Goal: Complete application form: Complete application form

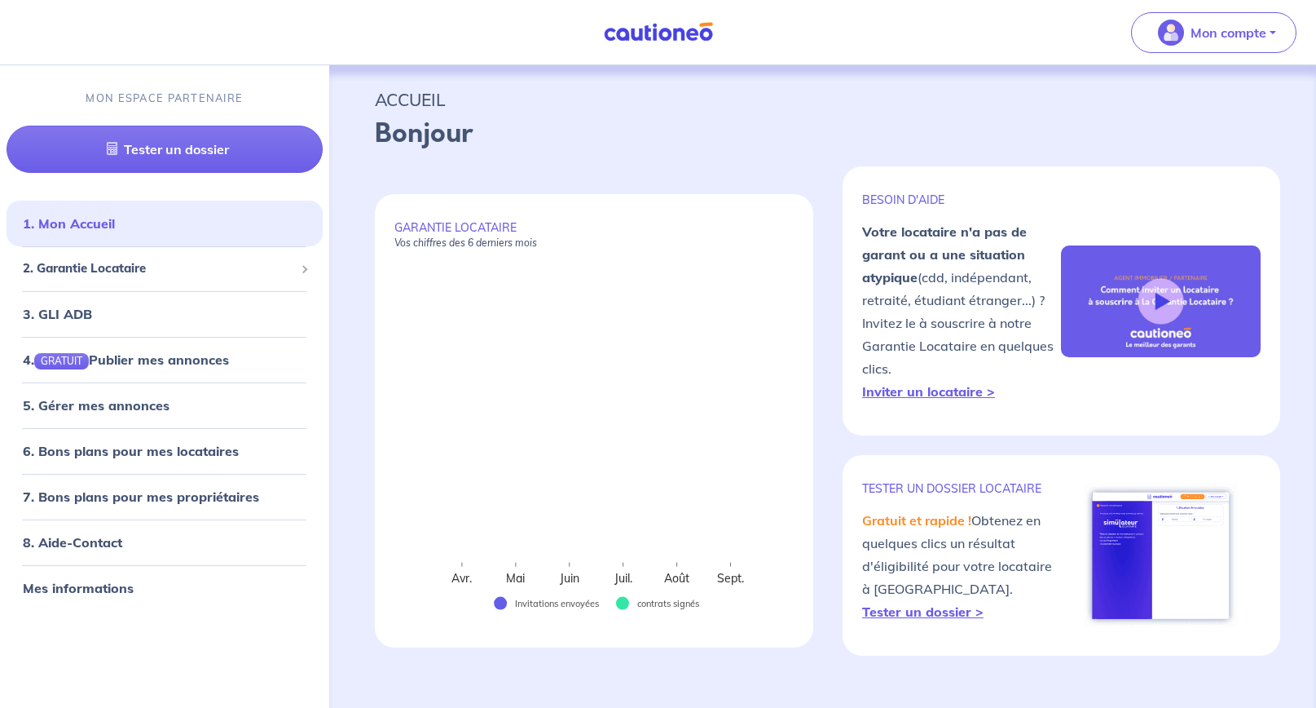
select select "FR"
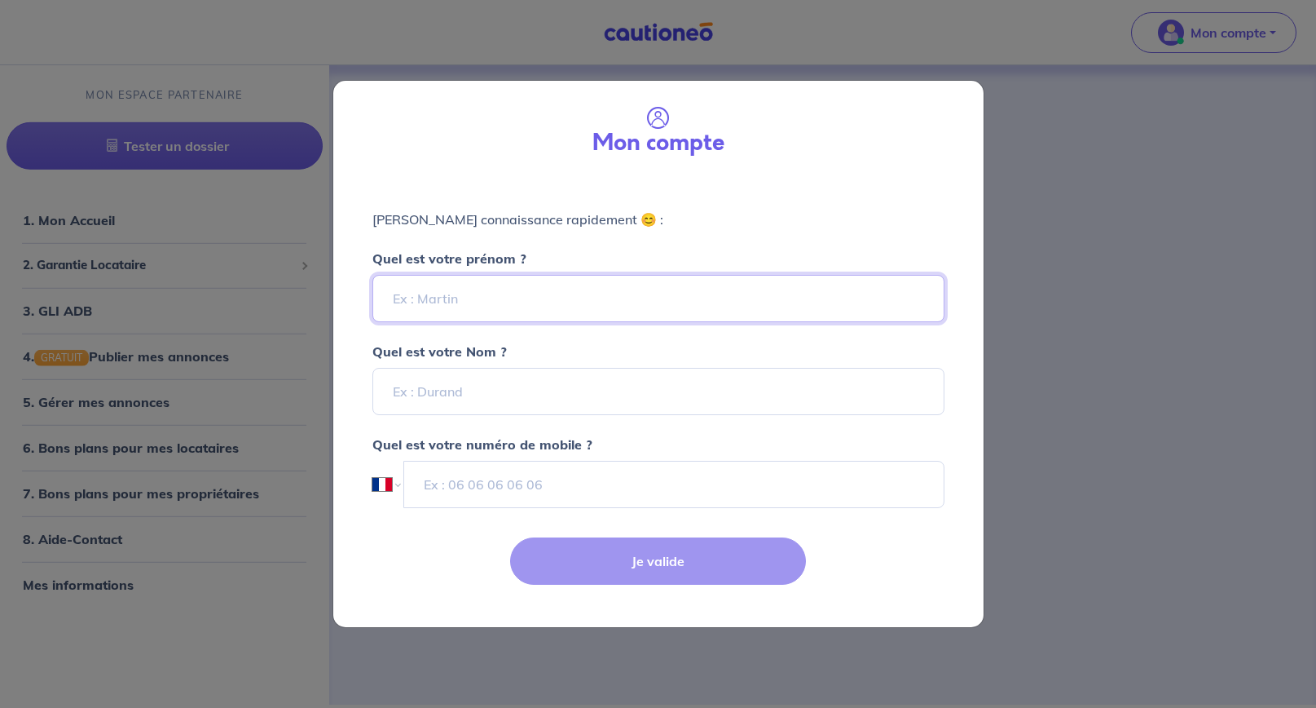
click at [800, 294] on input "Quel est votre prénom ?" at bounding box center [659, 298] width 572 height 47
click at [800, 293] on input "Quel est votre prénom ?" at bounding box center [659, 298] width 572 height 47
type input "b"
type input "[PERSON_NAME]"
click at [882, 416] on label "Quel est votre numéro de mobile ?" at bounding box center [659, 434] width 592 height 39
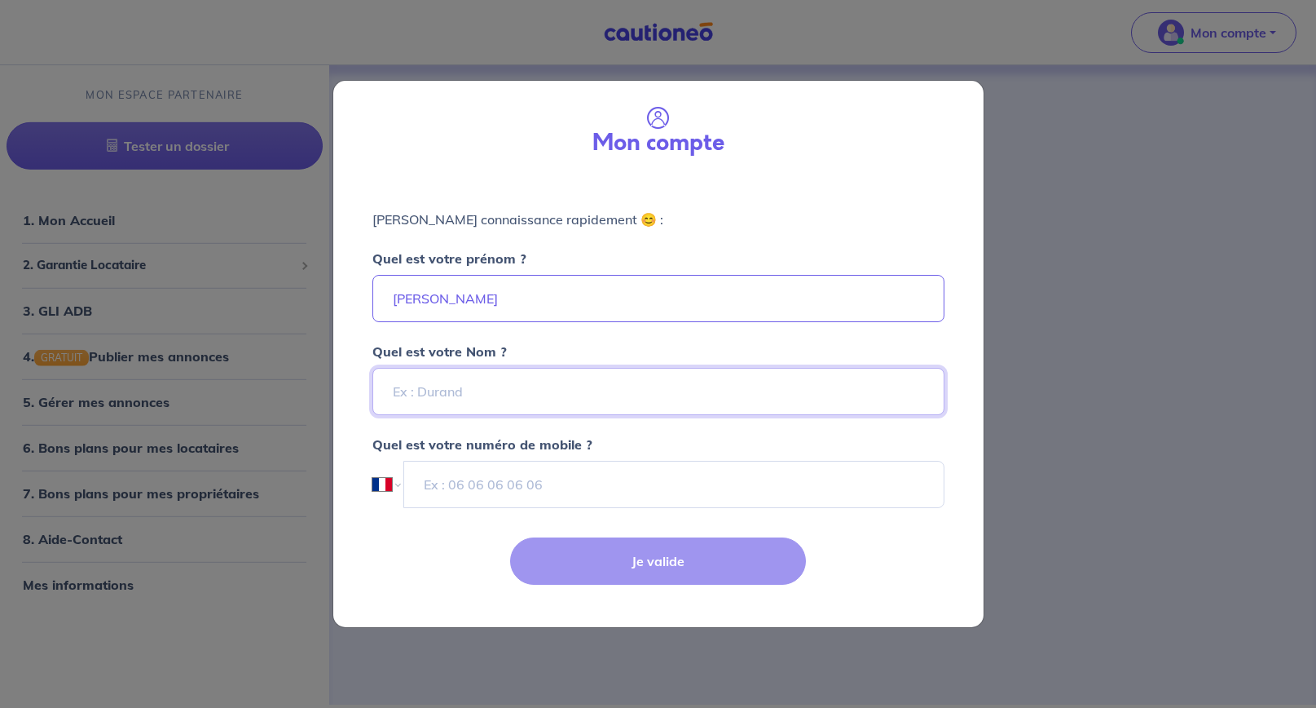
click at [878, 402] on input "Quel est votre Nom ?" at bounding box center [659, 391] width 572 height 47
type input "CHAUMETTE"
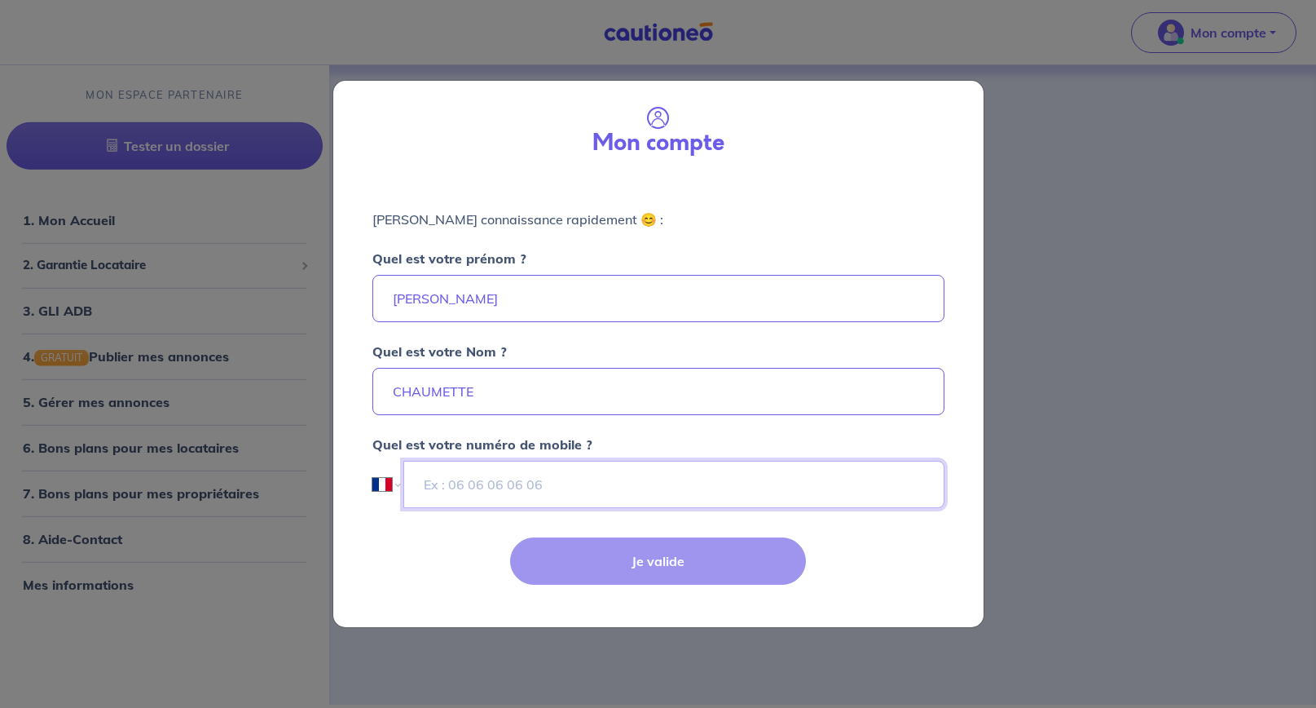
click at [802, 483] on input "tel" at bounding box center [673, 484] width 540 height 47
type input "0"
type input "+33 7 75 10 42 90"
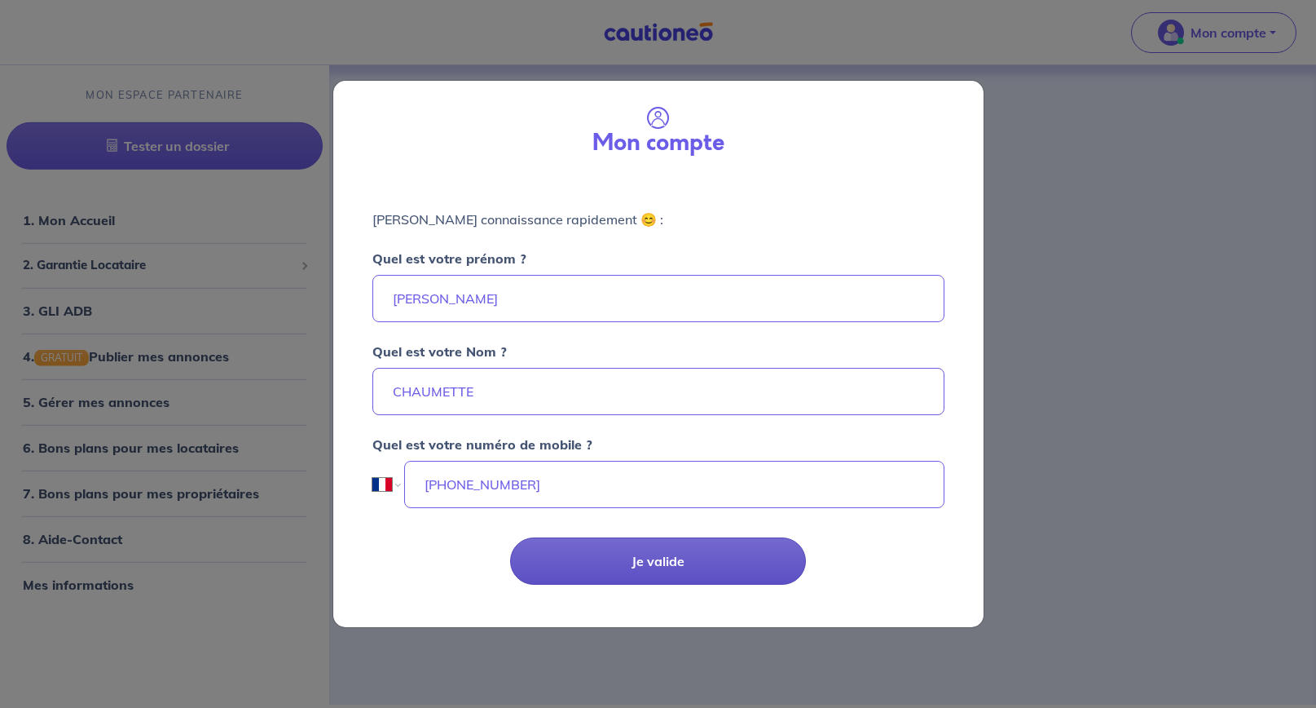
click at [659, 559] on button "Je valide" at bounding box center [658, 560] width 296 height 47
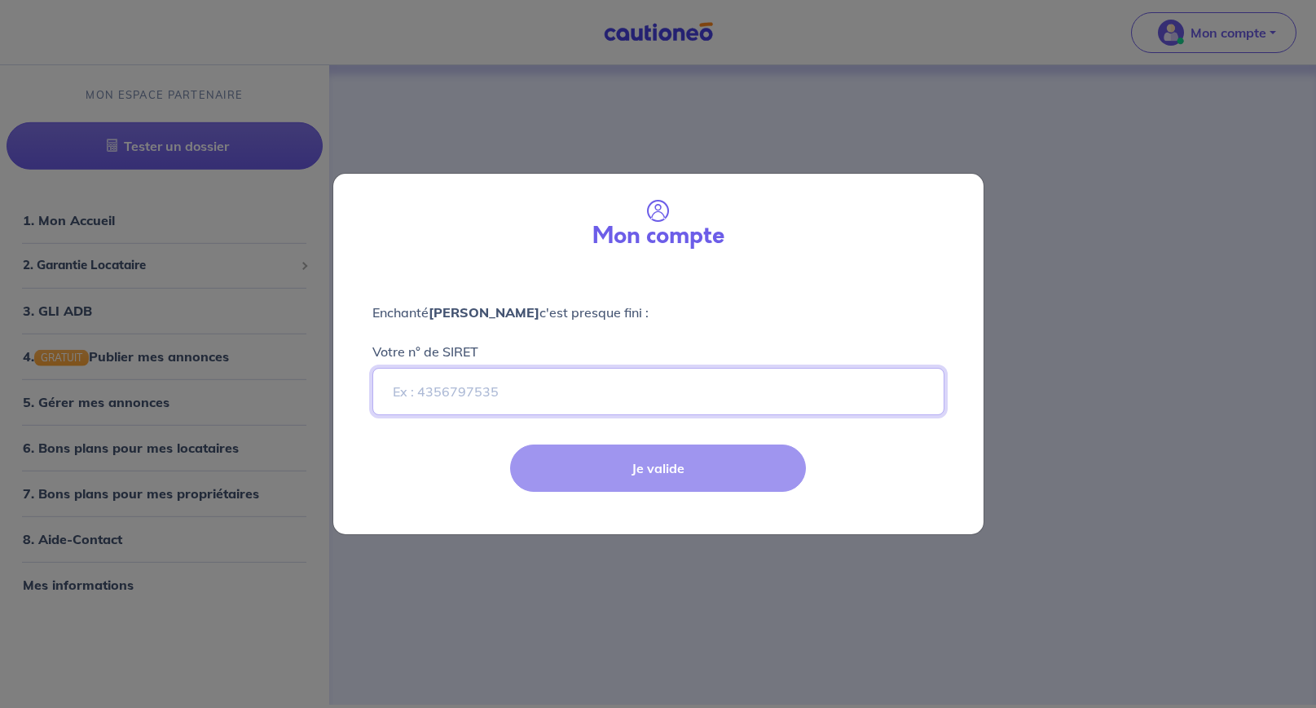
click at [579, 390] on input "Votre n° de SIRET" at bounding box center [659, 391] width 572 height 47
paste input "750 297 707"
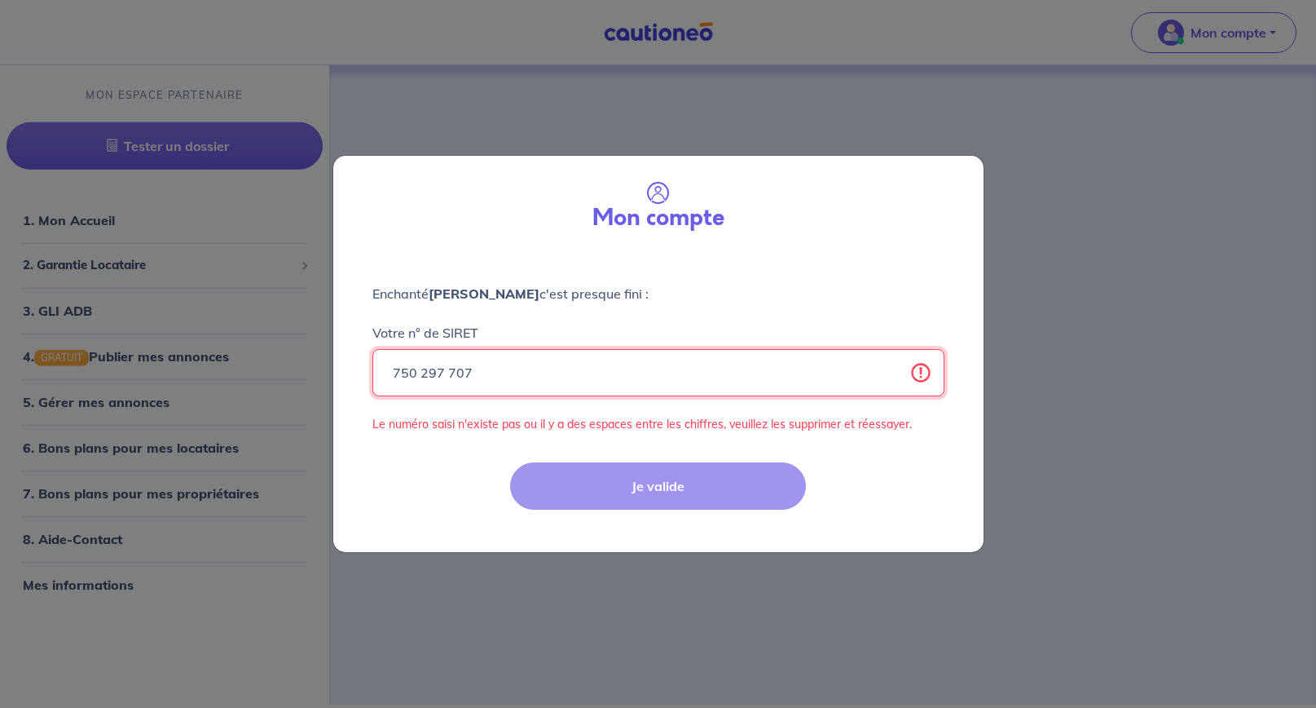
drag, startPoint x: 628, startPoint y: 364, endPoint x: 247, endPoint y: 343, distance: 382.0
click at [276, 368] on div "Mon compte Enchanté Bénédicte CHAUMETTE c'est presque fini : Votre n° de SIRET …" at bounding box center [658, 354] width 1316 height 708
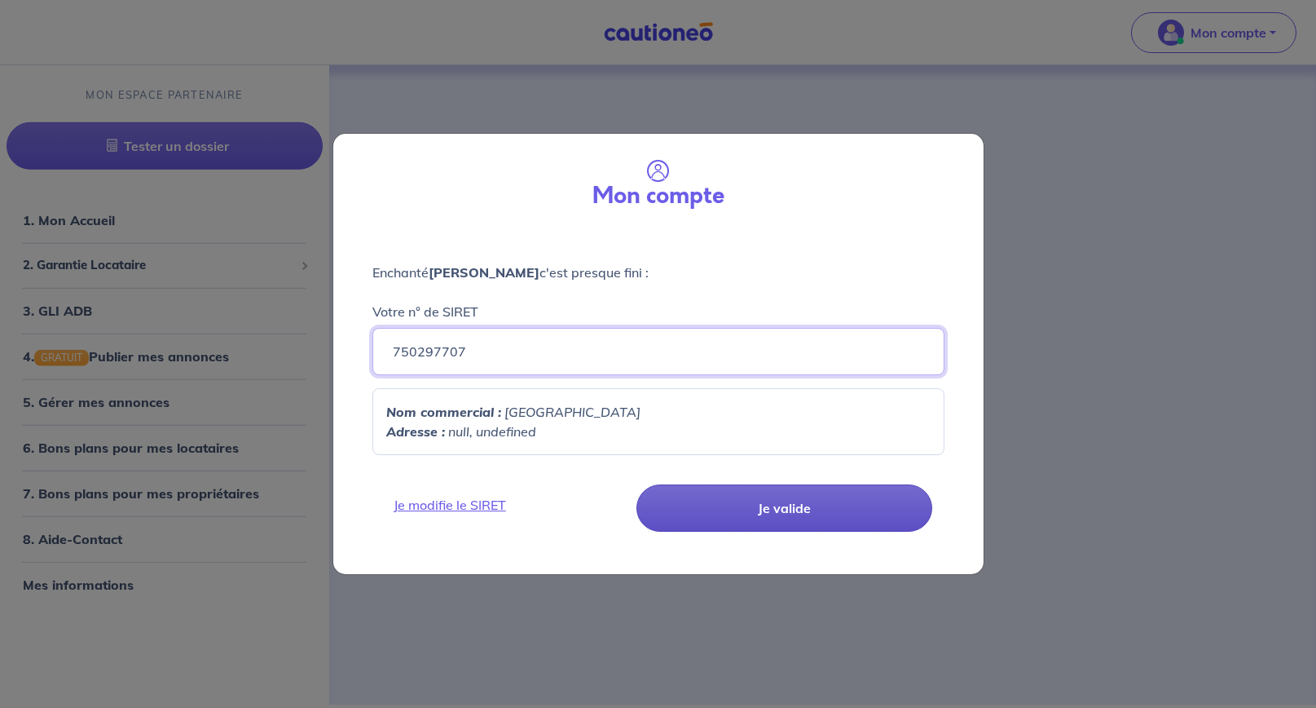
type input "750297707"
click at [705, 499] on button "Je valide" at bounding box center [785, 507] width 296 height 47
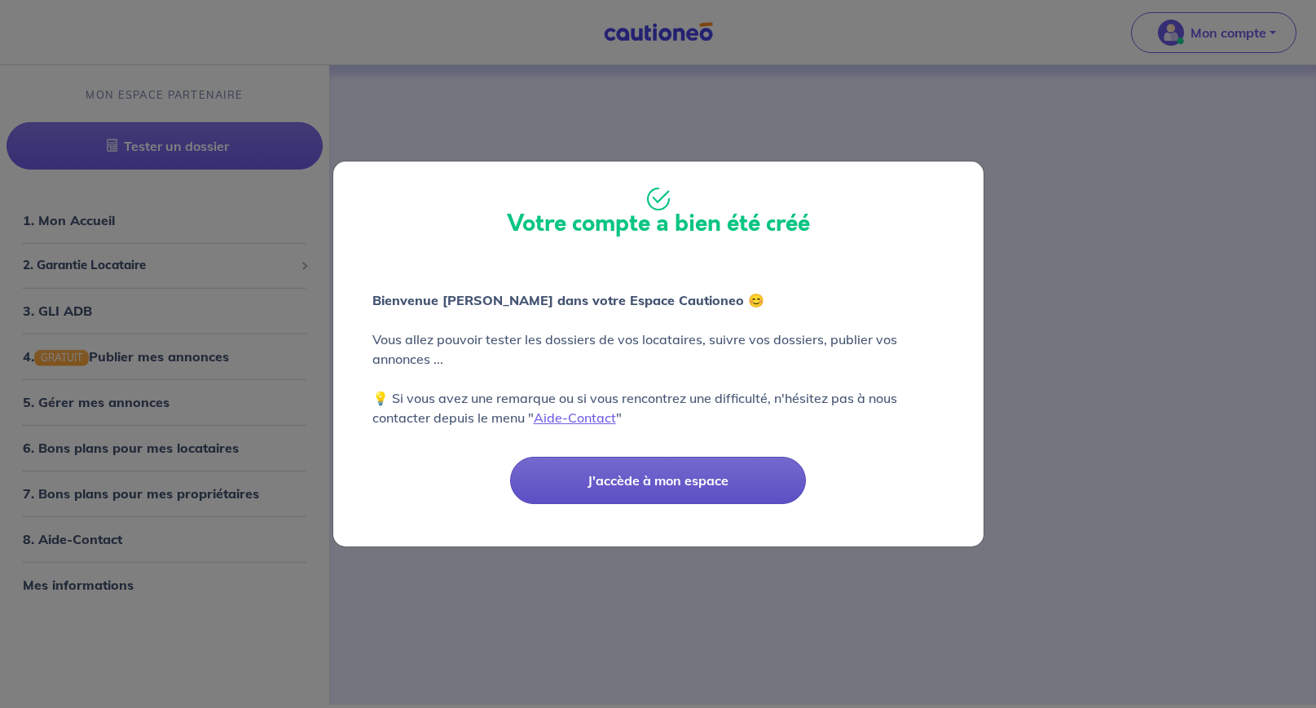
click at [703, 487] on button "J'accède à mon espace" at bounding box center [658, 479] width 296 height 47
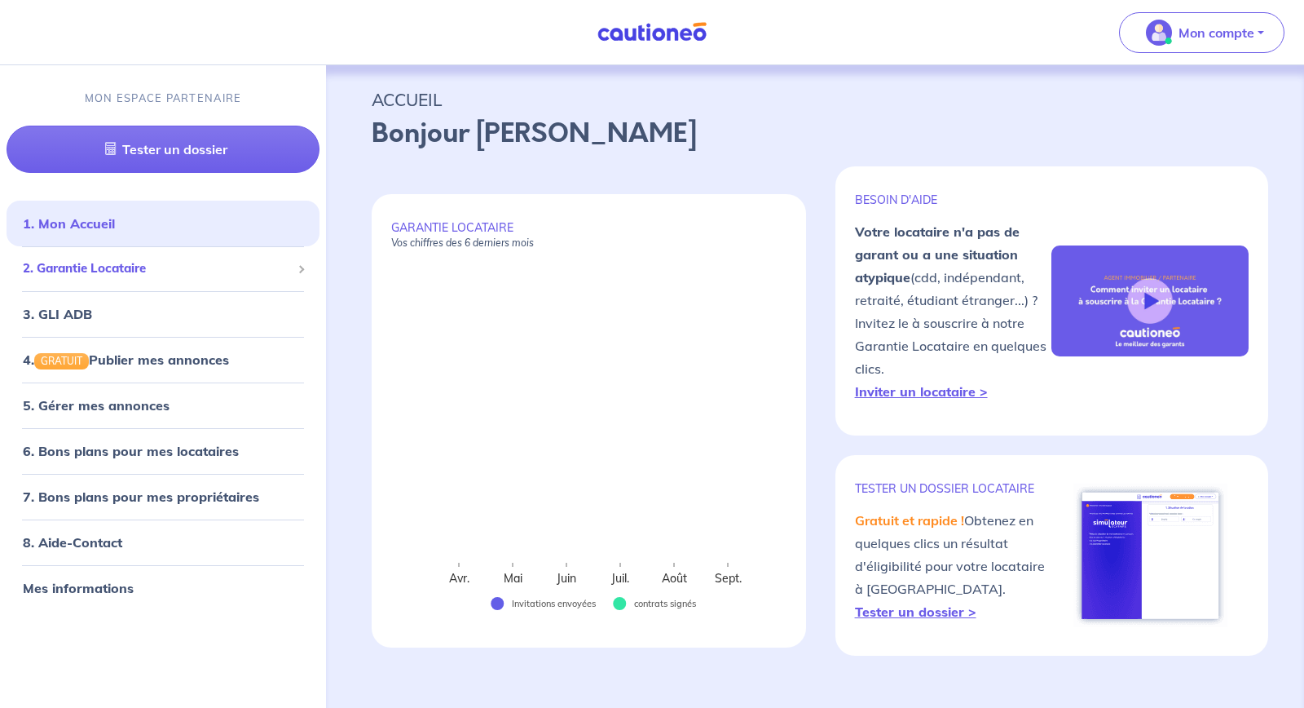
click at [176, 270] on span "2. Garantie Locataire" at bounding box center [157, 268] width 268 height 19
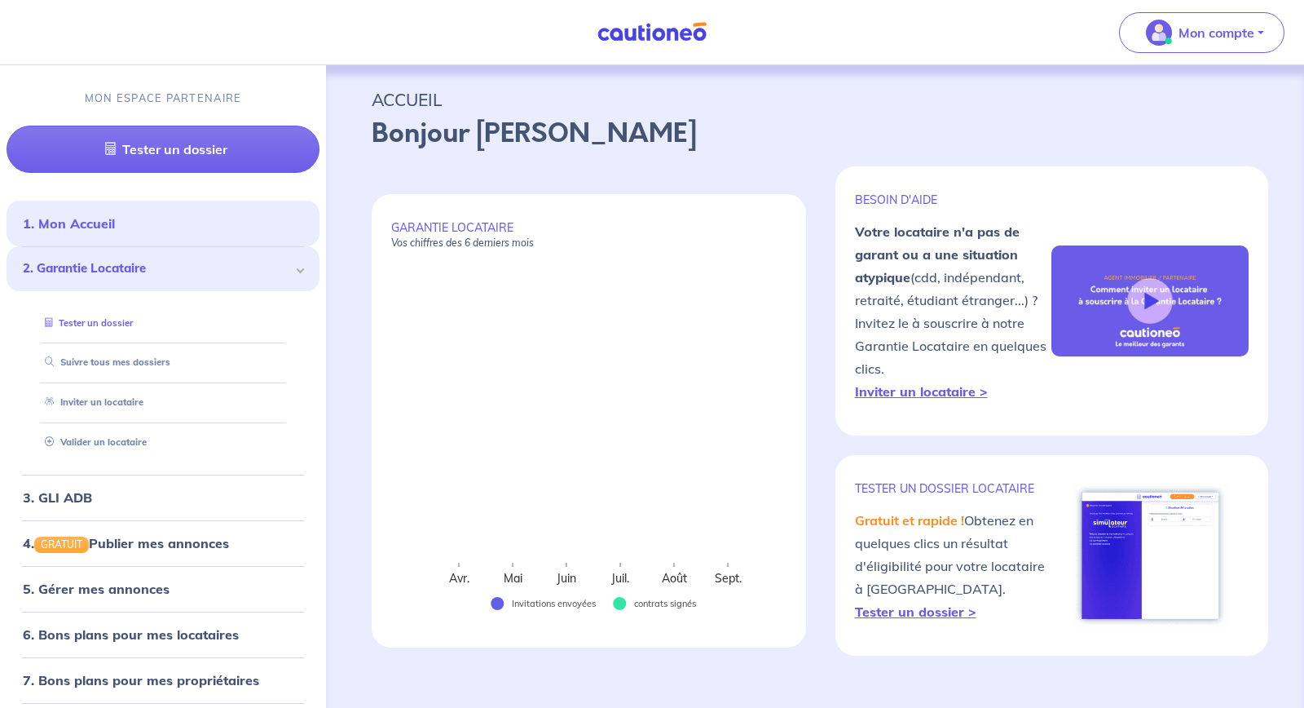
click at [107, 327] on link "Tester un dossier" at bounding box center [85, 321] width 95 height 11
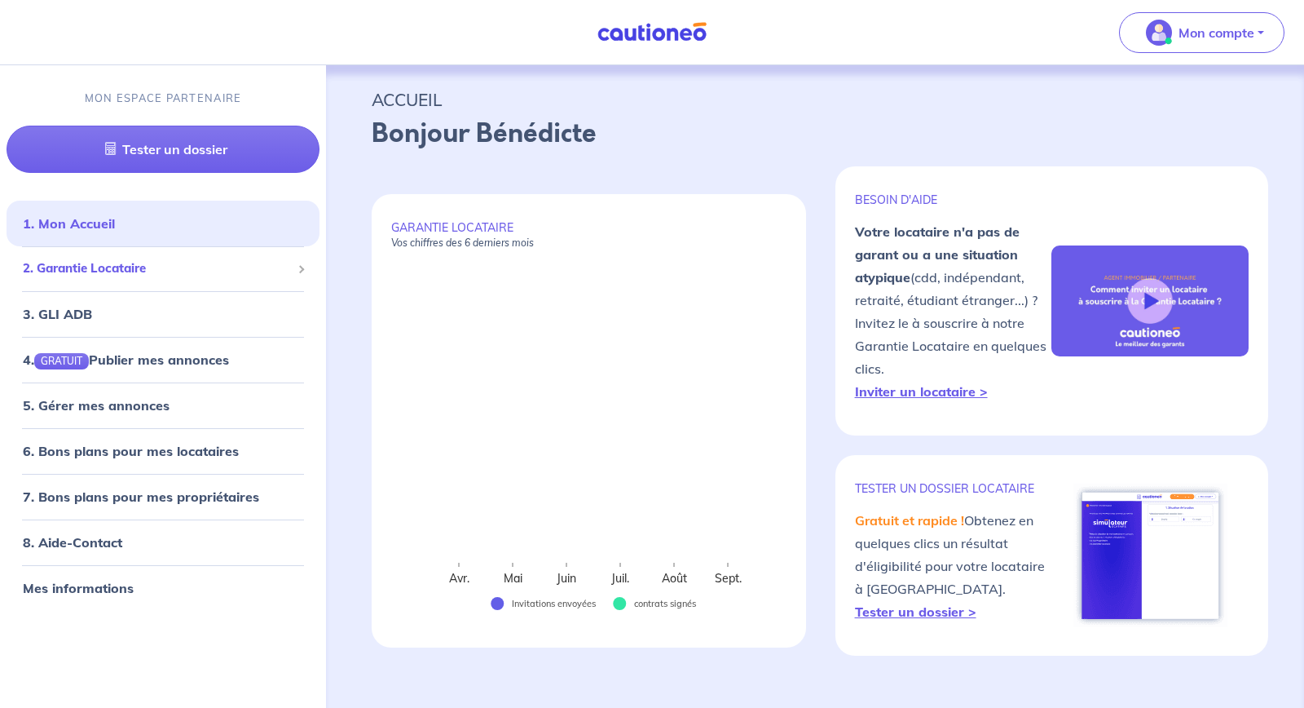
click at [86, 275] on span "2. Garantie Locataire" at bounding box center [157, 268] width 268 height 19
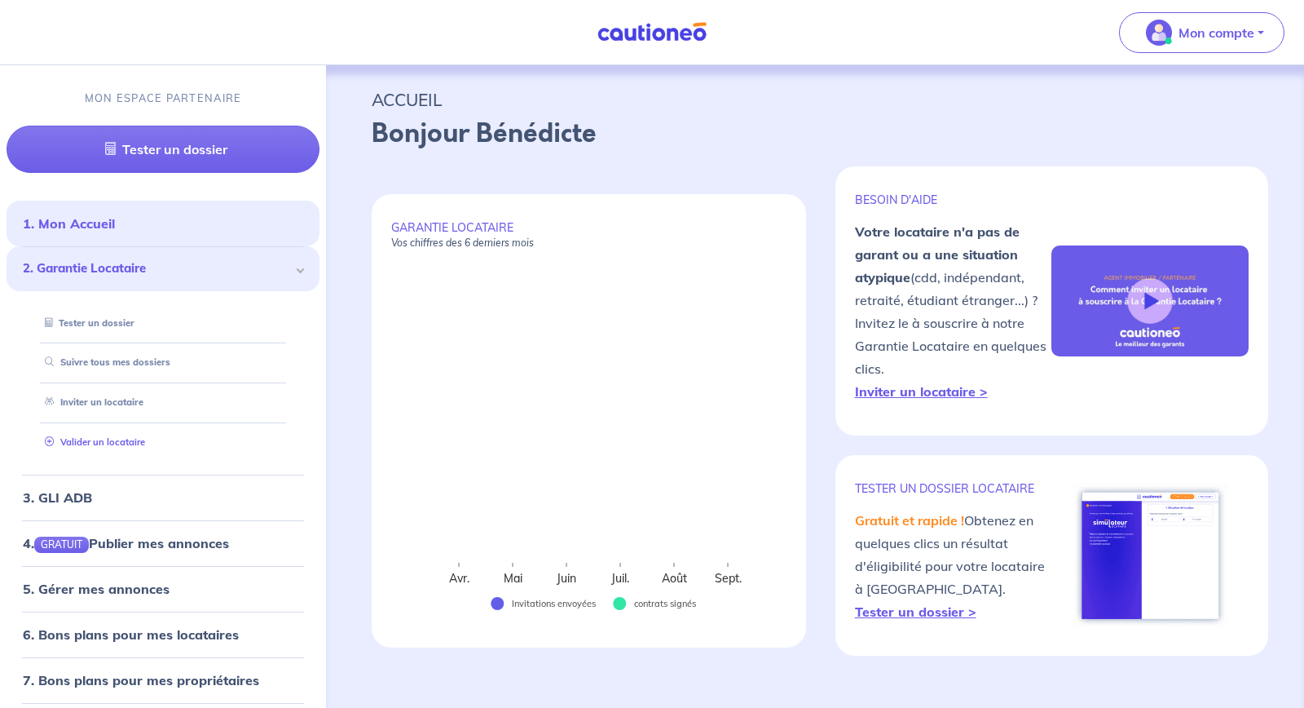
click at [88, 438] on link "Valider un locataire" at bounding box center [91, 441] width 107 height 11
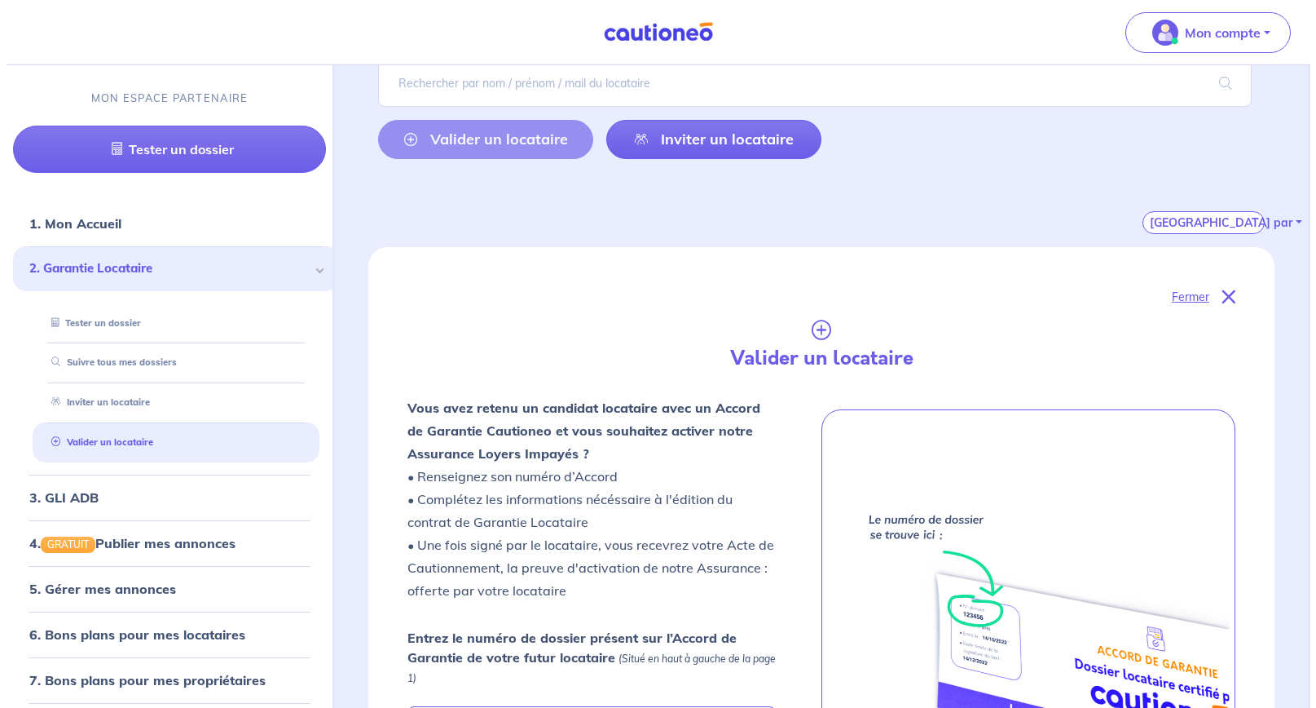
scroll to position [514, 0]
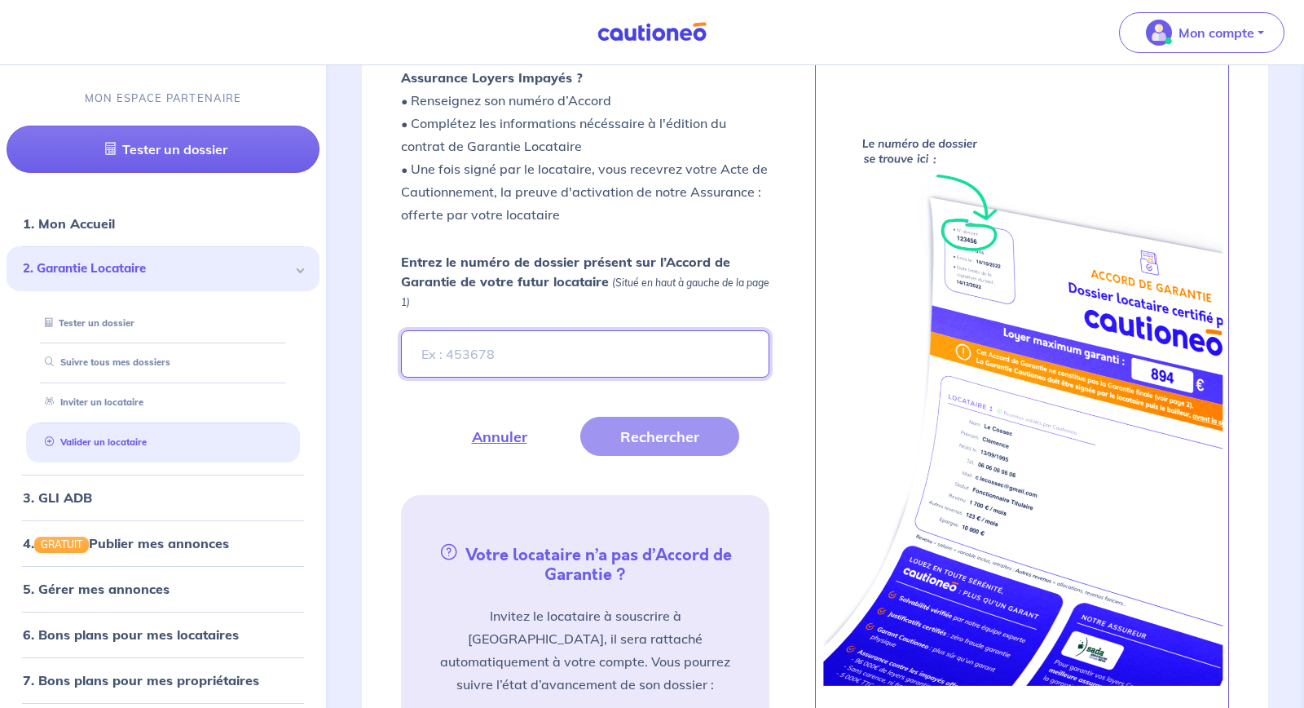
click at [553, 336] on input "Entrez le numéro de dossier présent sur l’Accord de Garantie de votre futur loc…" at bounding box center [585, 353] width 368 height 47
paste input "SFMeCU"
type input "SFMeCU"
click at [650, 431] on button "Rechercher" at bounding box center [659, 436] width 159 height 39
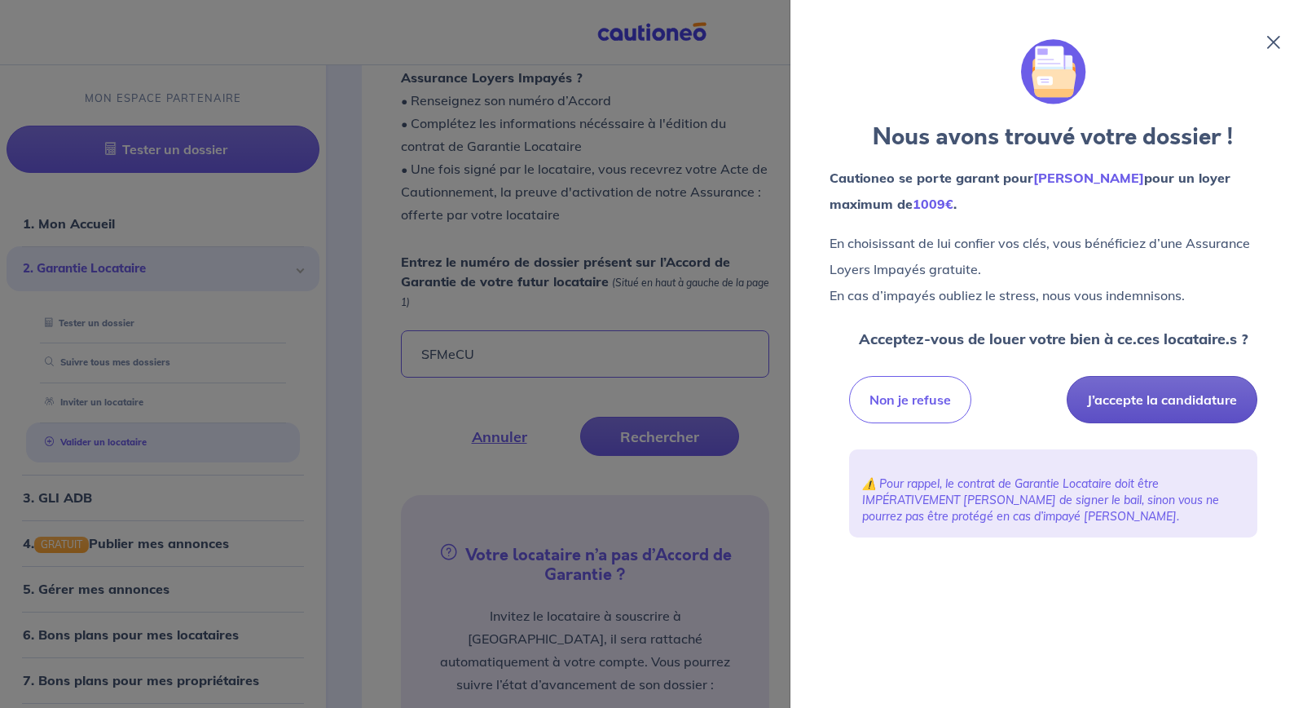
click at [1105, 402] on button "J’accepte la candidature" at bounding box center [1162, 399] width 191 height 47
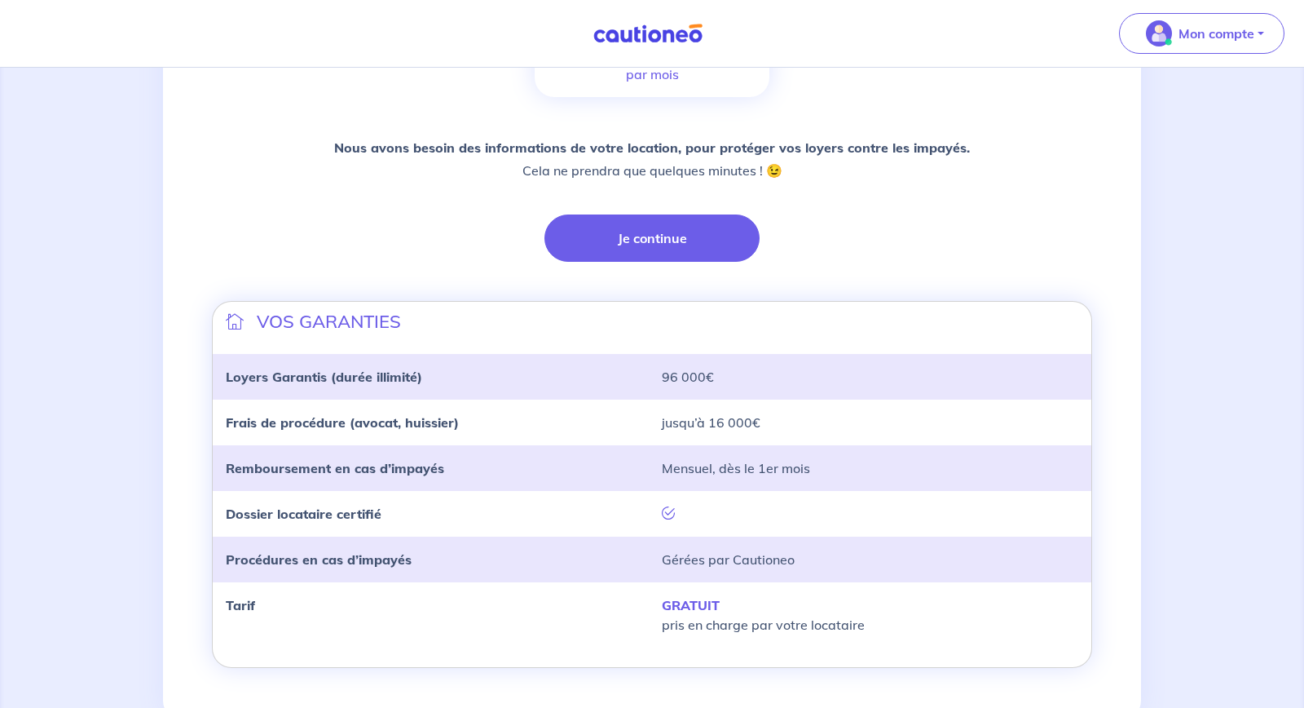
scroll to position [323, 0]
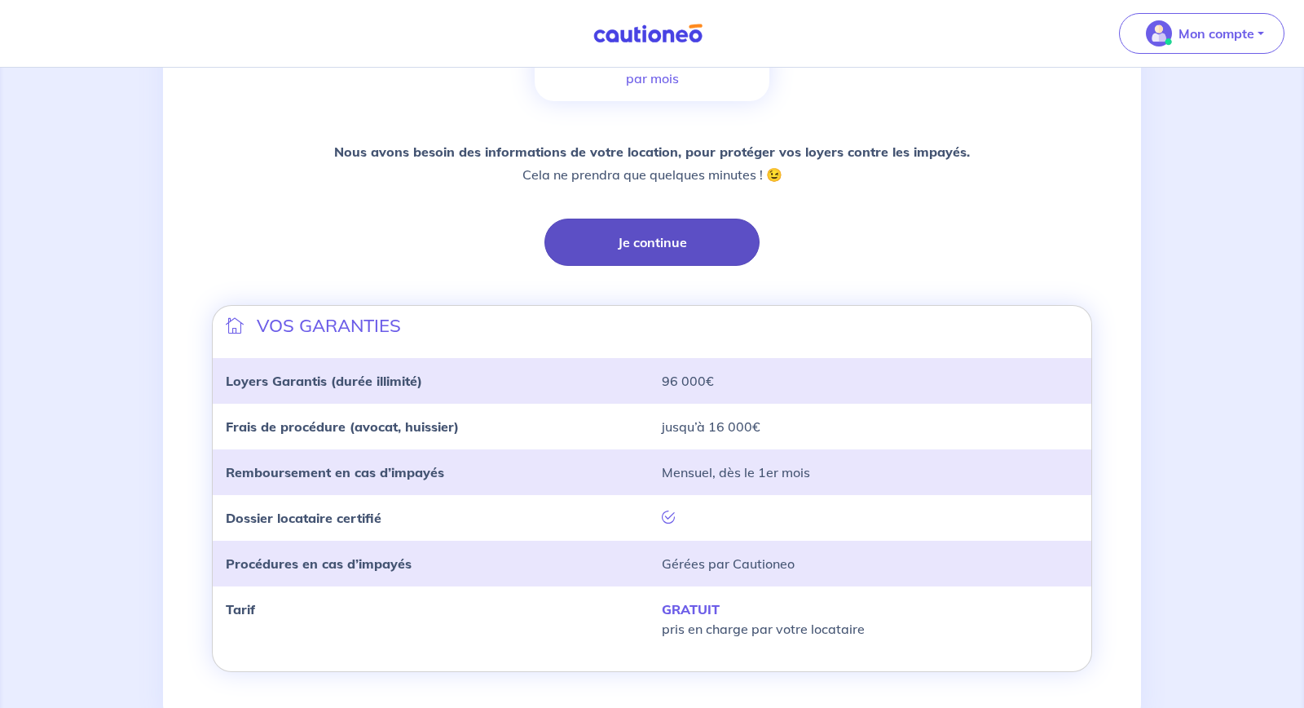
click at [653, 251] on button "Je continue" at bounding box center [652, 241] width 215 height 47
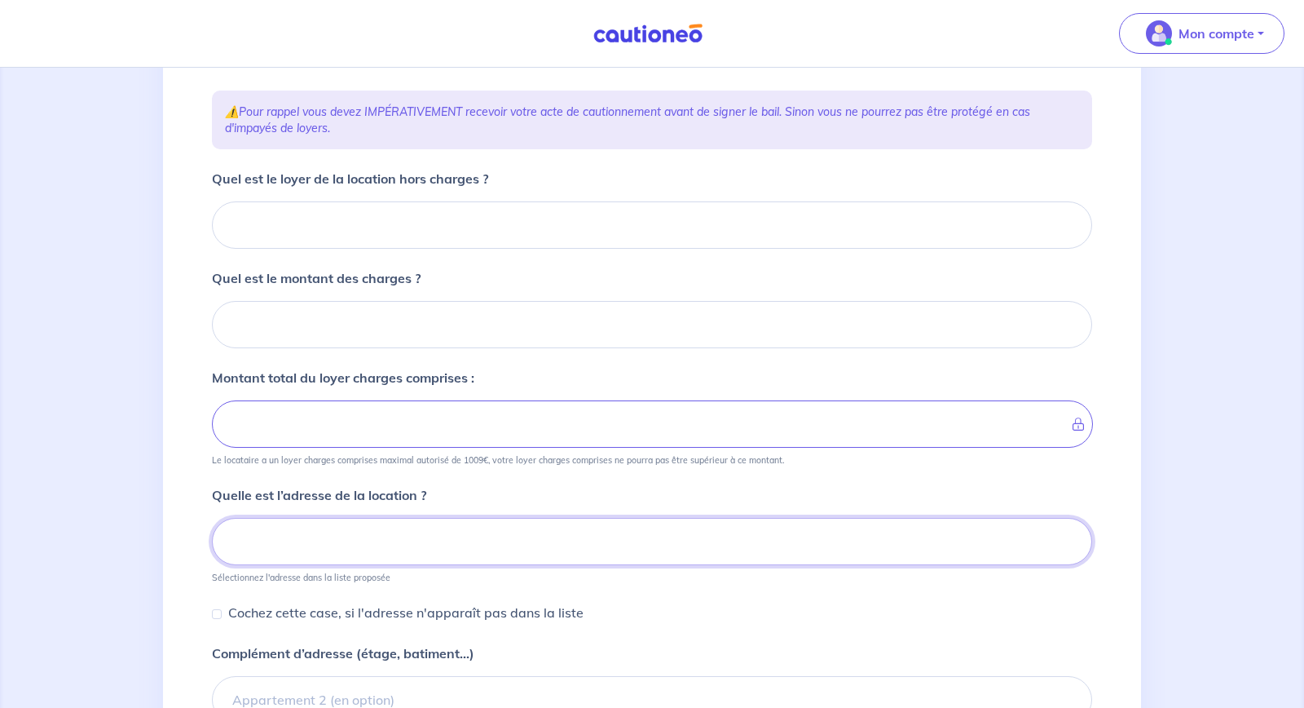
scroll to position [193, 0]
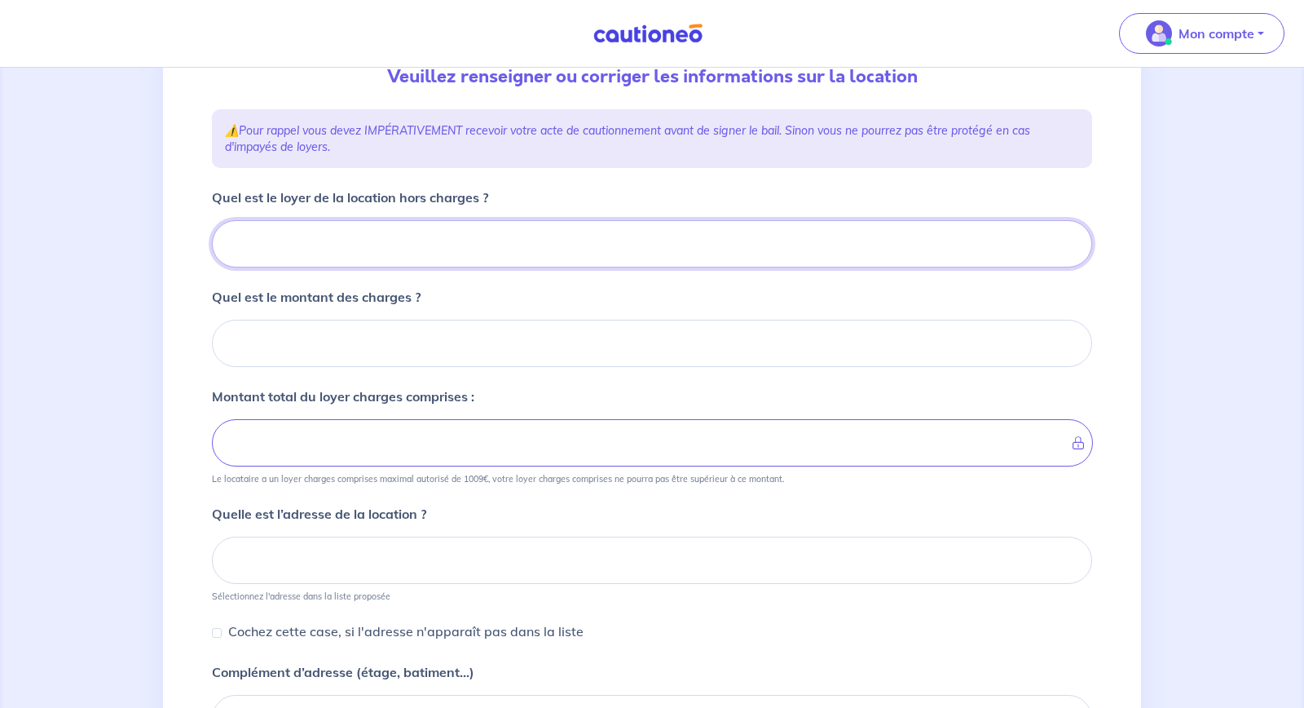
click at [603, 253] on input "Quel est le loyer de la location hors charges ?" at bounding box center [652, 243] width 880 height 47
click at [435, 249] on input "Quel est le loyer de la location hors charges ?" at bounding box center [652, 243] width 880 height 47
type input "890"
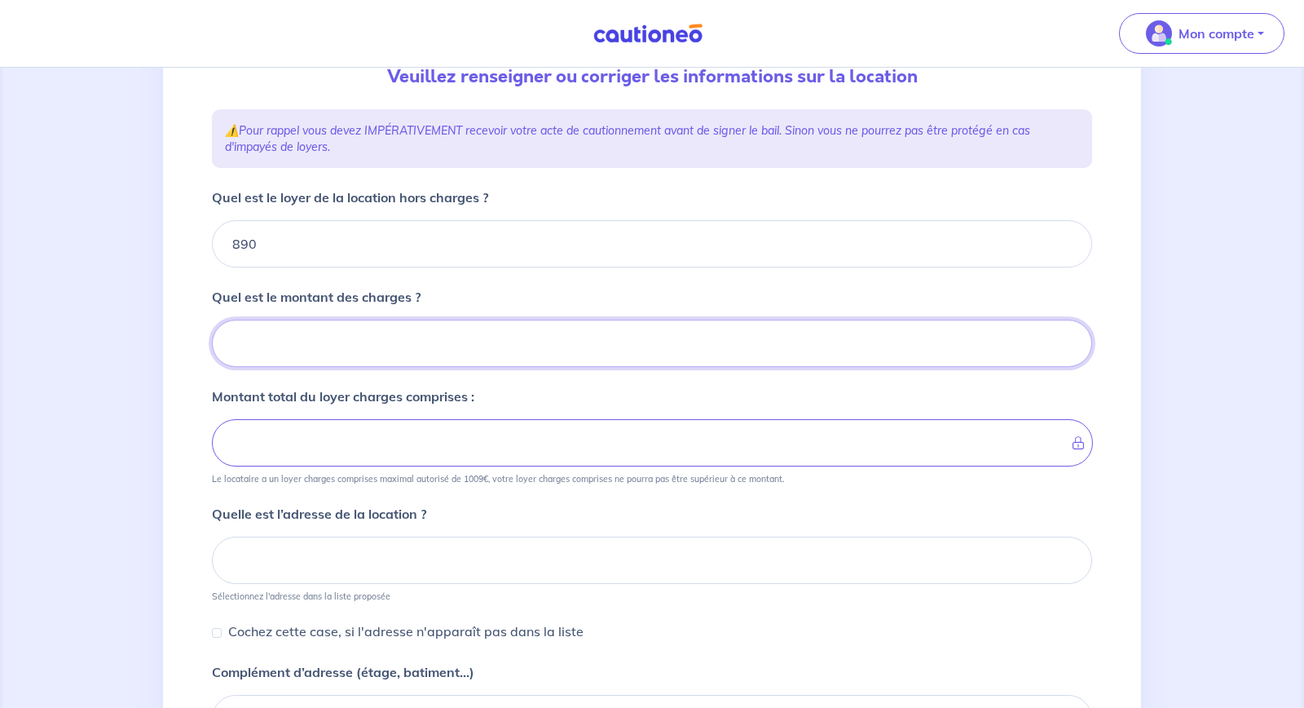
click at [342, 328] on input "Quel est le montant des charges ?" at bounding box center [652, 343] width 880 height 47
type input "90"
type input "980"
type input "90"
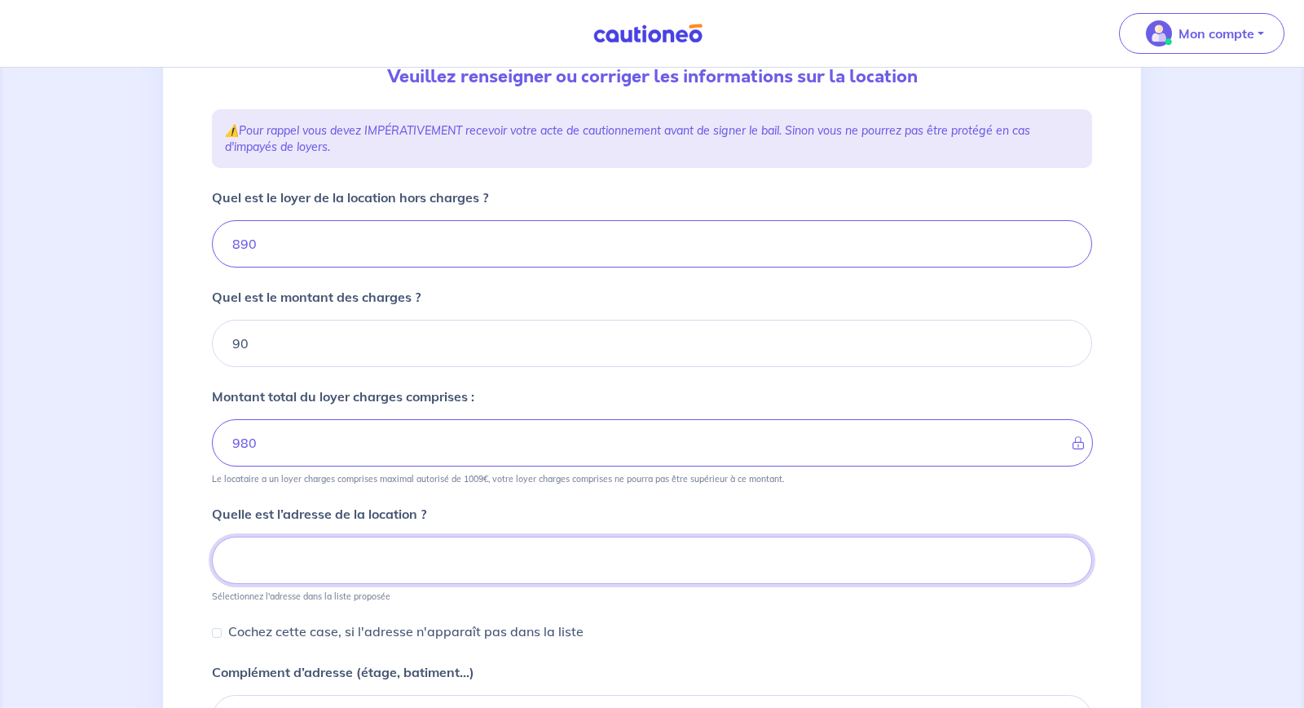
click at [478, 549] on input at bounding box center [652, 559] width 880 height 47
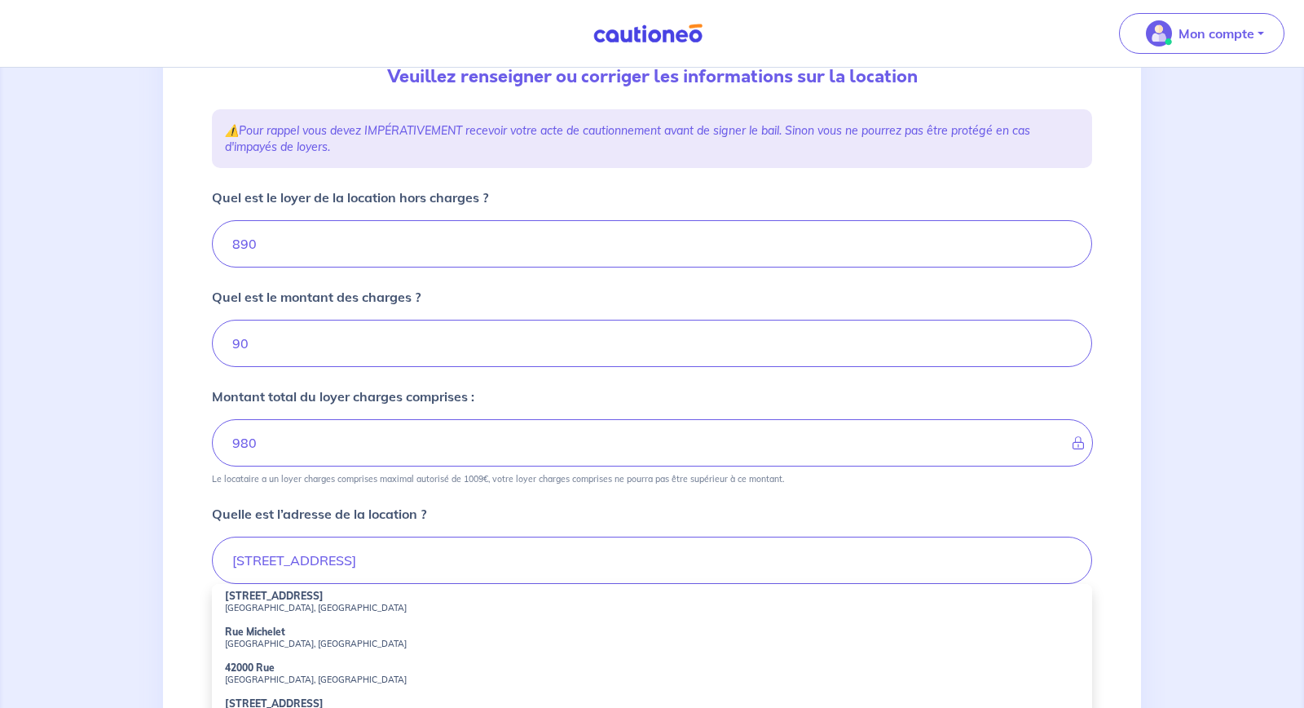
click at [320, 606] on small "Saint-Étienne, France" at bounding box center [652, 607] width 854 height 11
type input "2 Rue Michelet, Saint-Étienne, France"
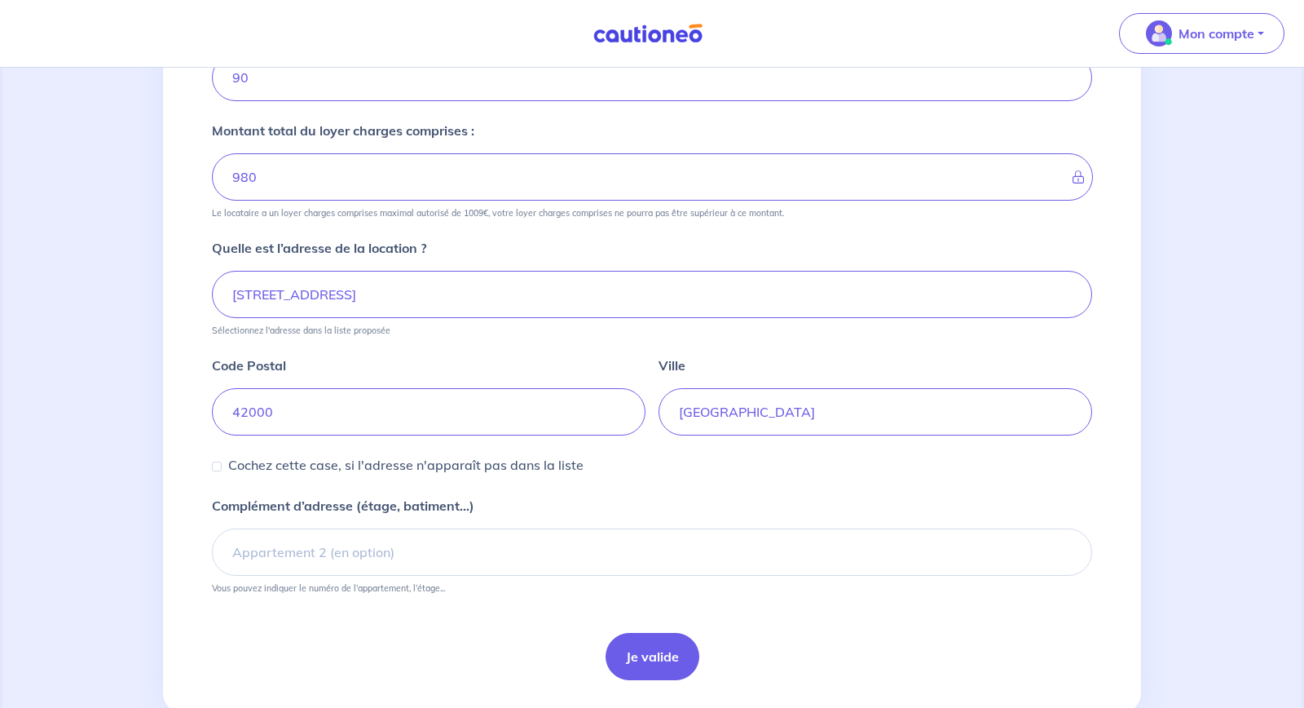
scroll to position [462, 0]
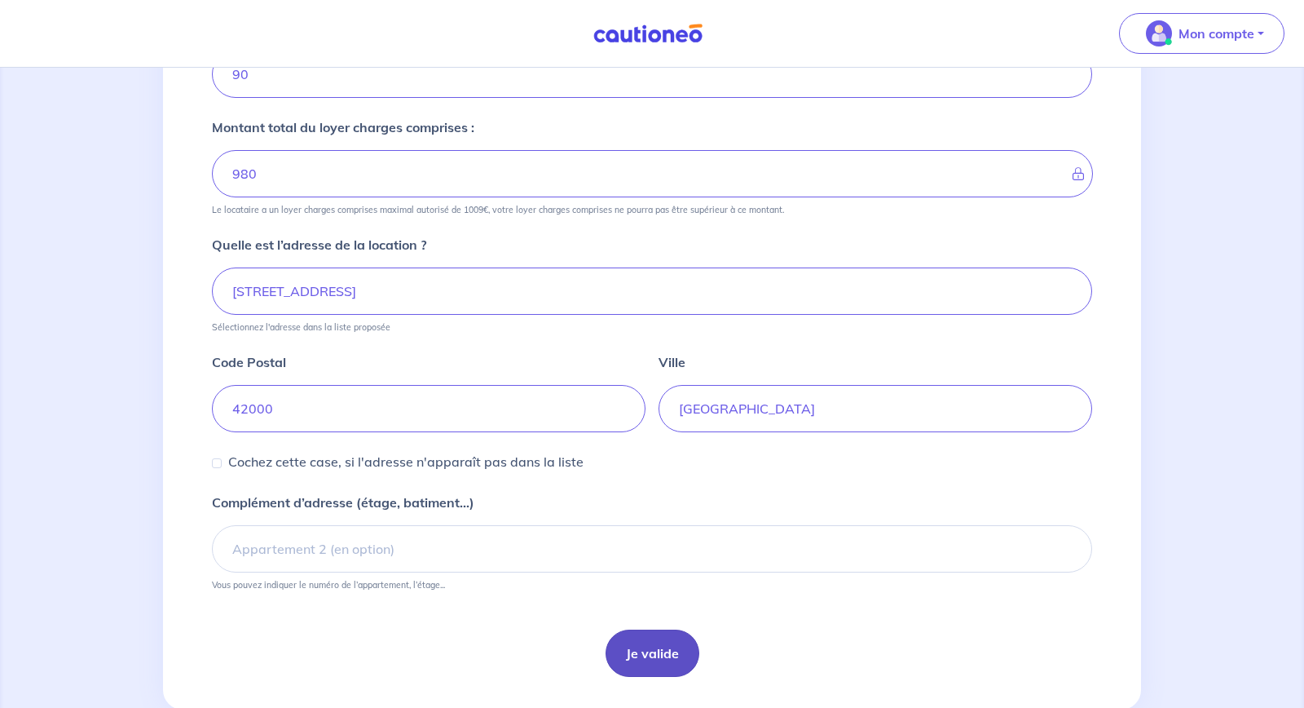
click at [663, 664] on button "Je valide" at bounding box center [653, 652] width 94 height 47
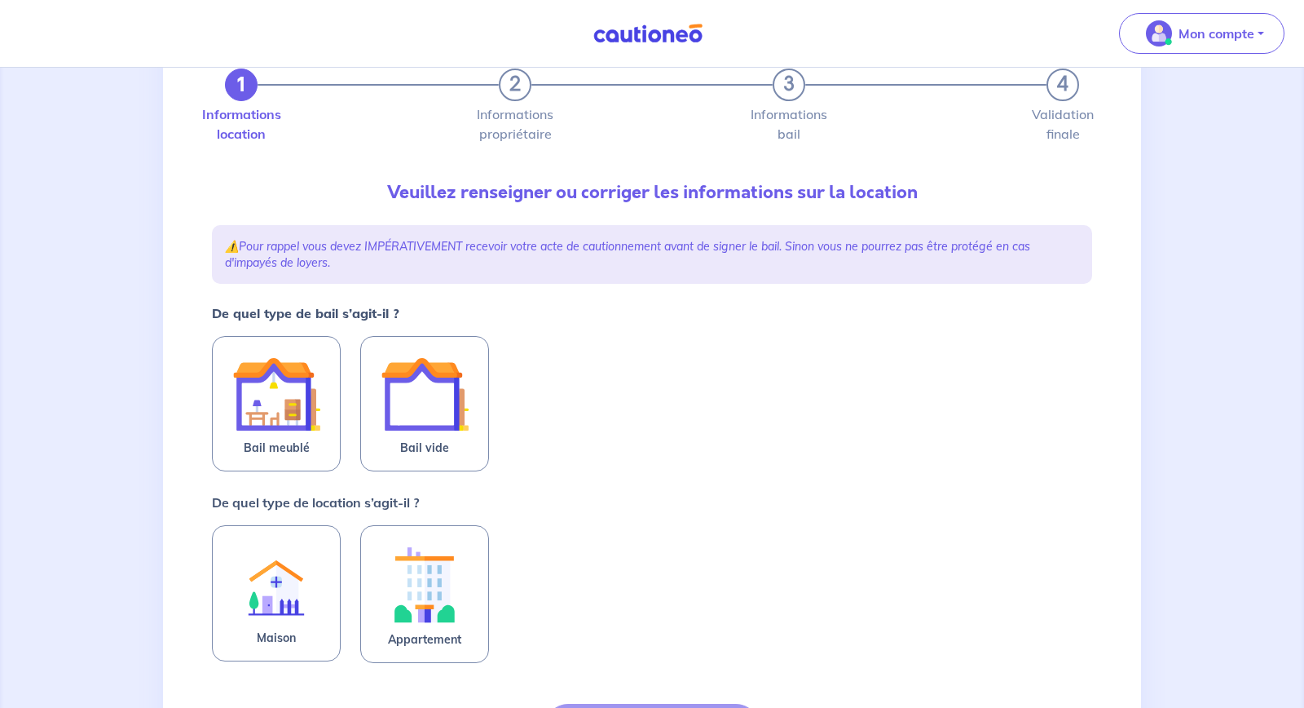
scroll to position [121, 0]
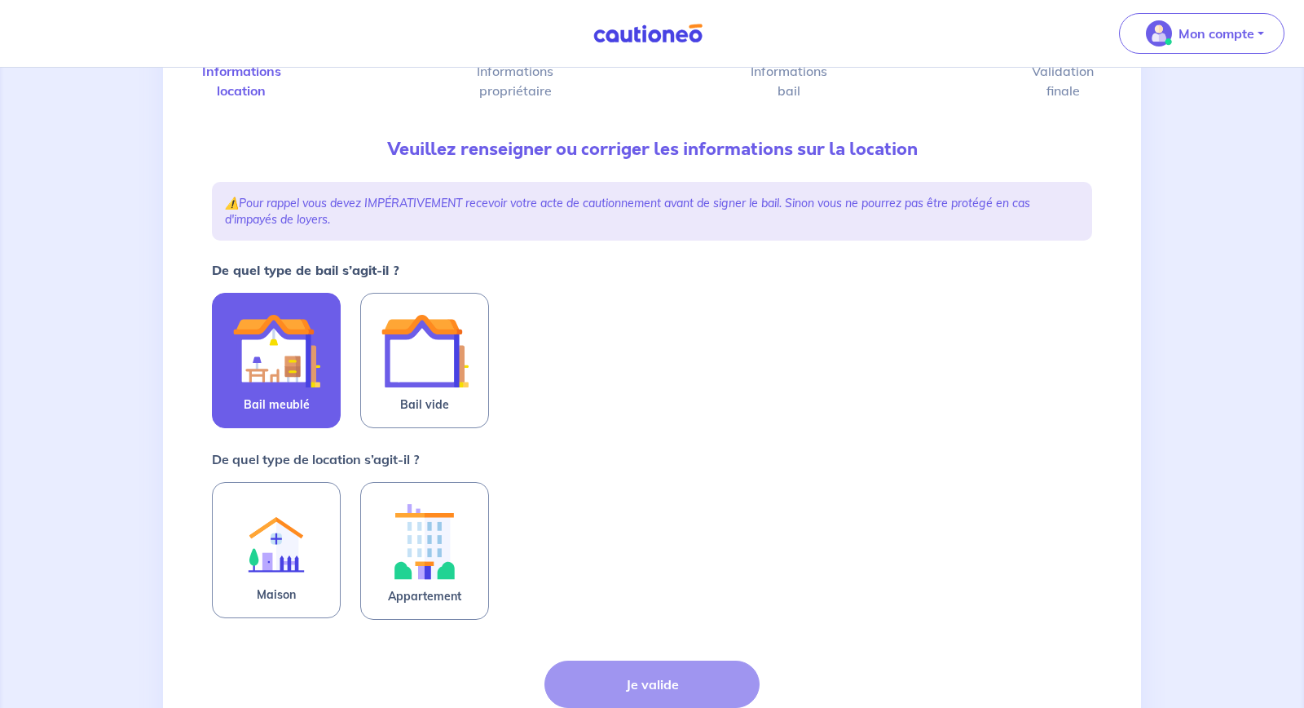
click at [296, 394] on img at bounding box center [276, 350] width 88 height 88
click at [0, 0] on input "Bail meublé" at bounding box center [0, 0] width 0 height 0
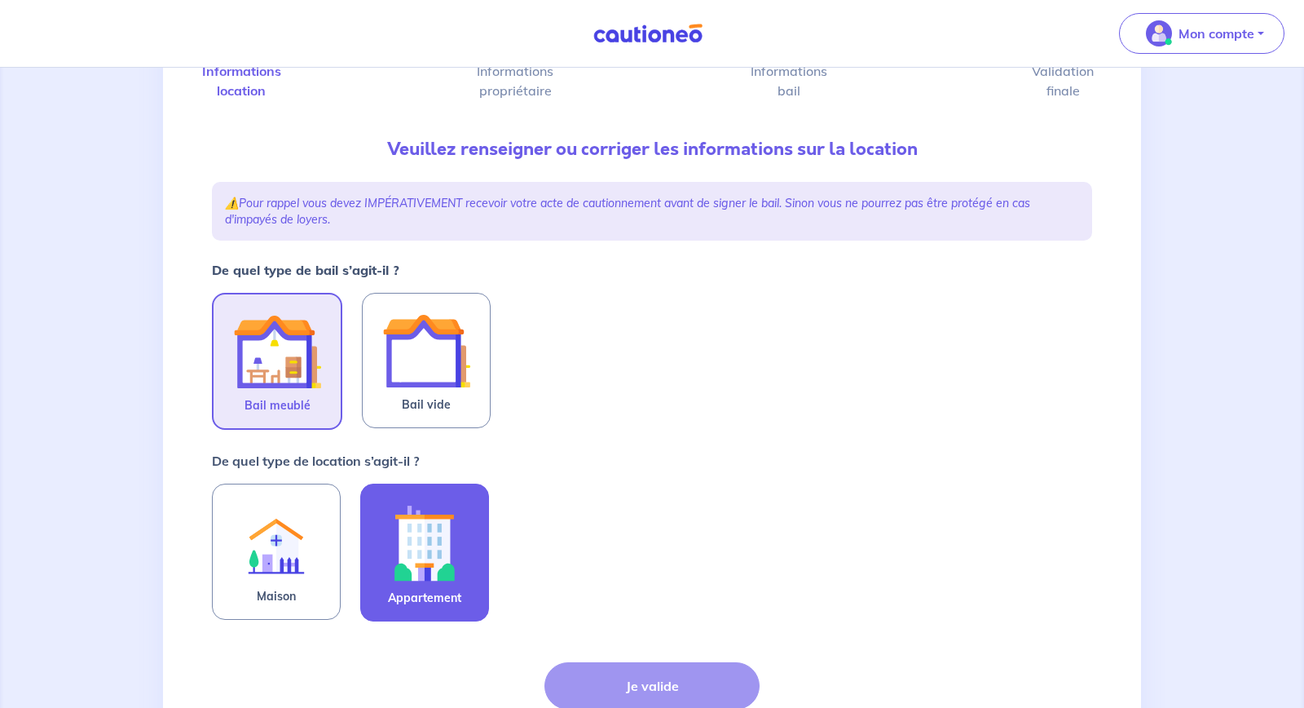
click at [434, 556] on img at bounding box center [425, 542] width 88 height 90
click at [0, 0] on input "Appartement" at bounding box center [0, 0] width 0 height 0
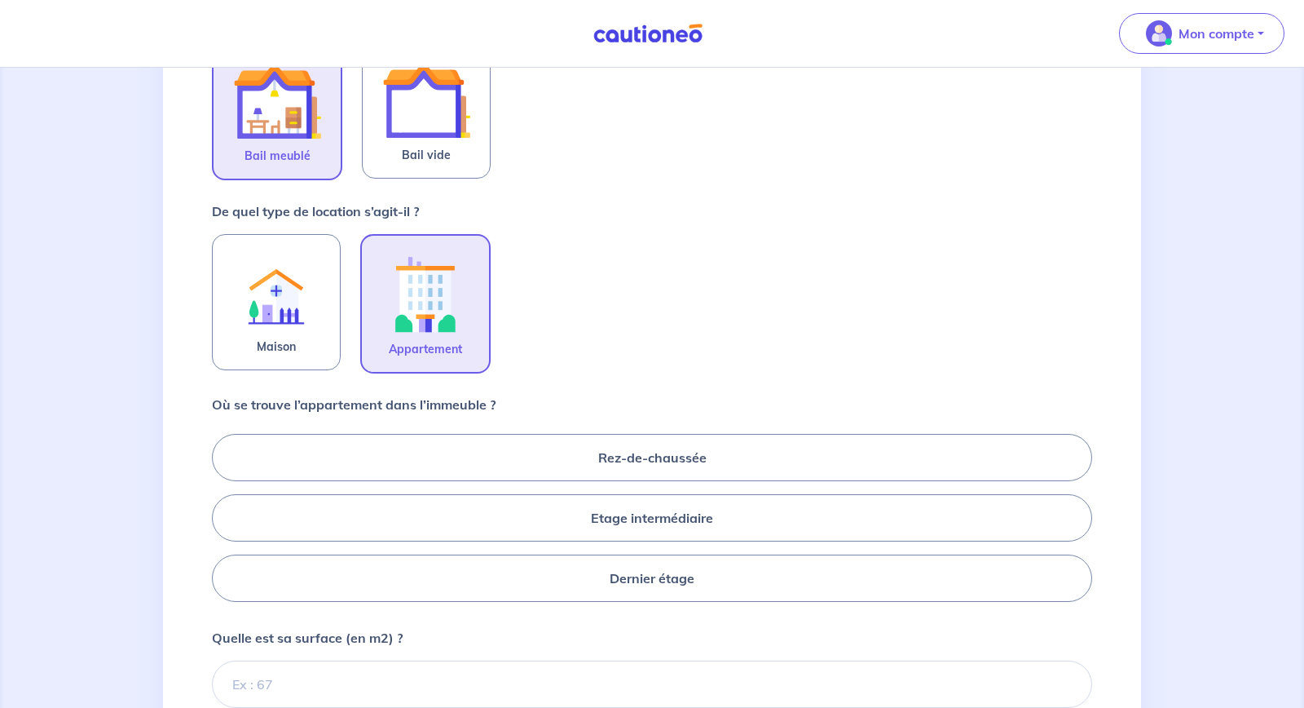
scroll to position [372, 0]
click at [567, 508] on label "Etage intermédiaire" at bounding box center [652, 515] width 880 height 47
click at [223, 510] on input "Etage intermédiaire" at bounding box center [217, 515] width 11 height 11
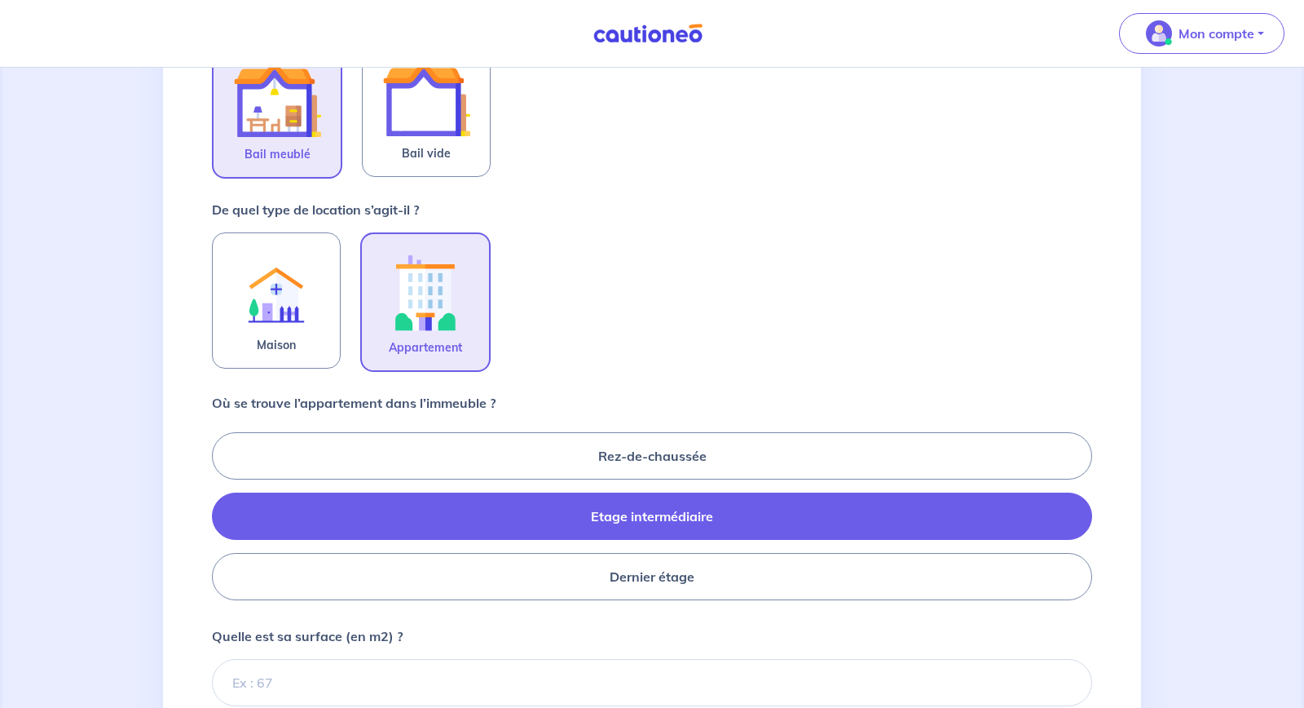
radio input "true"
click at [650, 686] on input "Quelle est sa surface (en m2) ?" at bounding box center [652, 682] width 880 height 47
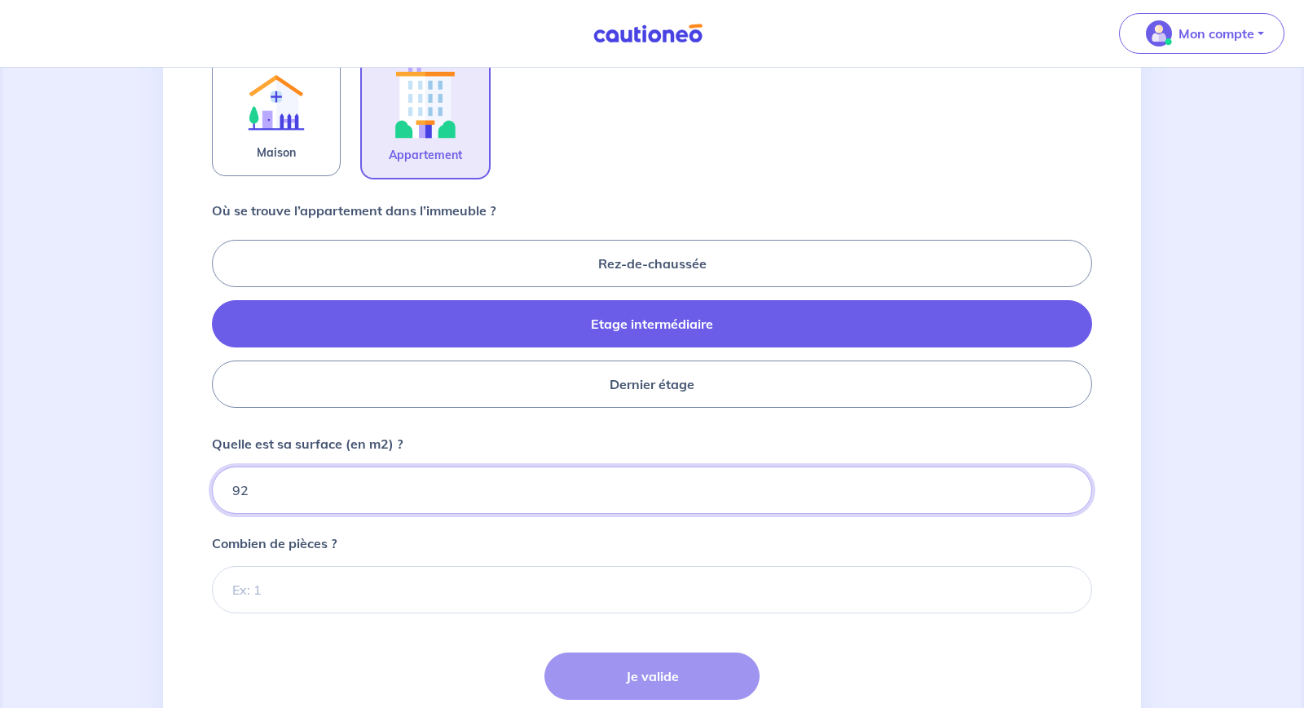
scroll to position [688, 0]
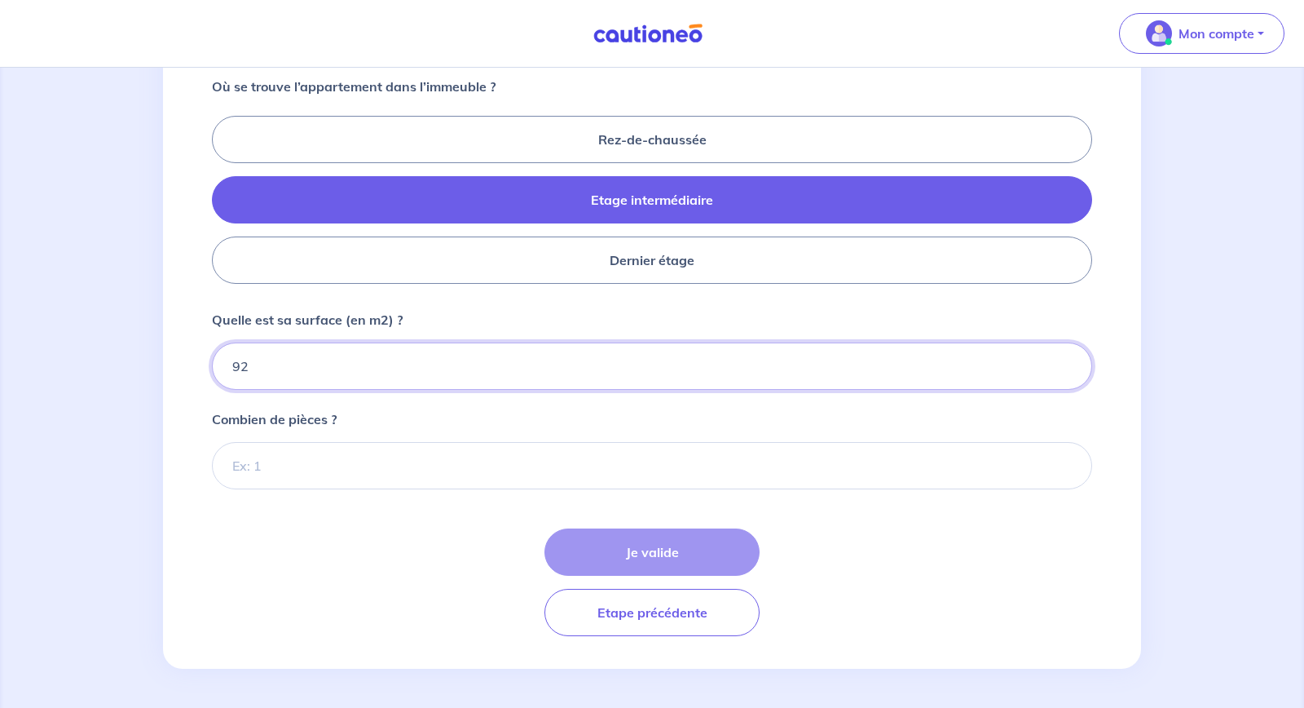
type input "92"
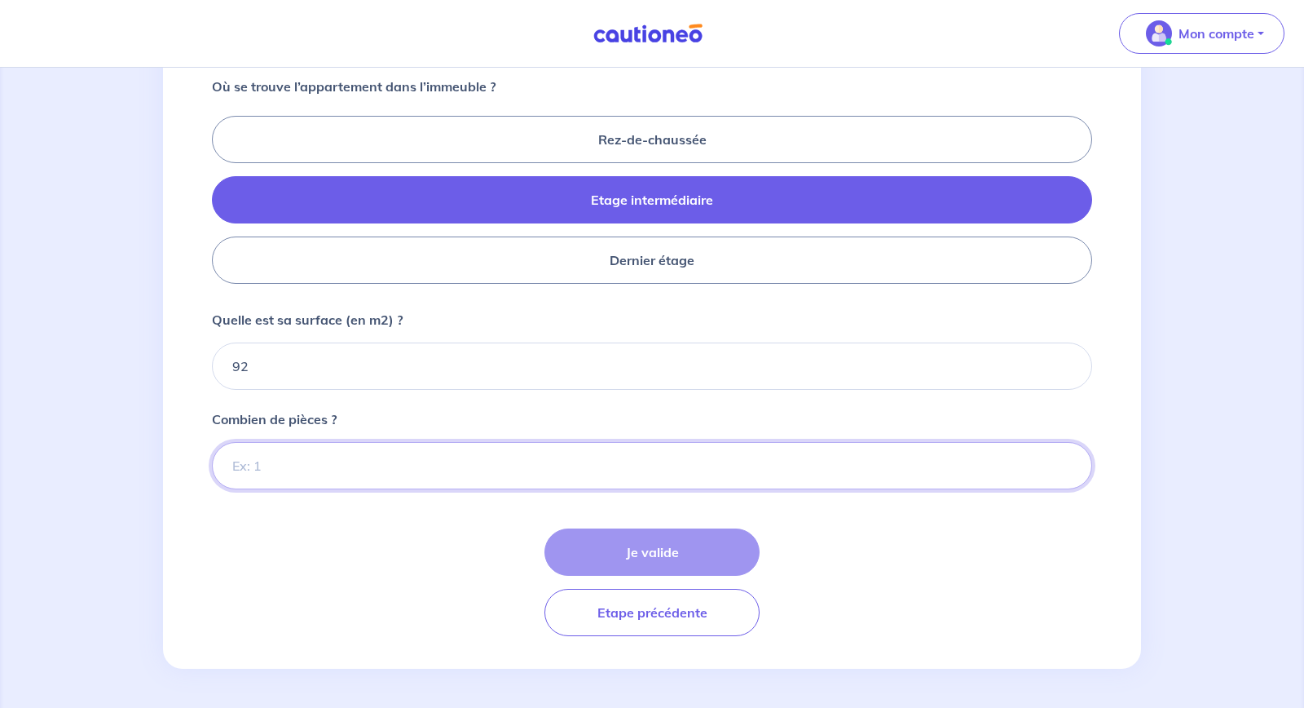
click at [414, 472] on input "Combien de pièces ?" at bounding box center [652, 465] width 880 height 47
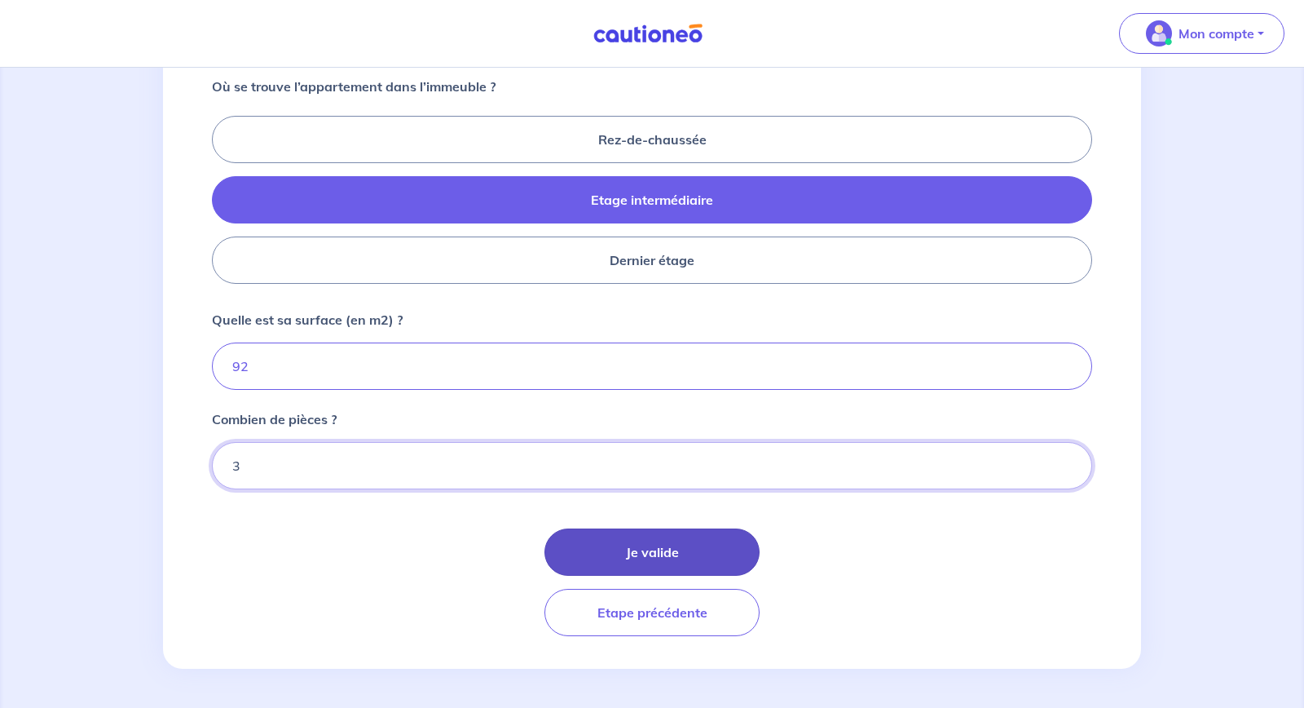
type input "3"
click at [642, 553] on button "Je valide" at bounding box center [652, 551] width 215 height 47
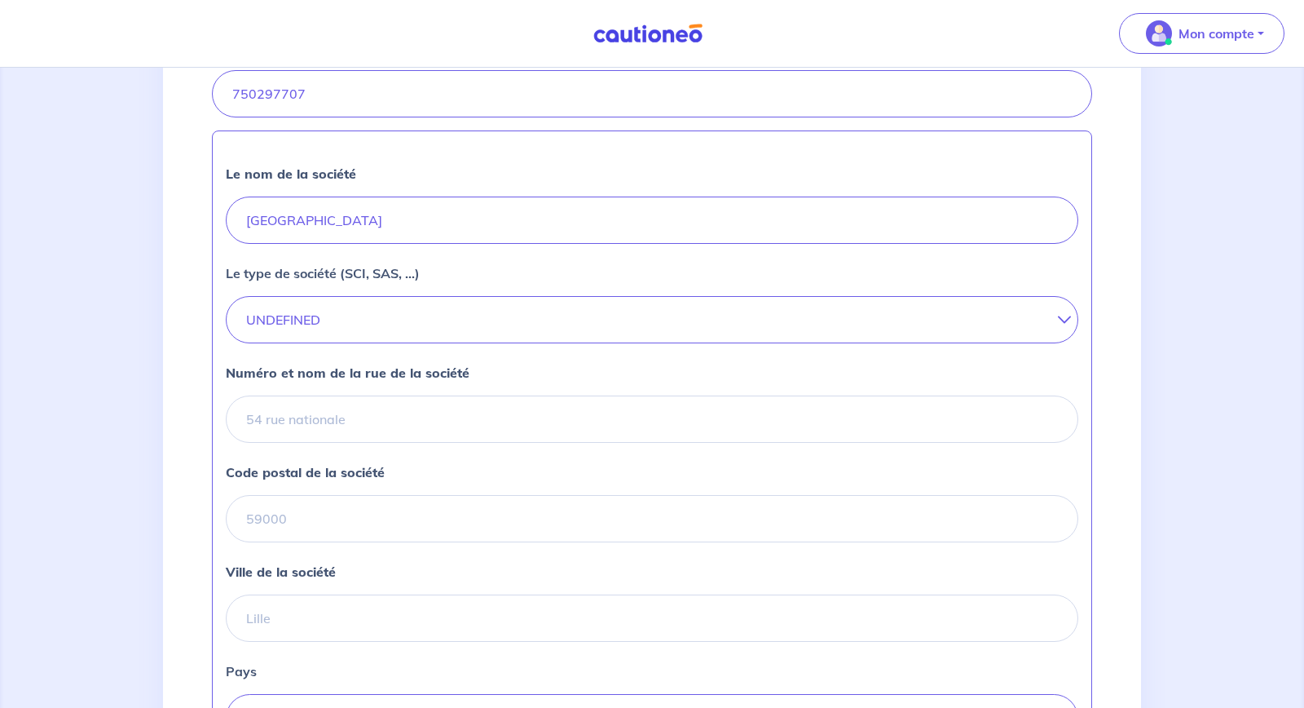
scroll to position [409, 0]
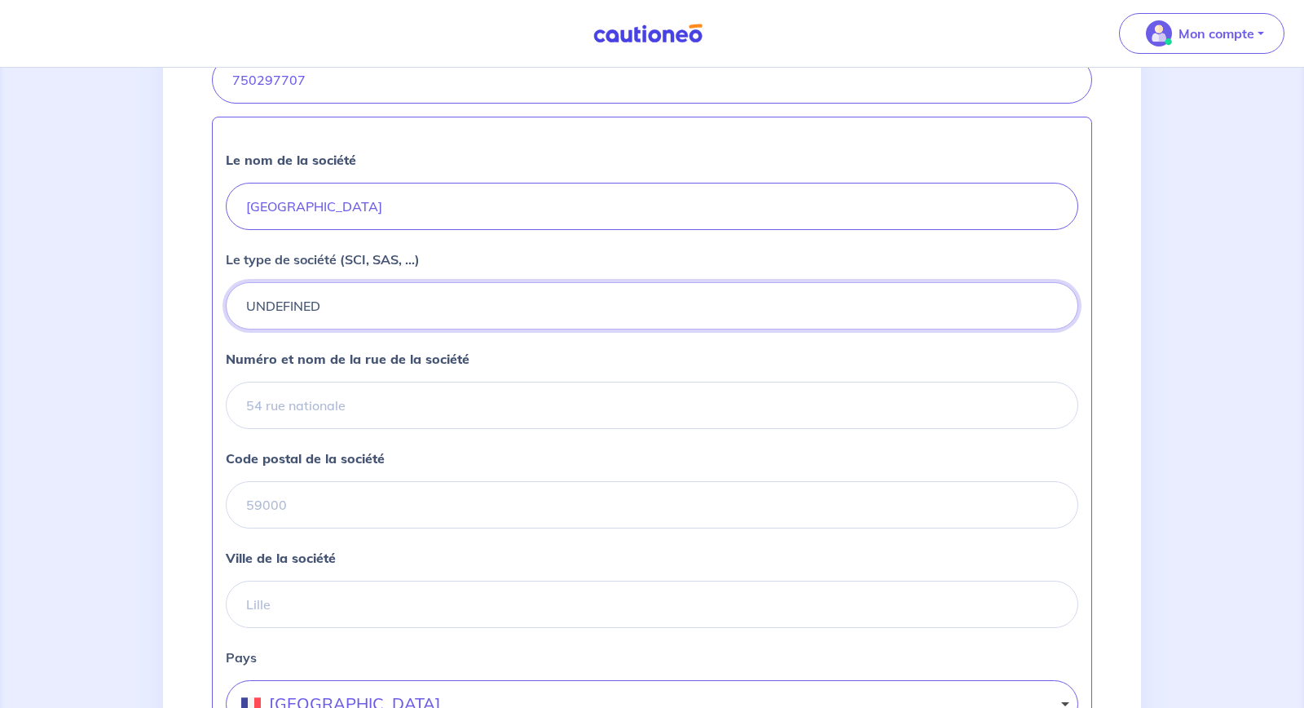
click at [1057, 306] on button "UNDEFINED" at bounding box center [652, 305] width 853 height 47
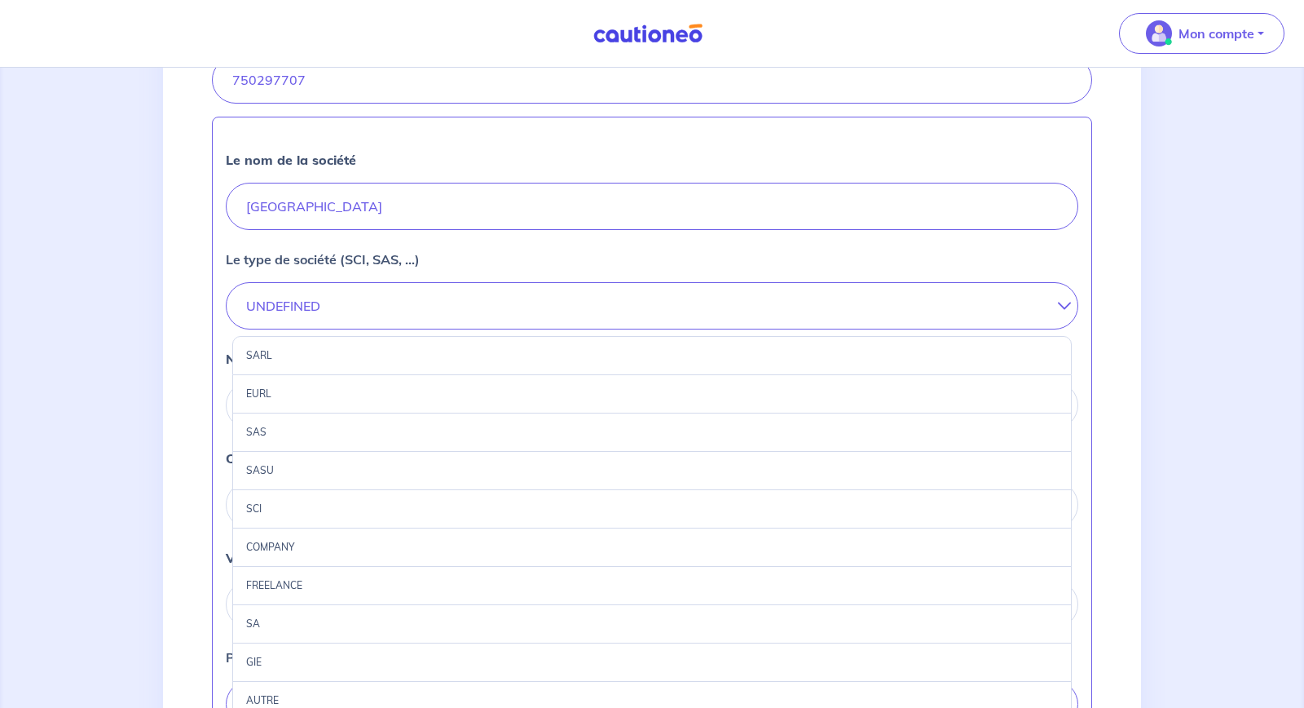
click at [919, 453] on div "SASU" at bounding box center [652, 471] width 840 height 38
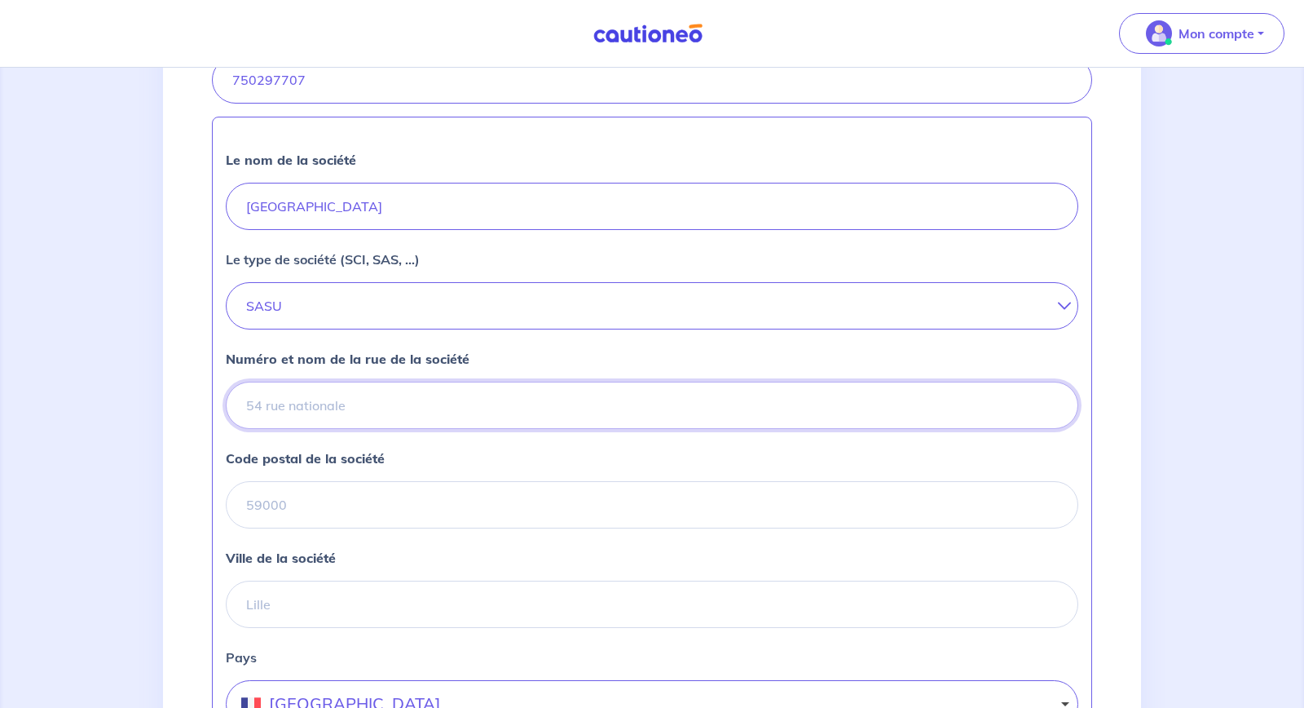
click at [752, 409] on input "Numéro et nom de la rue de la société" at bounding box center [652, 404] width 853 height 47
type input "P"
type input "2 PLACE JEAN JAURES"
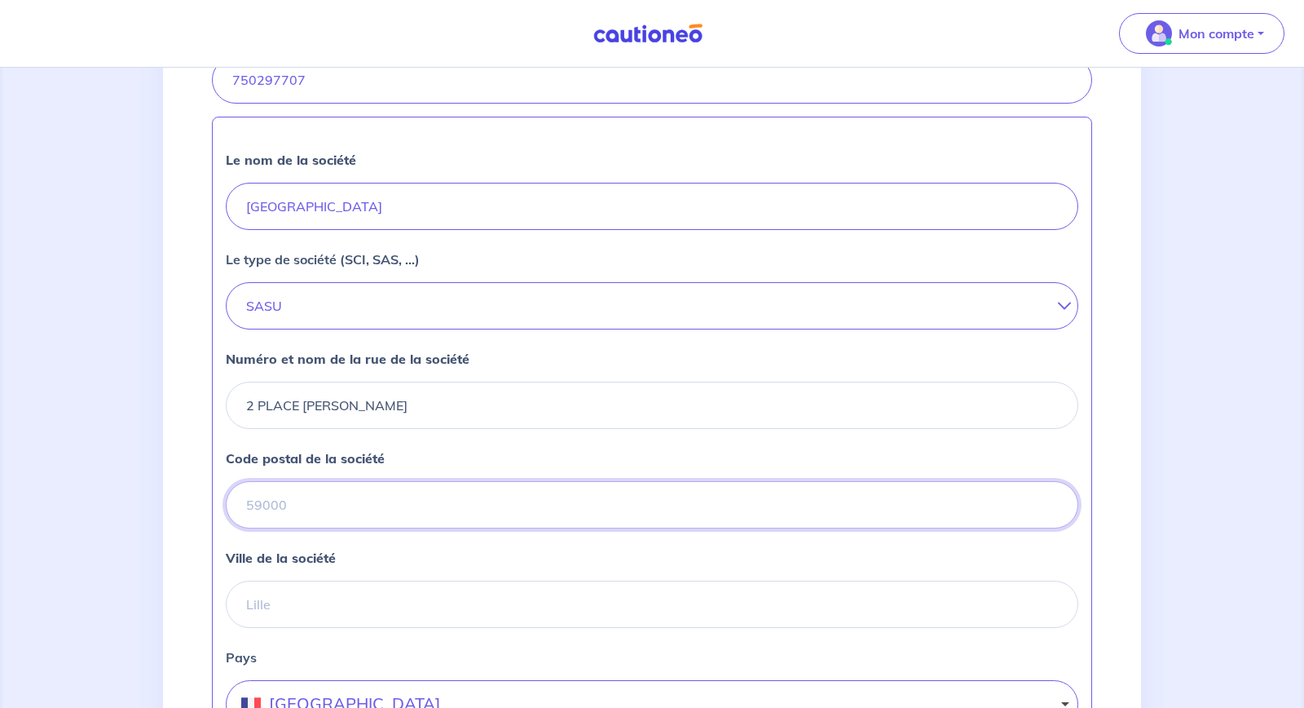
type input "42000"
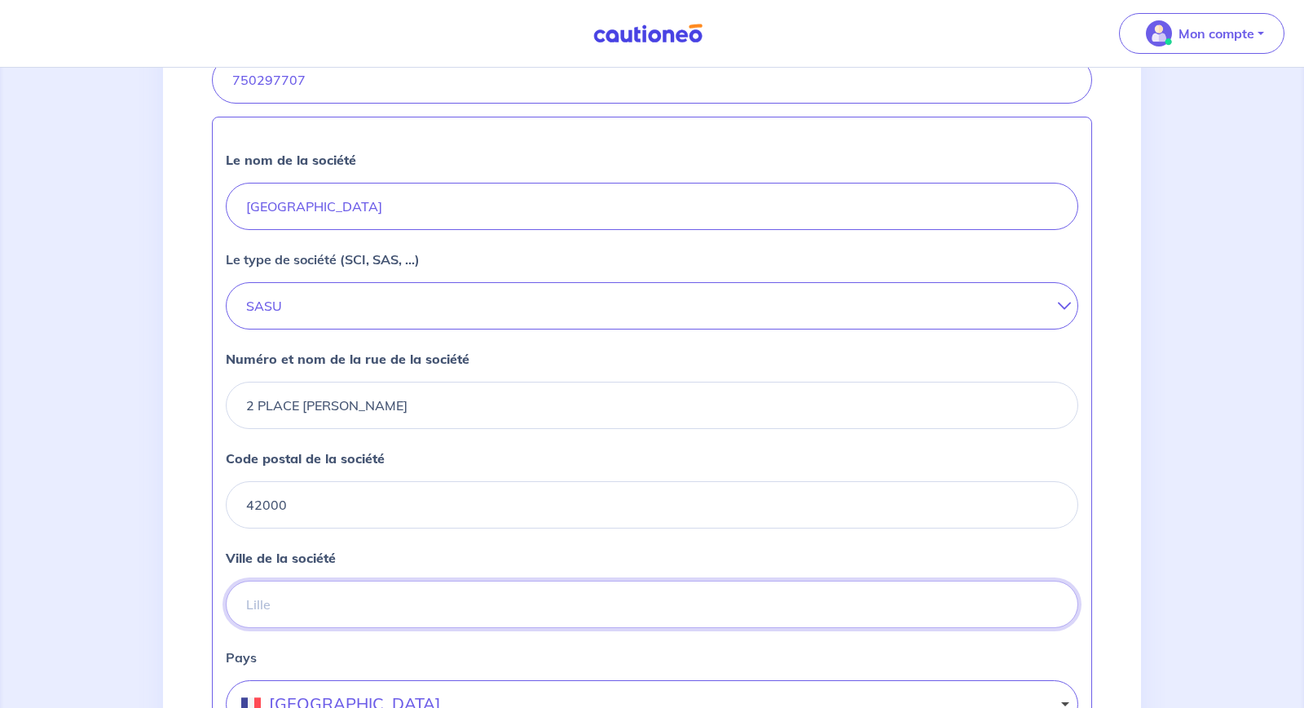
type input "SAINT ETIENNE"
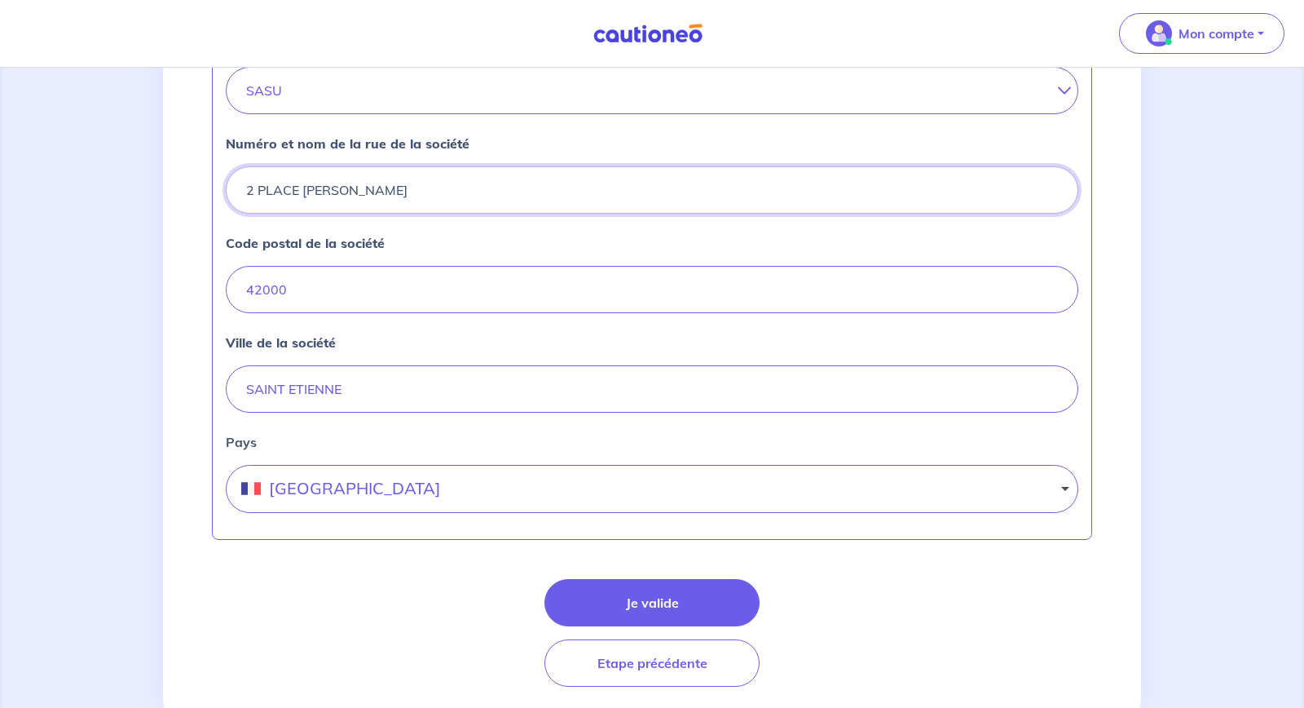
scroll to position [628, 0]
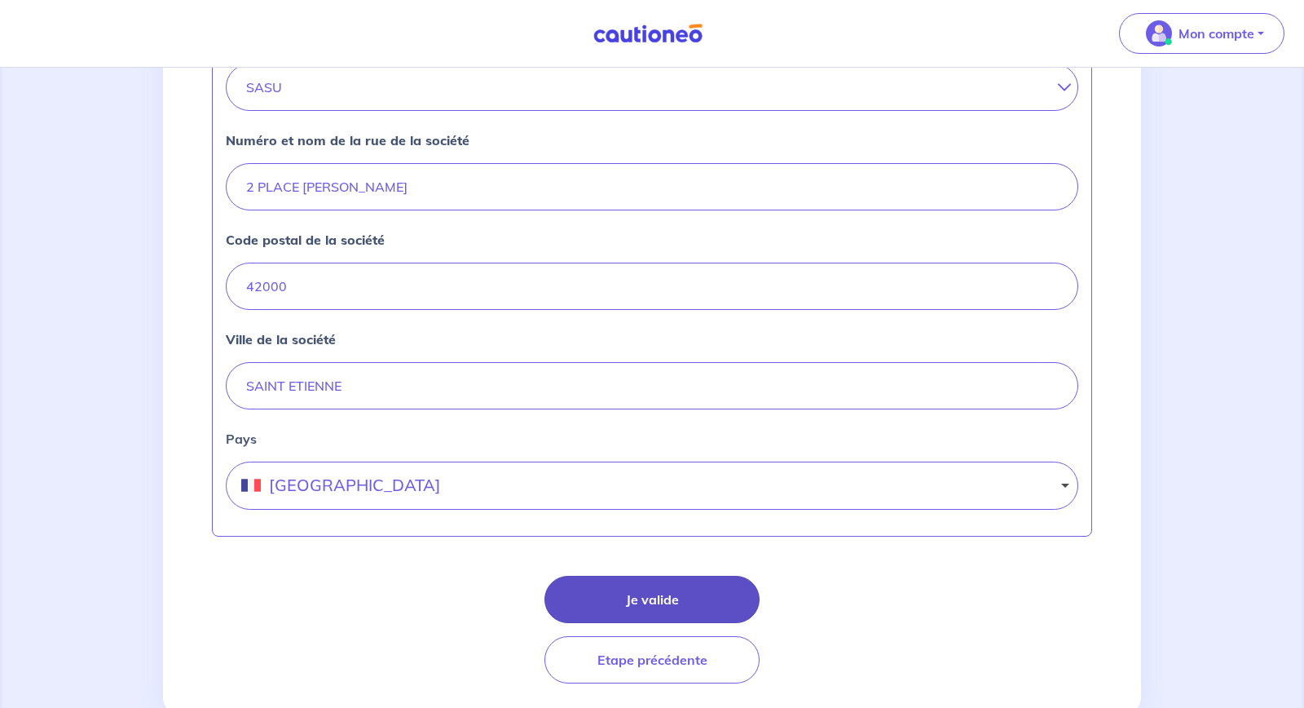
click at [647, 597] on button "Je valide" at bounding box center [652, 598] width 215 height 47
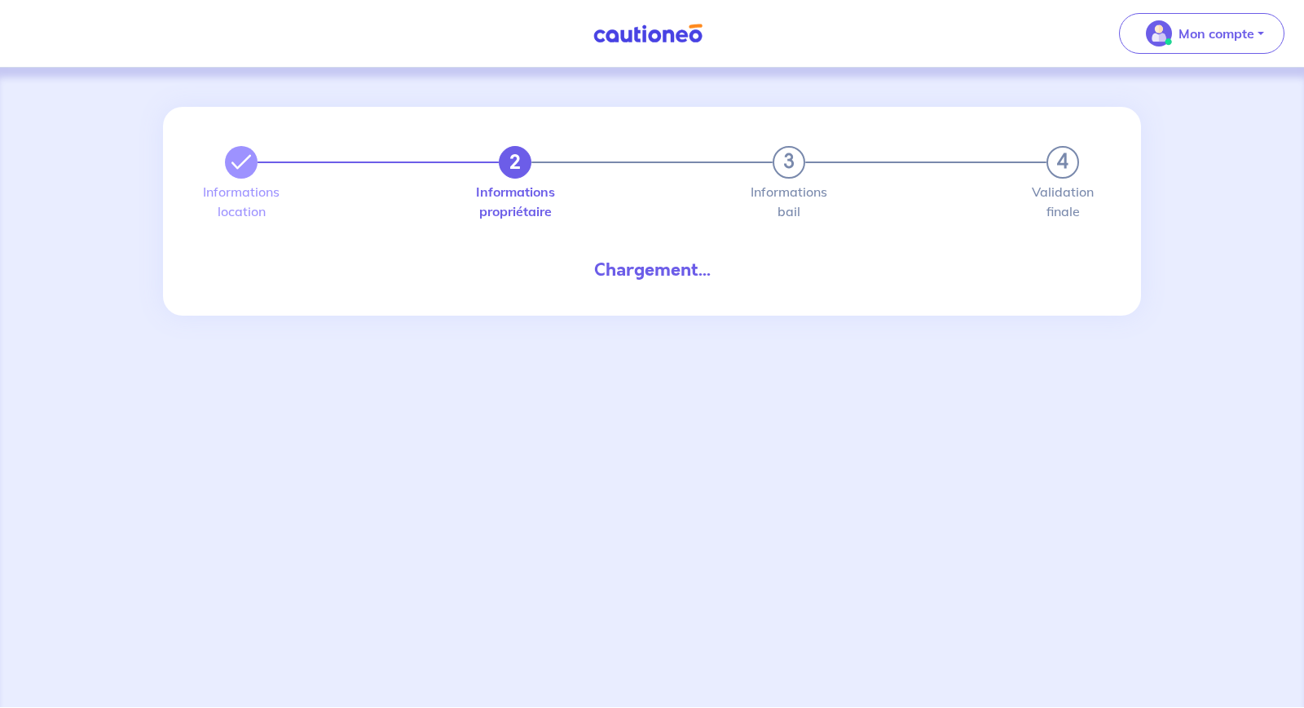
select select "FR"
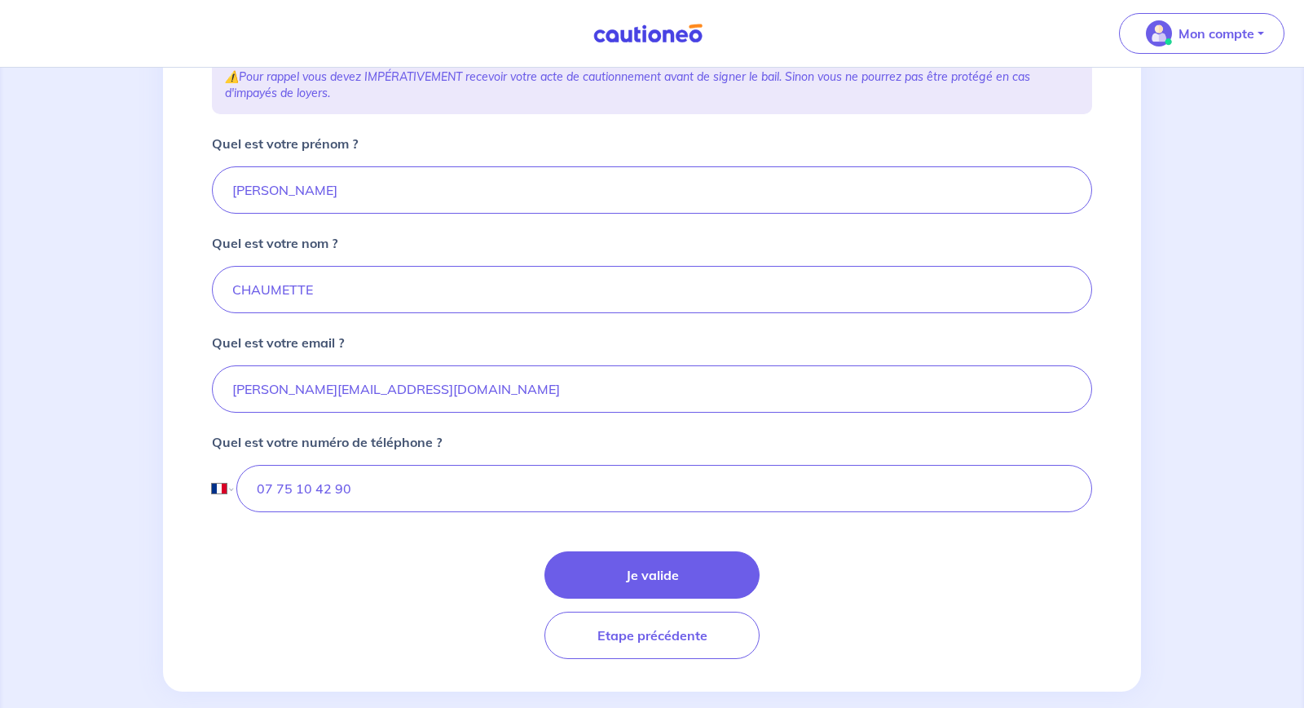
scroll to position [304, 0]
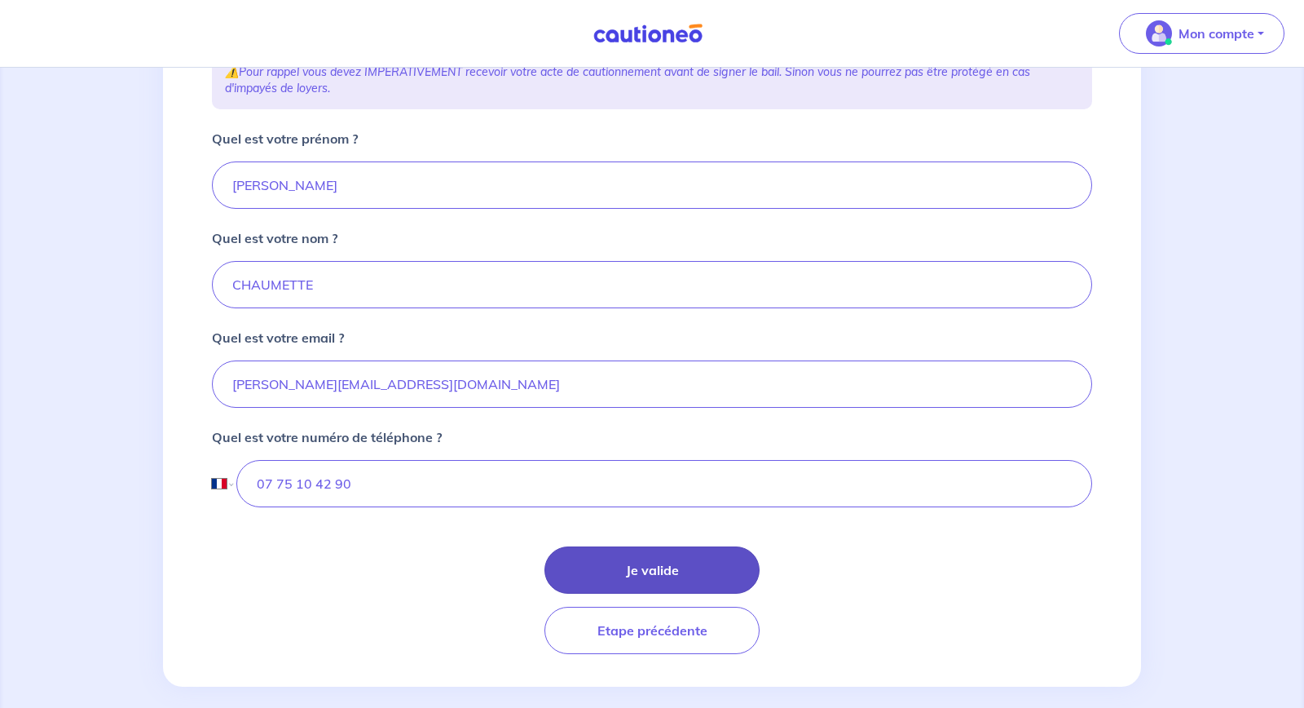
click at [699, 564] on button "Je valide" at bounding box center [652, 569] width 215 height 47
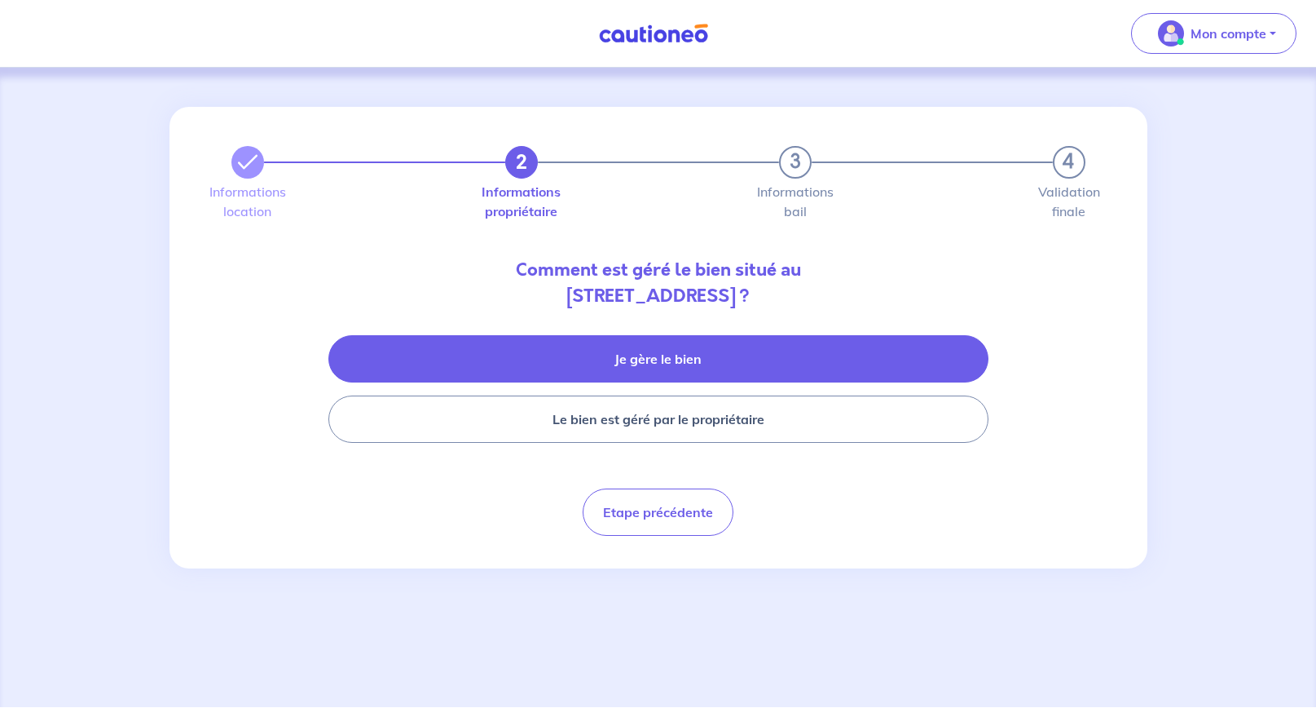
click at [736, 363] on button "Je gère le bien" at bounding box center [658, 358] width 660 height 47
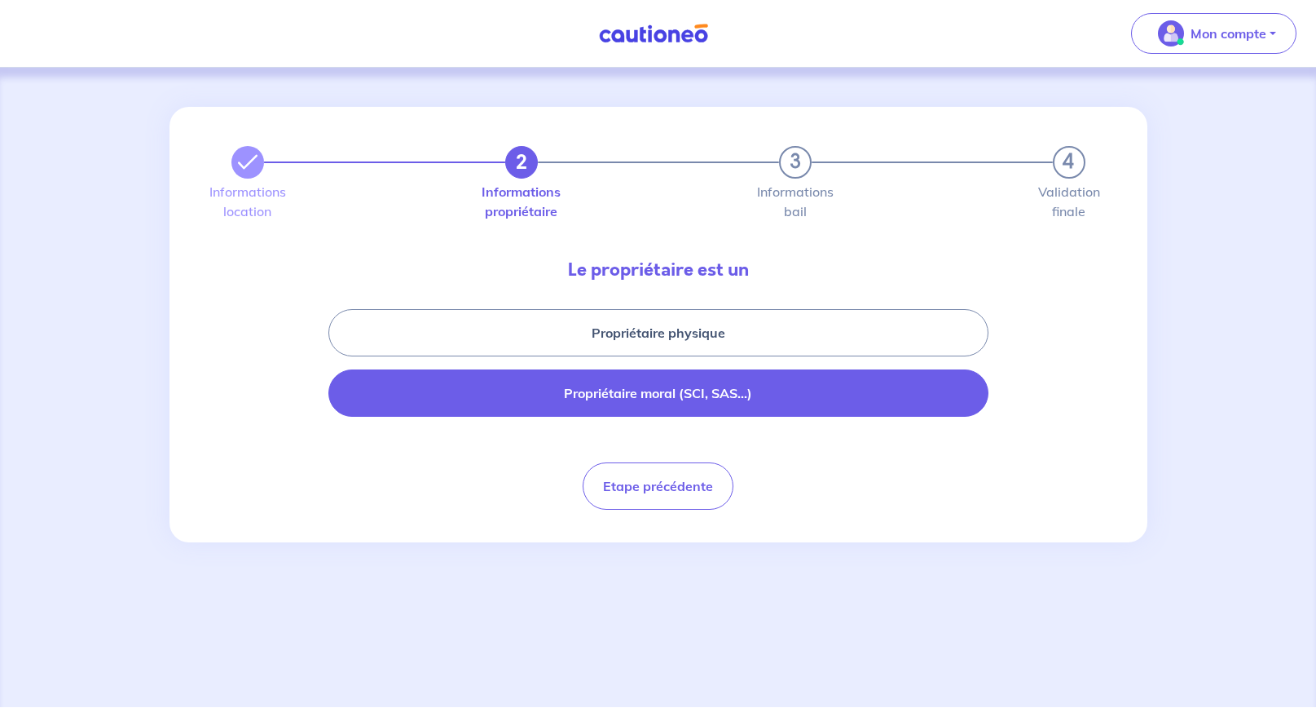
click at [710, 395] on button "Propriétaire moral (SCI, SAS...)" at bounding box center [658, 392] width 660 height 47
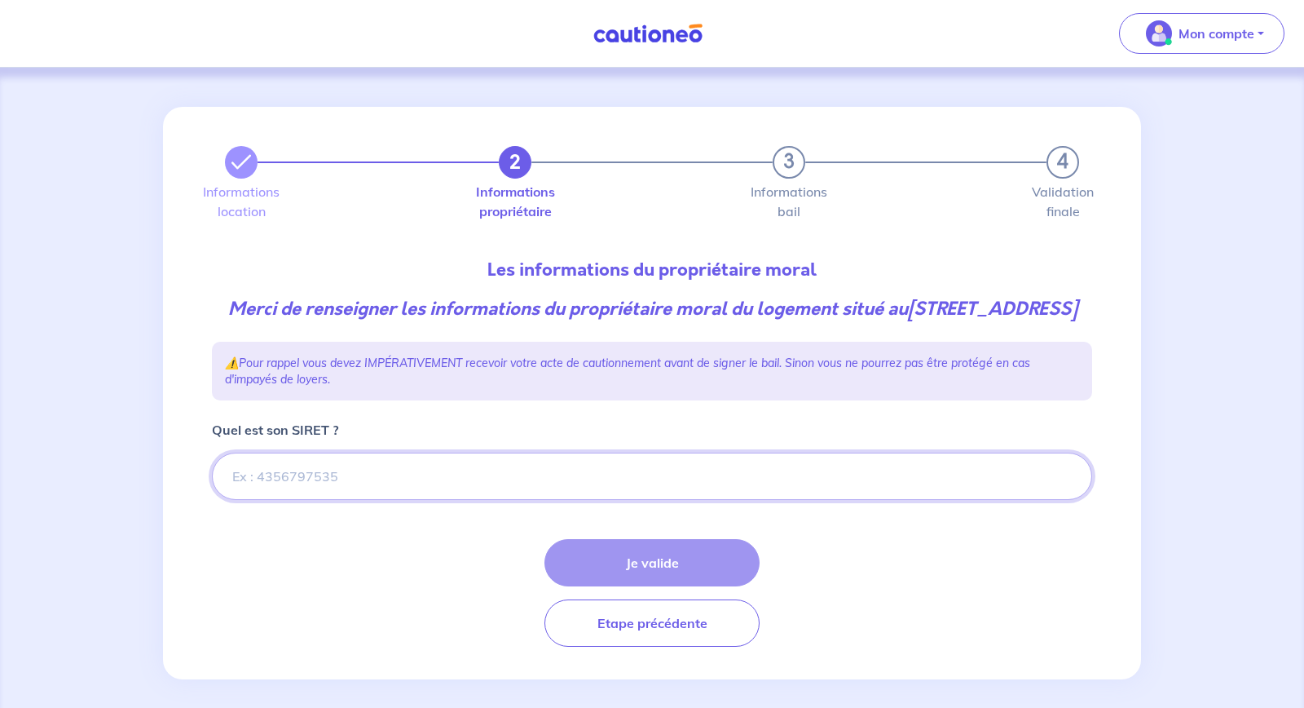
click at [539, 500] on input "Quel est son SIRET ?" at bounding box center [652, 475] width 880 height 47
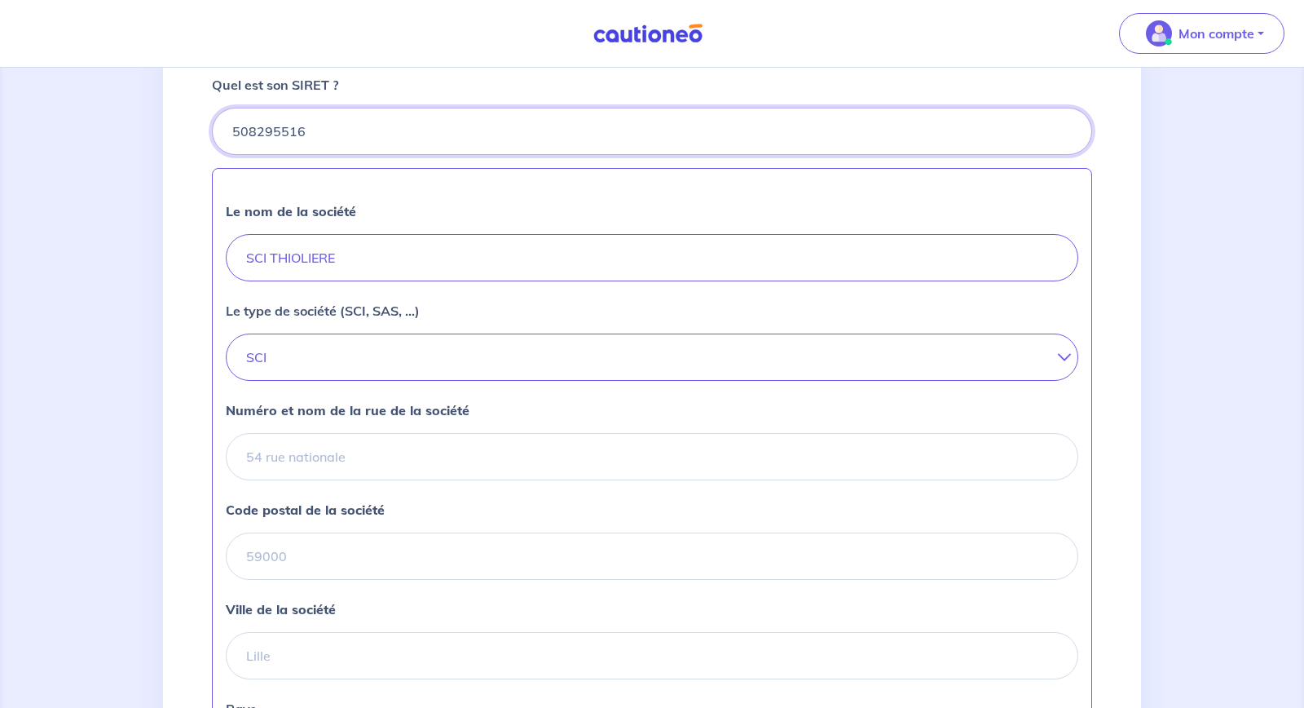
scroll to position [368, 0]
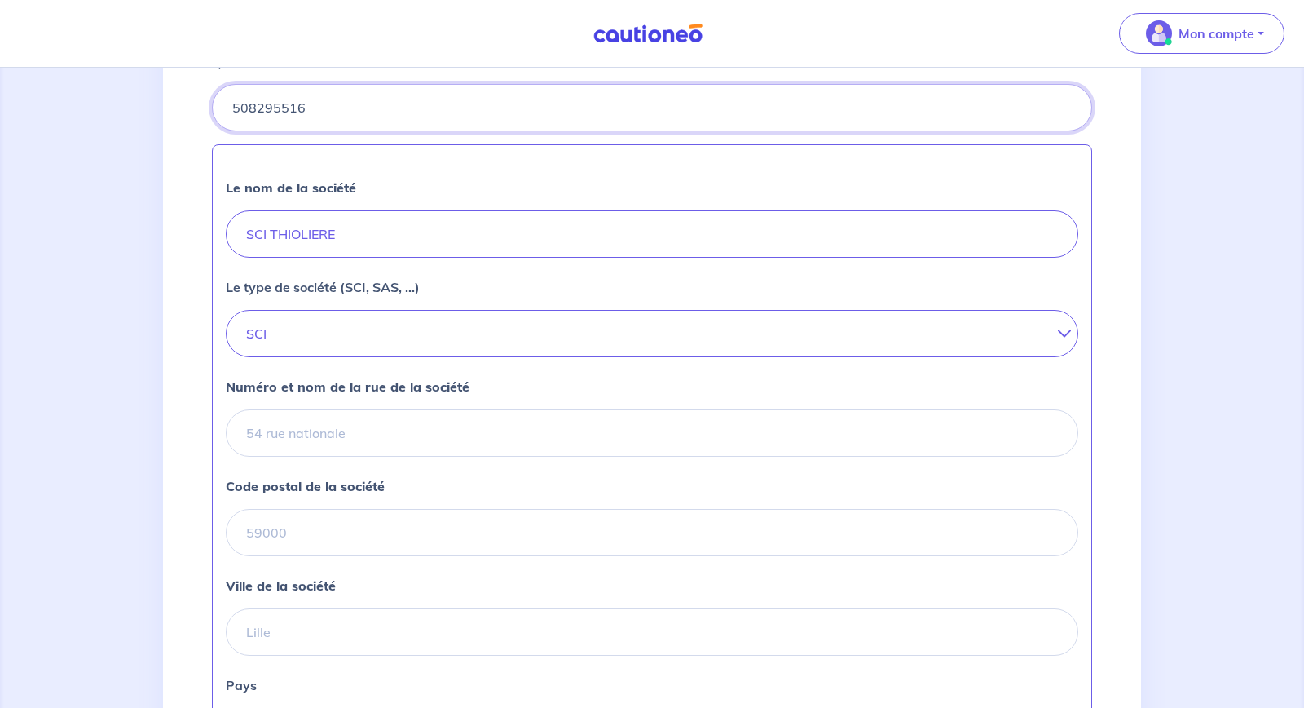
type input "508295516"
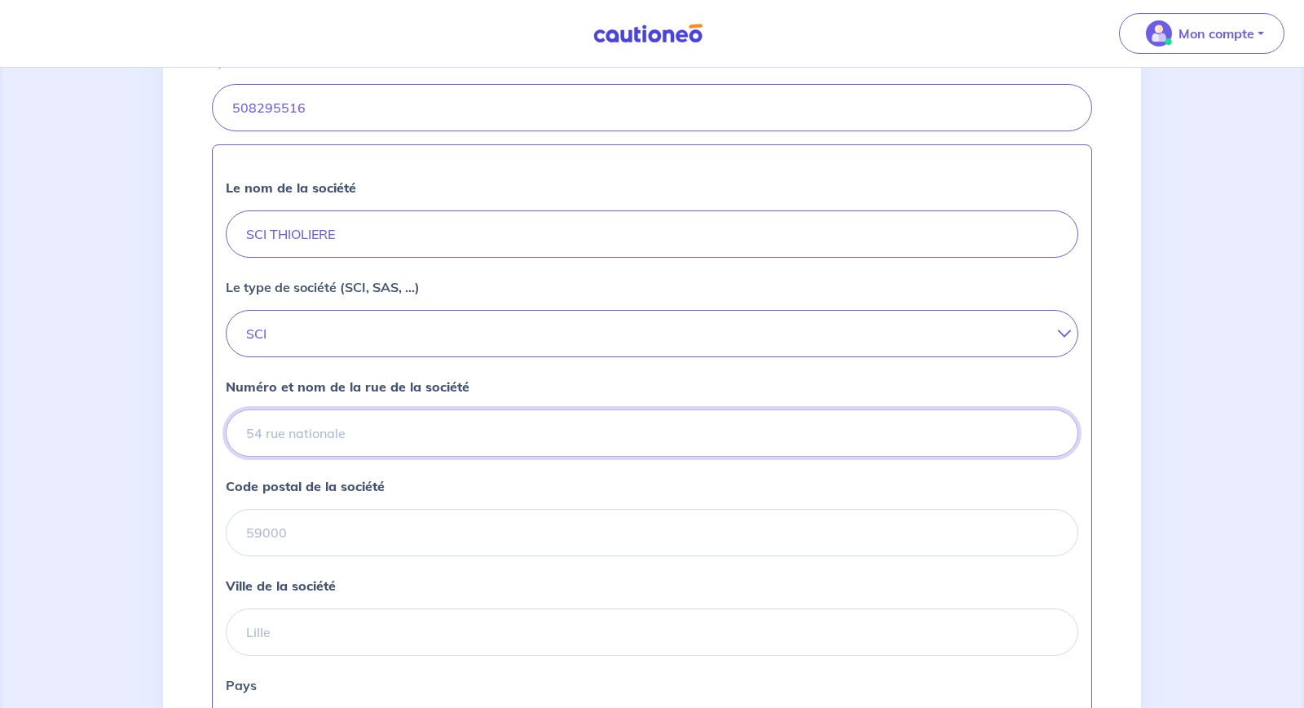
click at [387, 456] on input "Numéro et nom de la rue de la société" at bounding box center [652, 432] width 853 height 47
type input "5 PLACE JEAN JAURES"
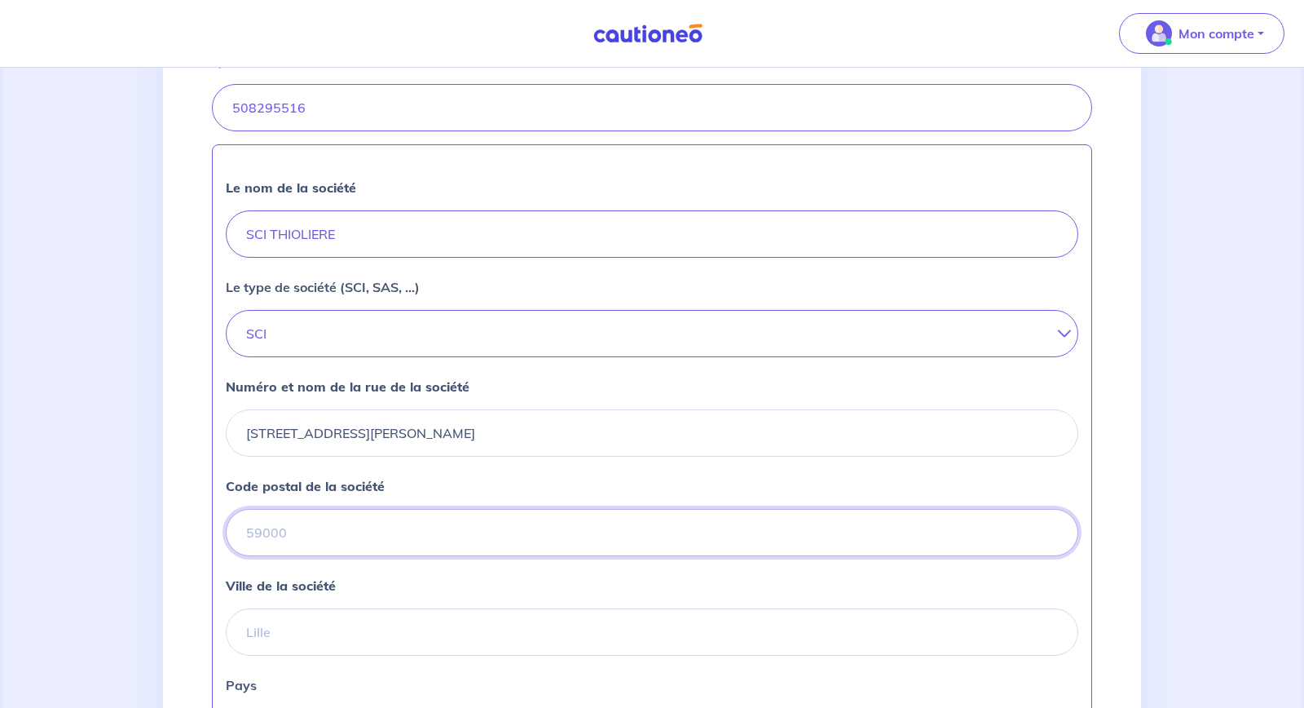
click at [378, 540] on input "Code postal de la société" at bounding box center [652, 532] width 853 height 47
type input "42000"
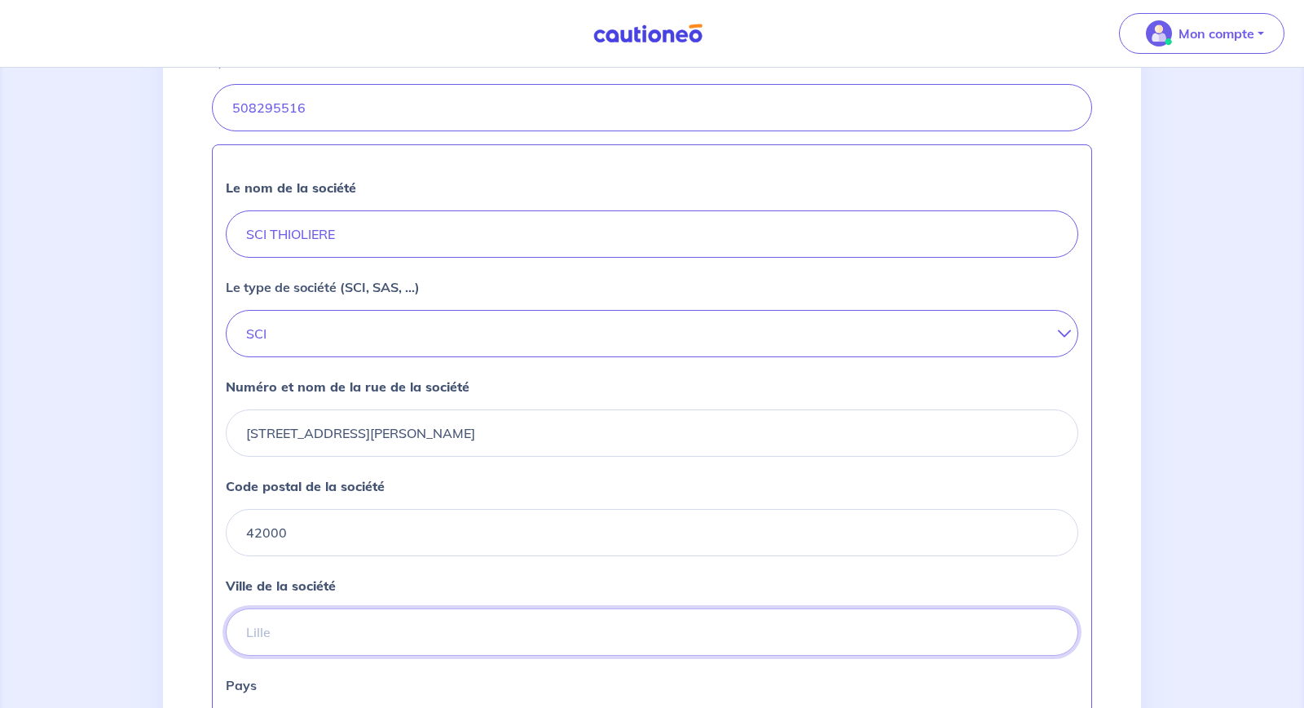
click at [386, 655] on input "Ville de la société" at bounding box center [652, 631] width 853 height 47
type input "ST ETIENNE"
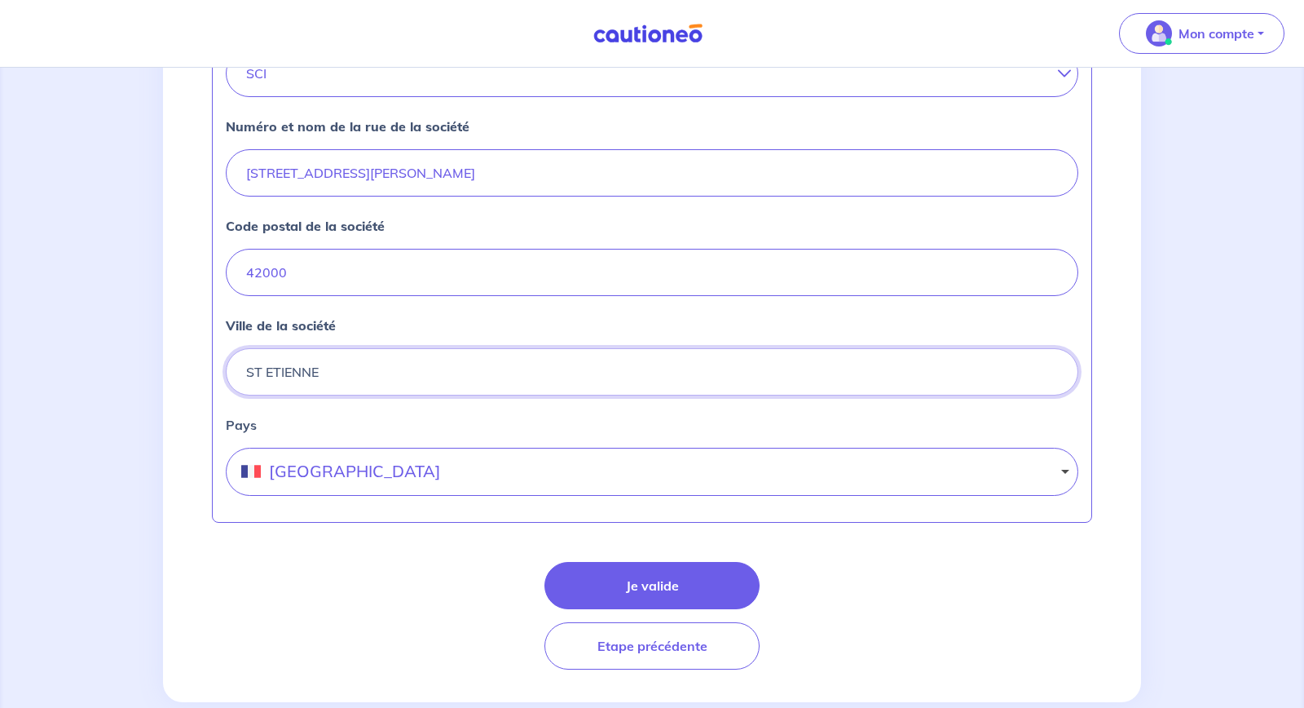
scroll to position [632, 0]
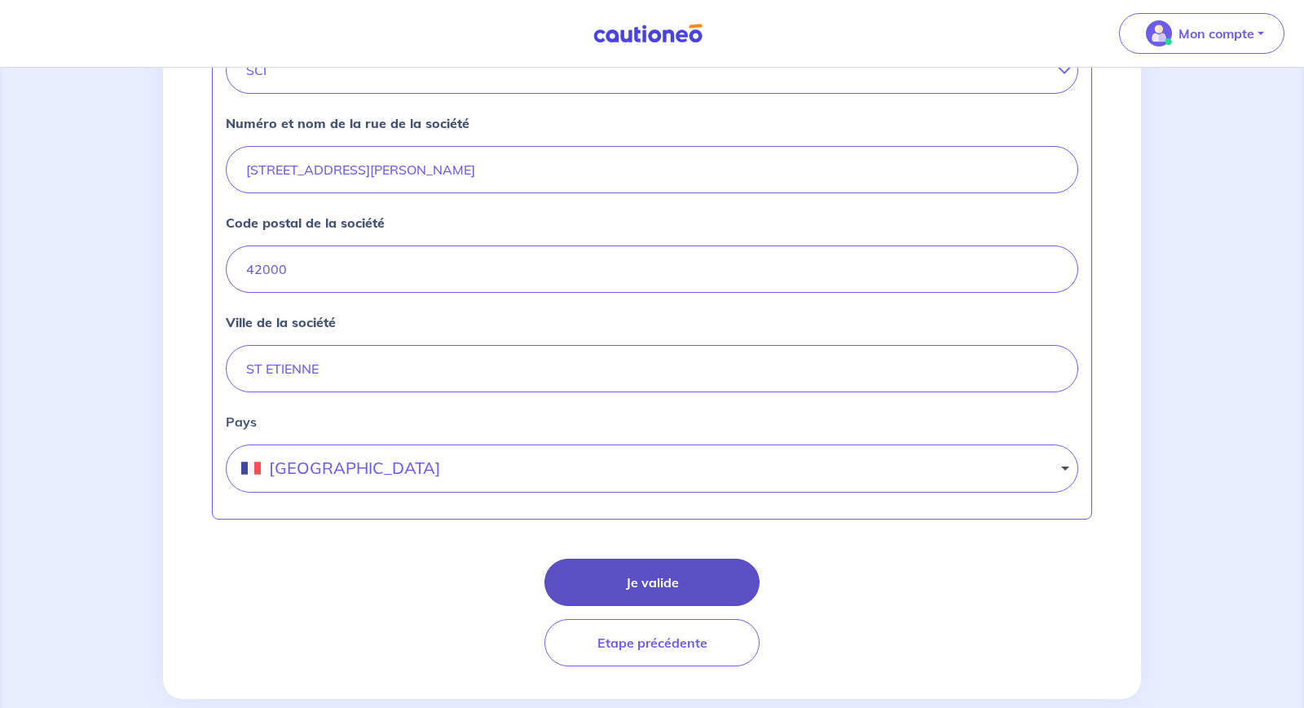
click at [703, 606] on button "Je valide" at bounding box center [652, 581] width 215 height 47
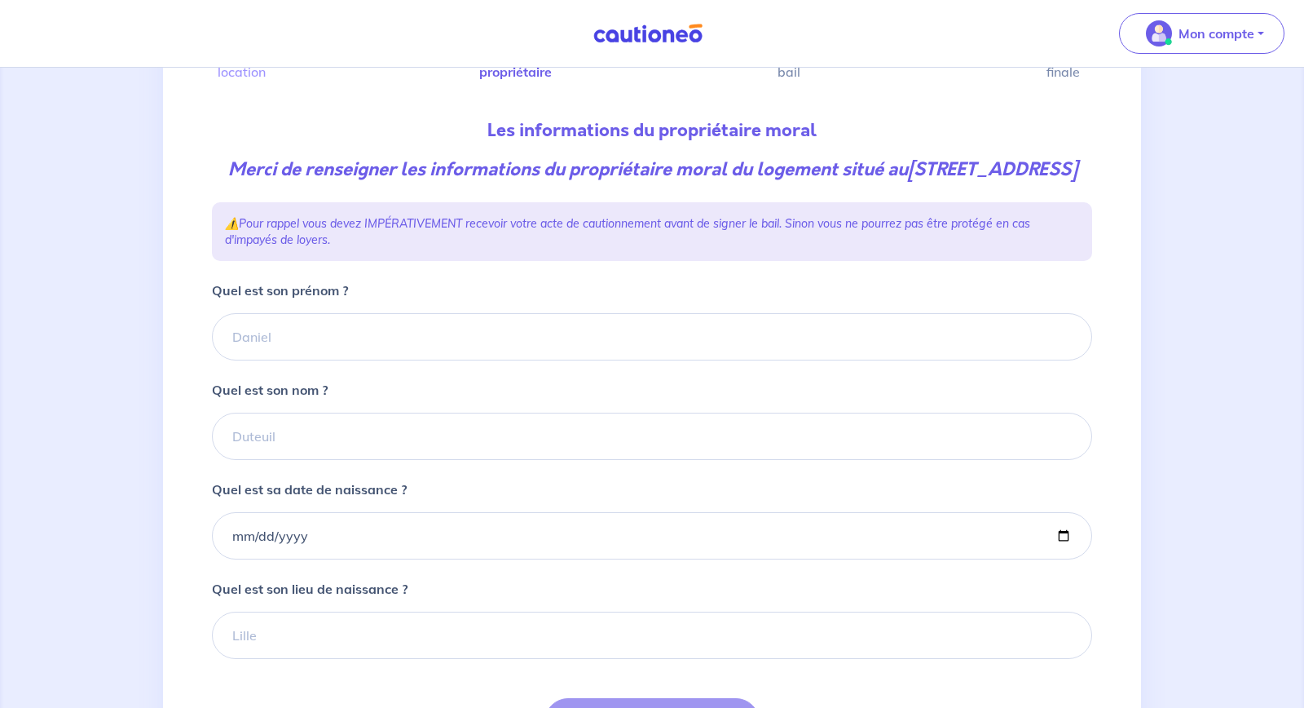
scroll to position [168, 0]
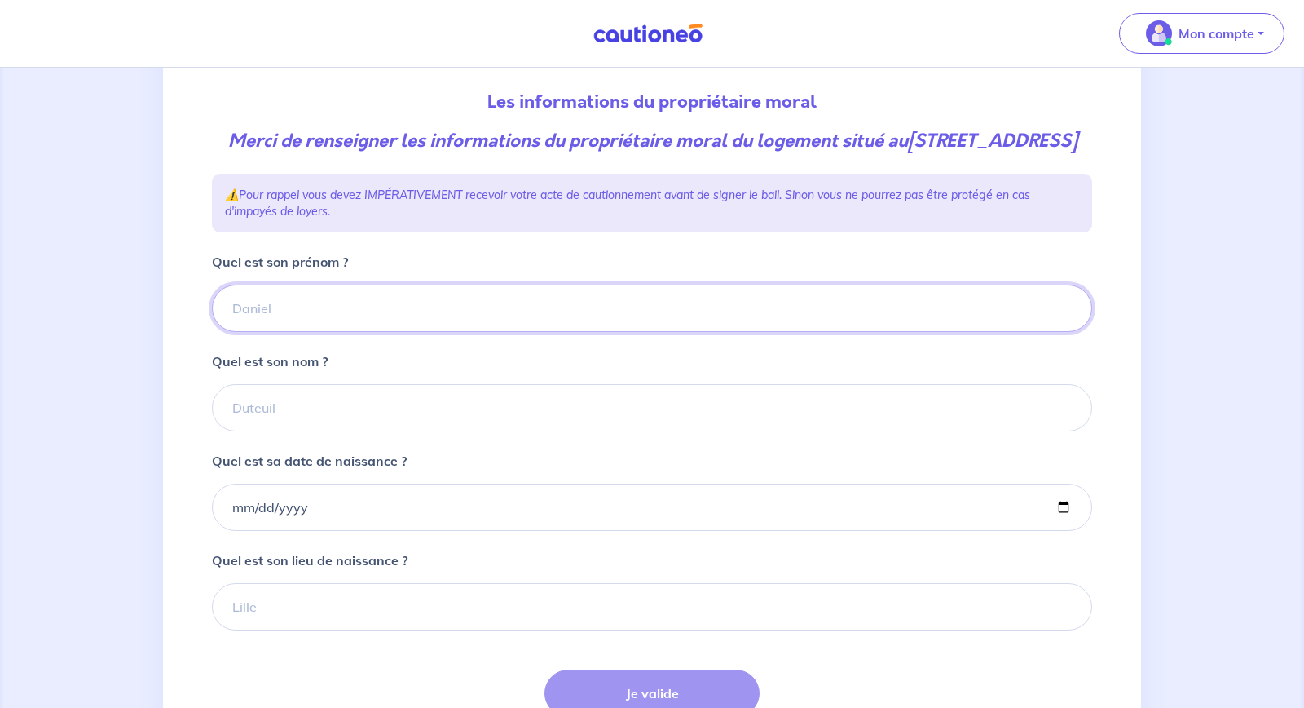
click at [458, 332] on input "Quel est son prénom ?" at bounding box center [652, 307] width 880 height 47
type input "t"
type input "thomas"
click at [389, 431] on input "Quel est son nom ?" at bounding box center [652, 407] width 880 height 47
type input "Y"
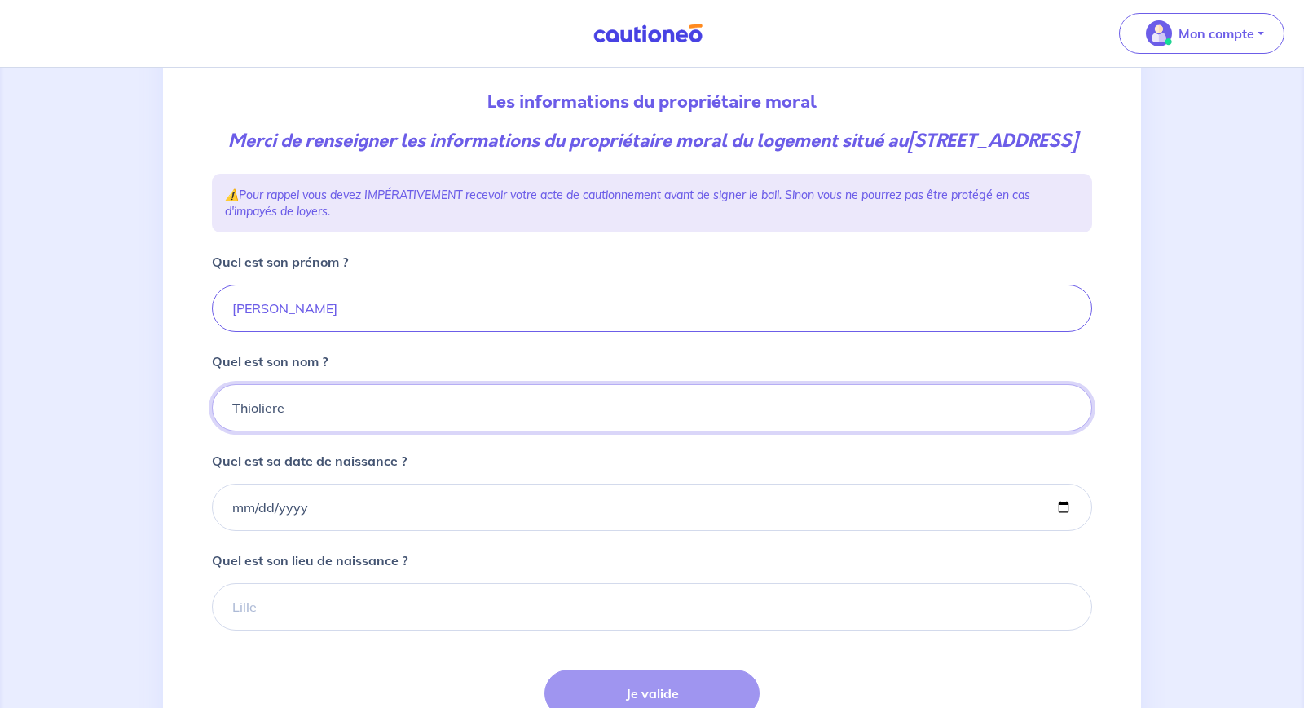
type input "Thioliere"
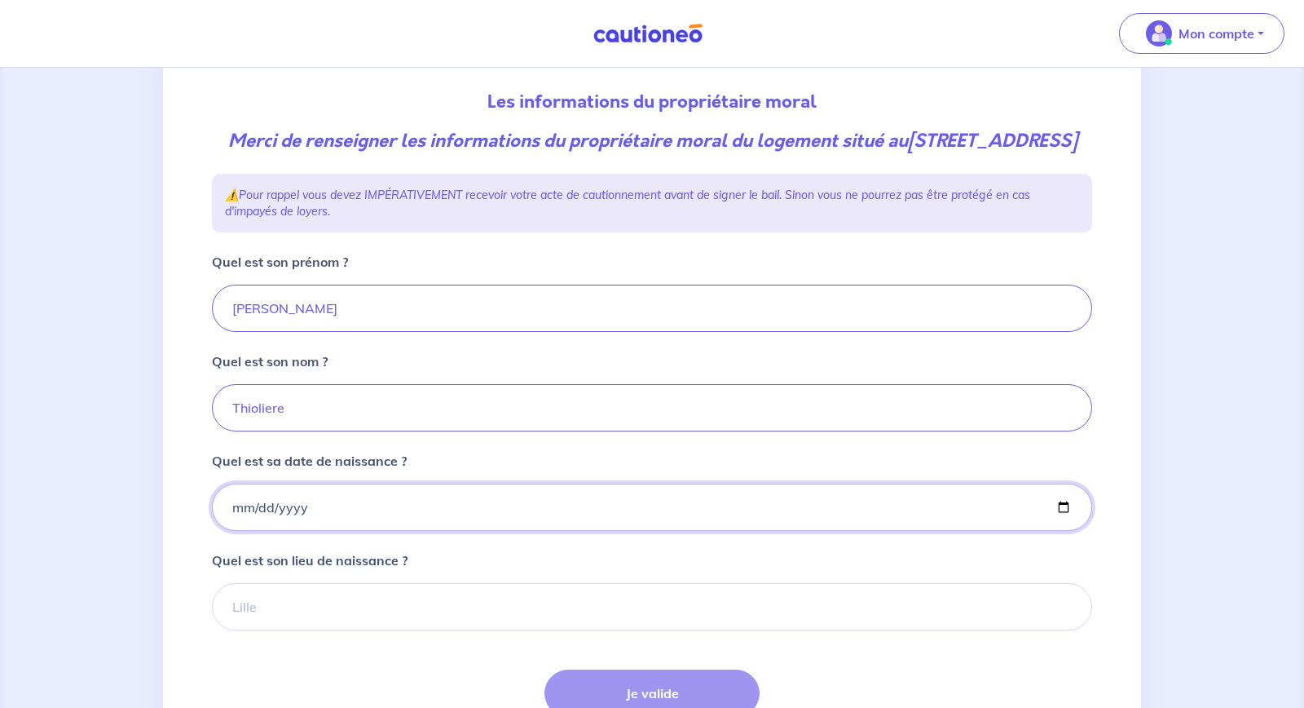
click at [624, 531] on input "Quel est sa date de naissance ?" at bounding box center [652, 506] width 880 height 47
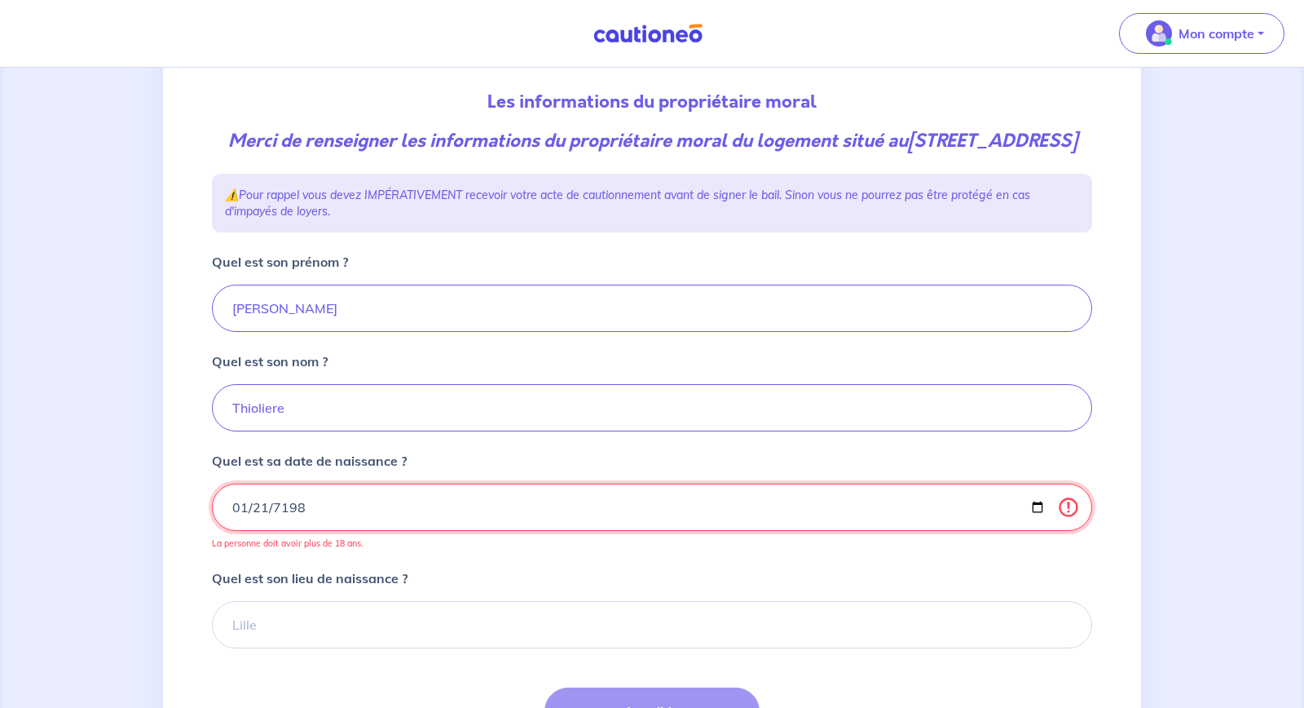
type input "1981-01-21"
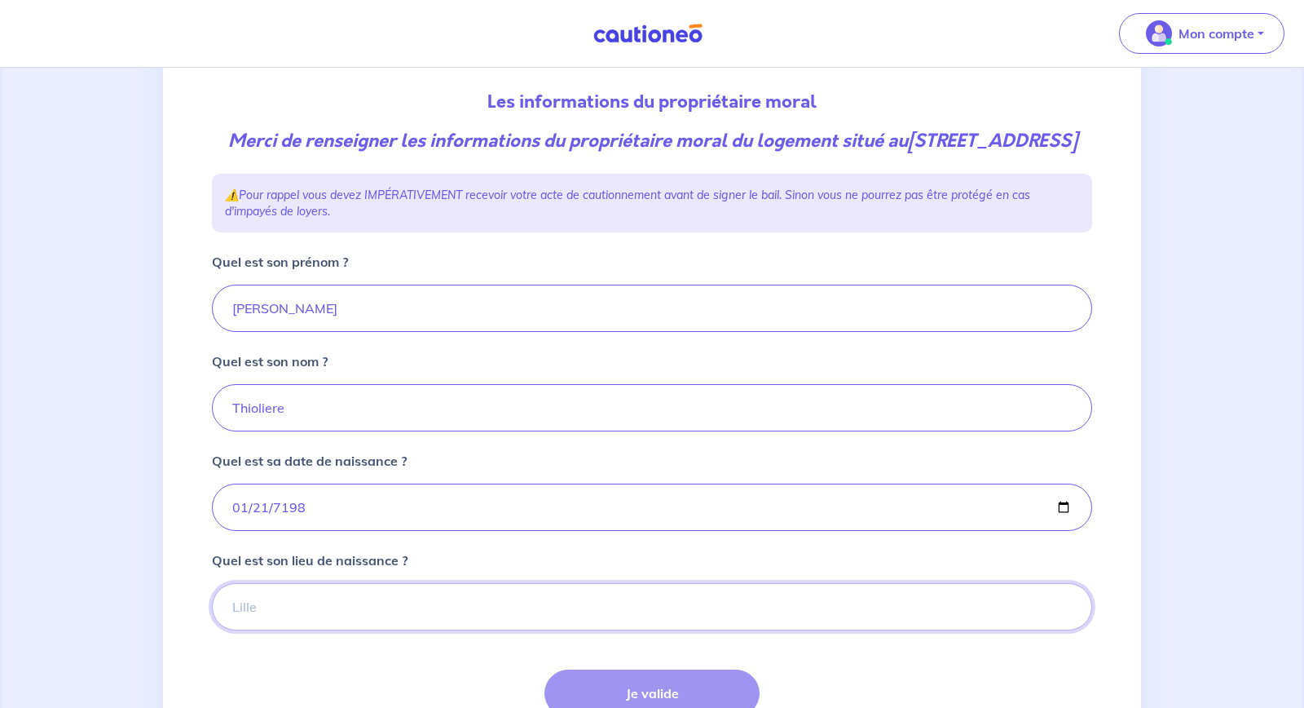
click at [501, 630] on input "Quel est son lieu de naissance ?" at bounding box center [652, 606] width 880 height 47
click at [393, 625] on input "Quel est son lieu de naissance ?" at bounding box center [652, 606] width 880 height 47
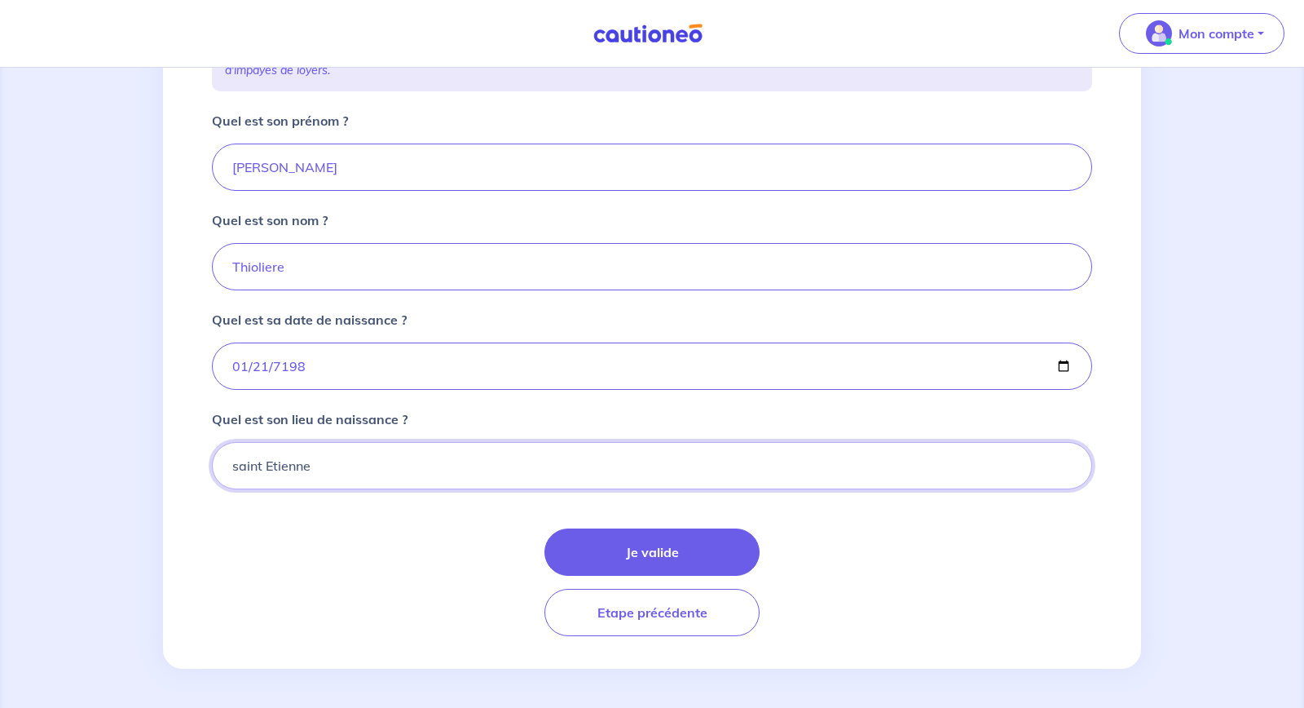
scroll to position [335, 0]
type input "saint Etienne"
click at [712, 547] on button "Je valide" at bounding box center [652, 551] width 215 height 47
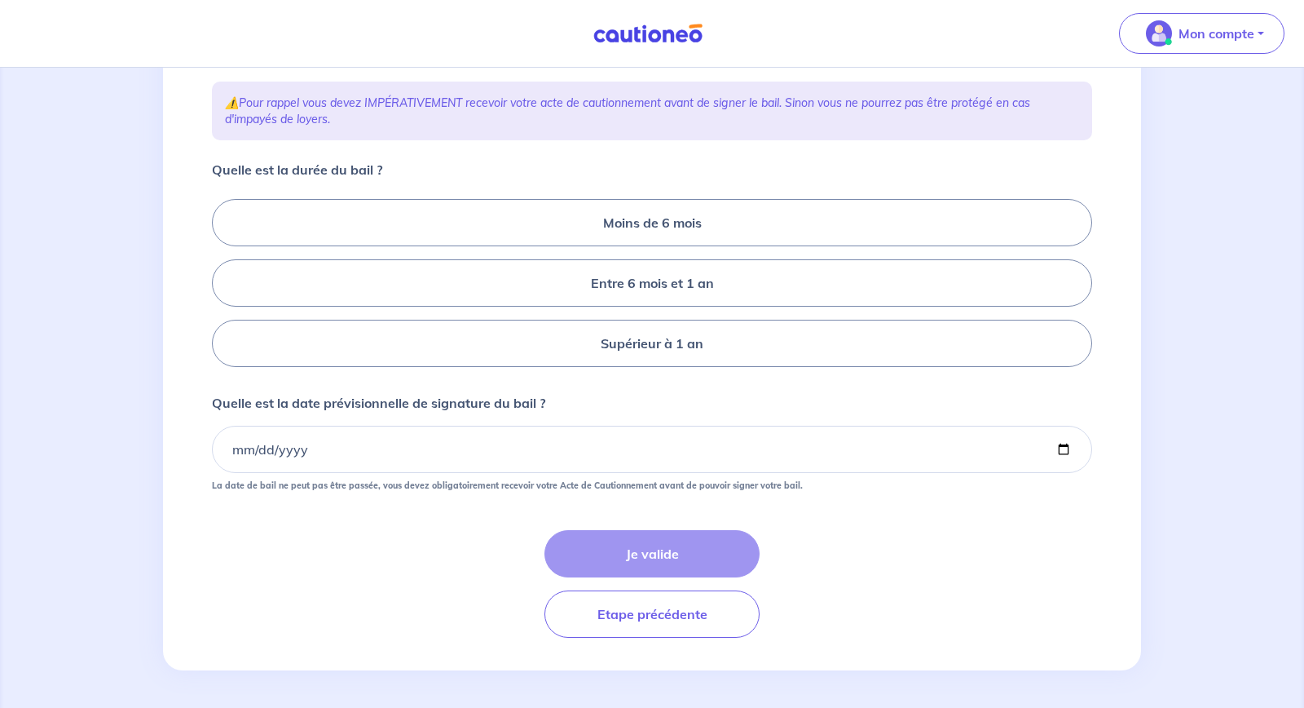
scroll to position [262, 0]
click at [632, 615] on button "Etape précédente" at bounding box center [652, 612] width 215 height 47
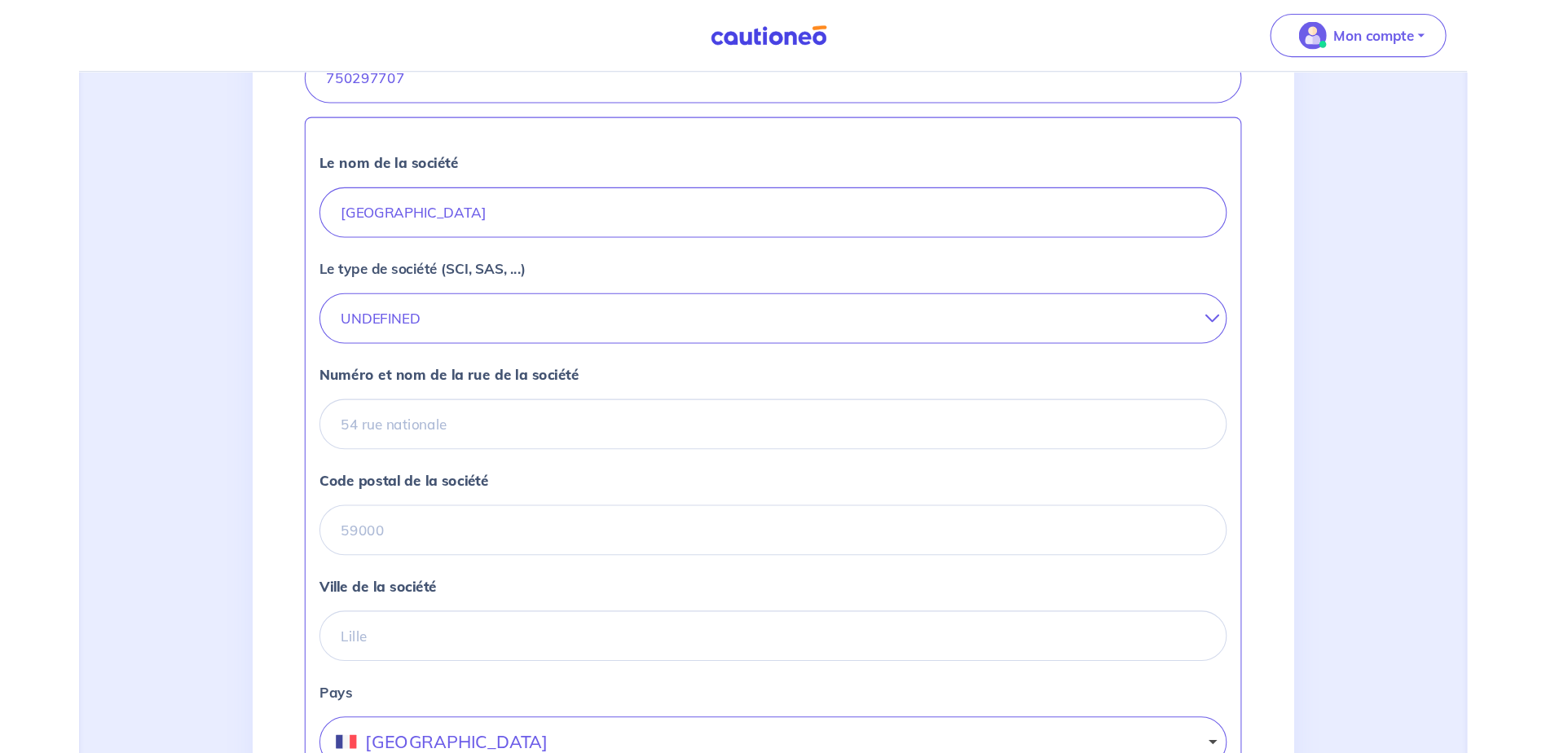
scroll to position [421, 0]
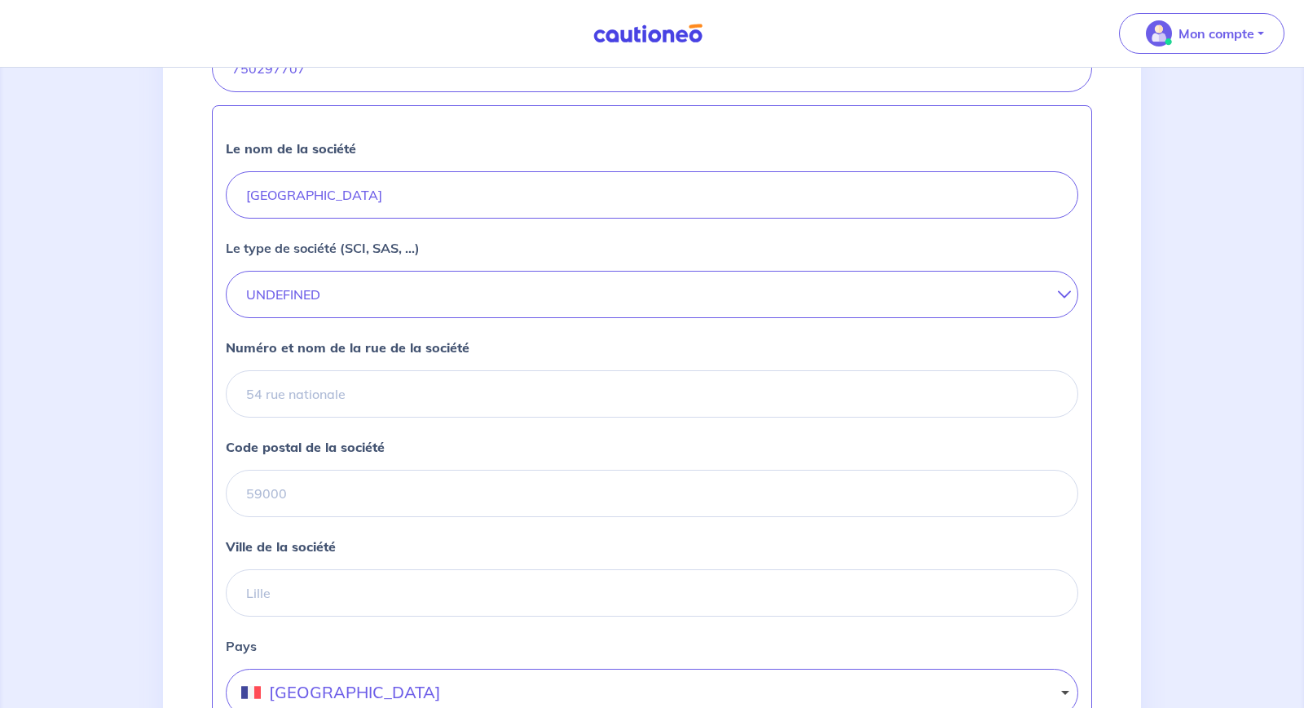
click at [1299, 567] on div "2 3 4 Informations location Informations propriétaire Informations bail Validat…" at bounding box center [652, 304] width 1304 height 1315
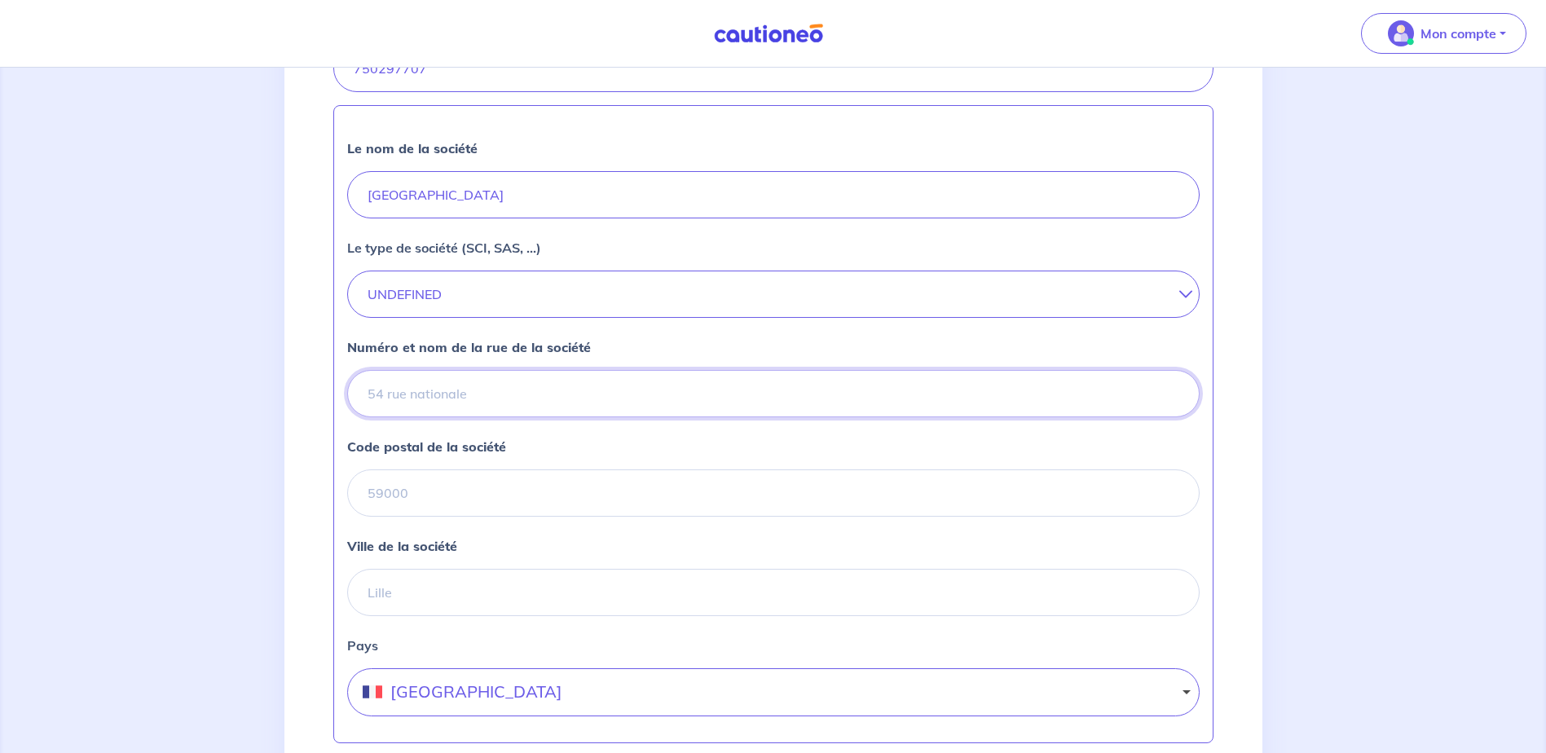
click at [425, 386] on input "Numéro et nom de la rue de la société" at bounding box center [773, 393] width 853 height 47
type input "2 PLACE JEAN JAURES"
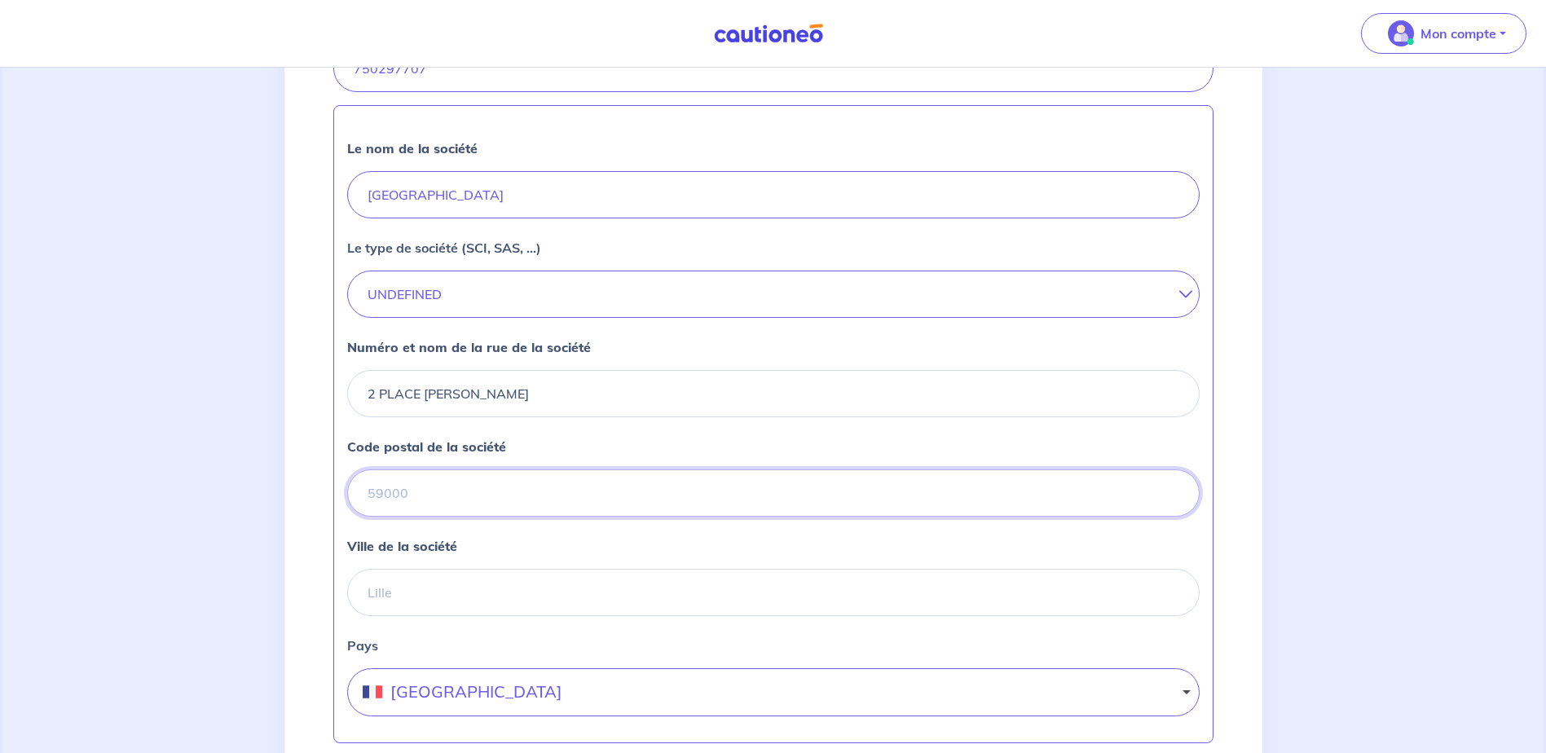
type input "42000"
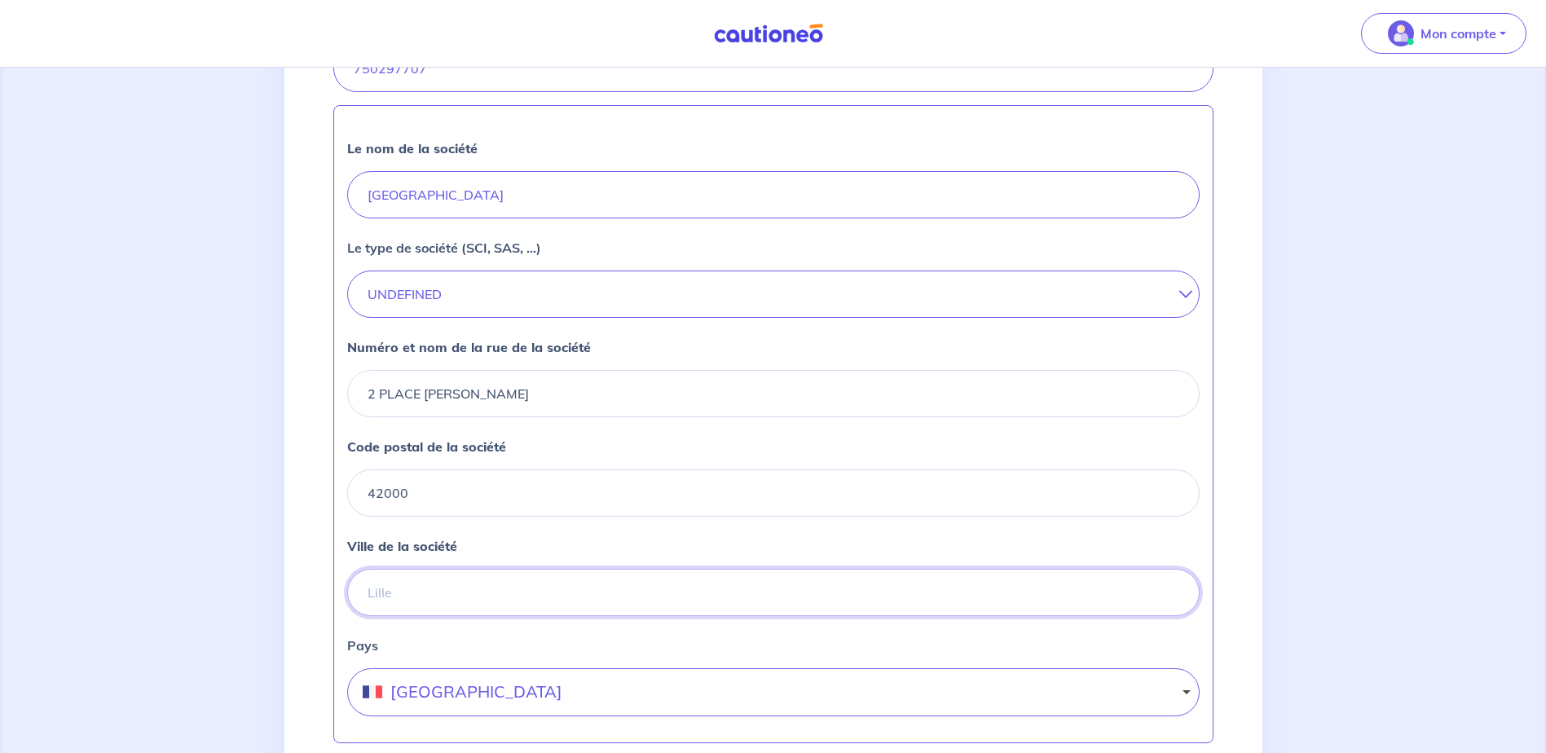
type input "SAINT ETIENNE"
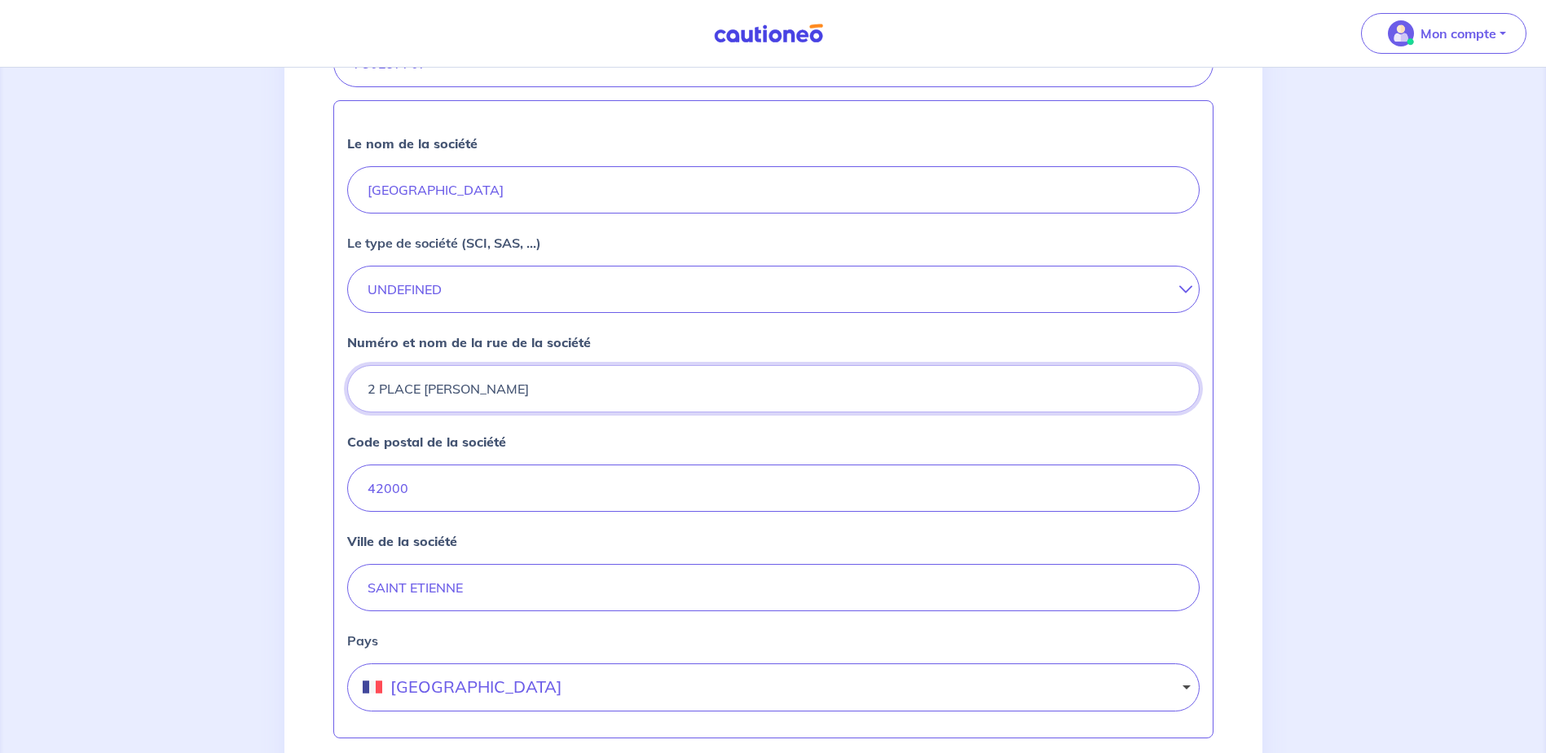
scroll to position [629, 0]
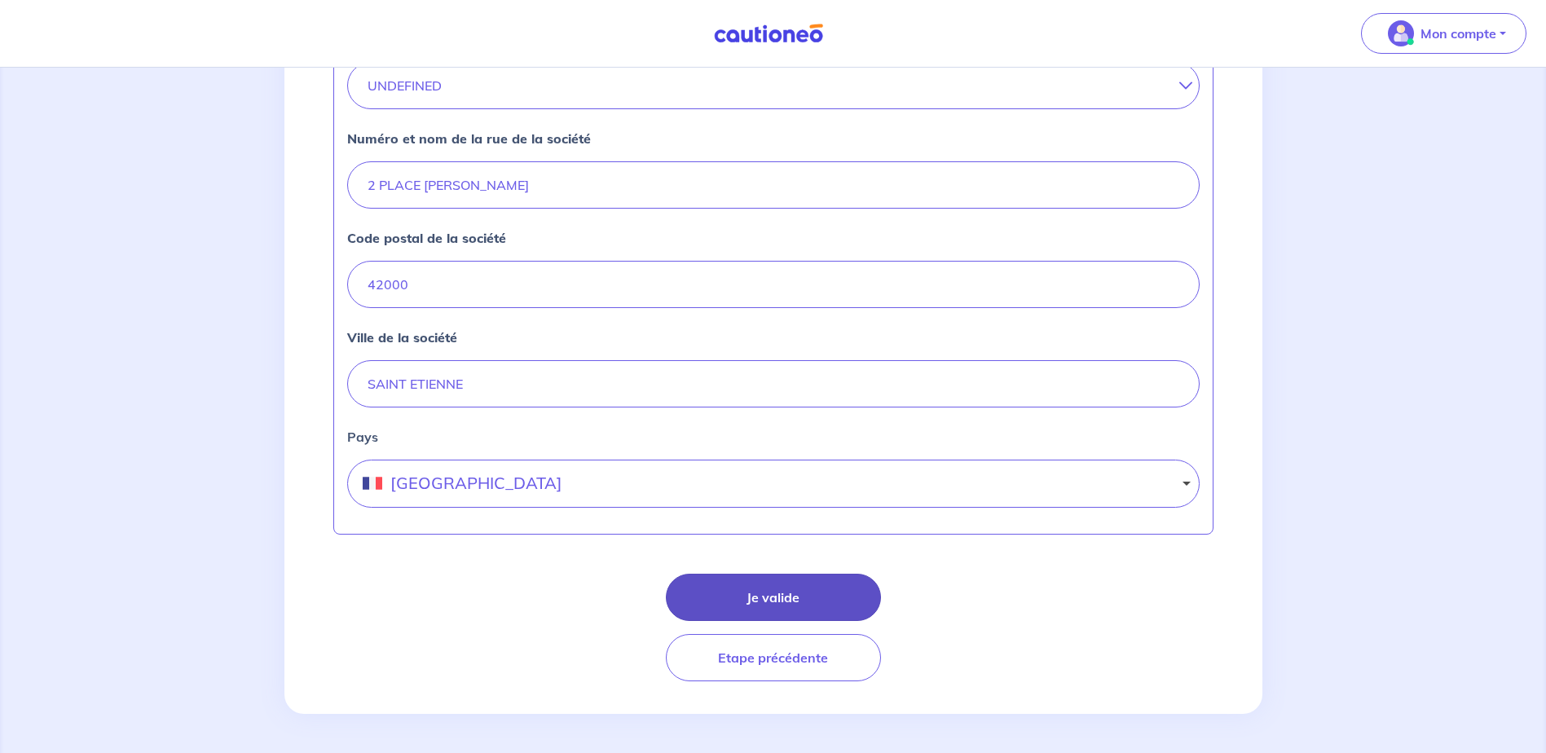
click at [844, 602] on button "Je valide" at bounding box center [773, 597] width 215 height 47
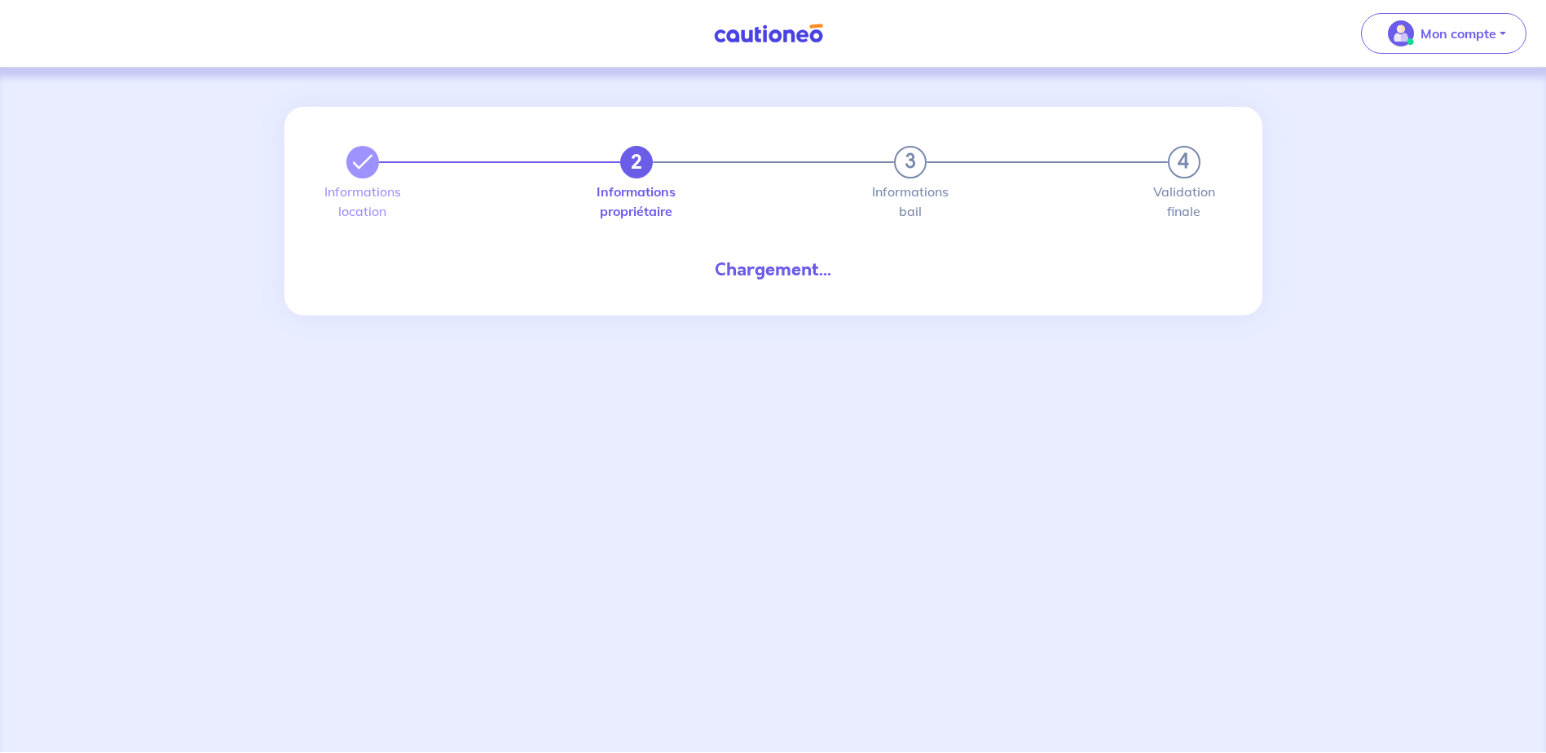
select select "FR"
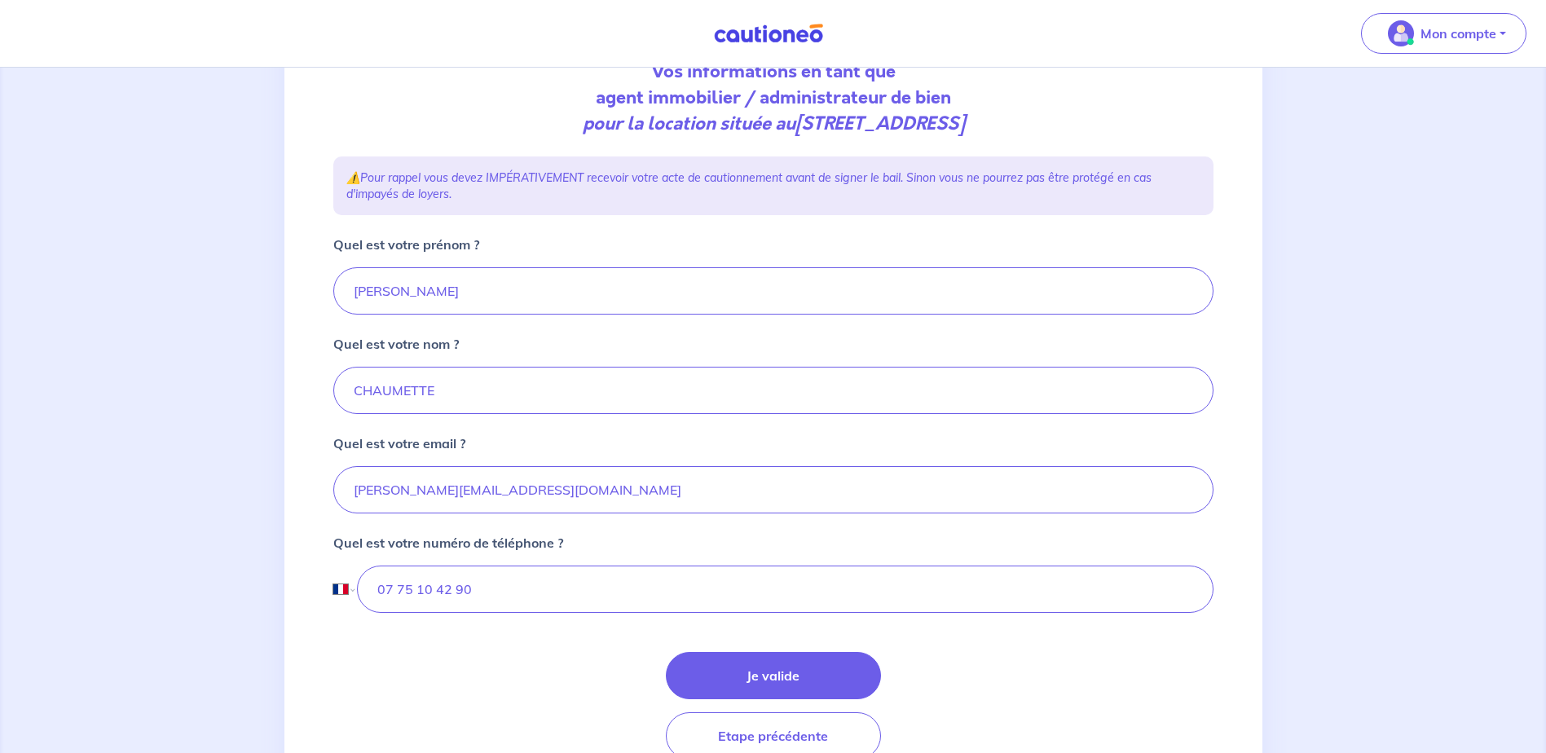
scroll to position [225, 0]
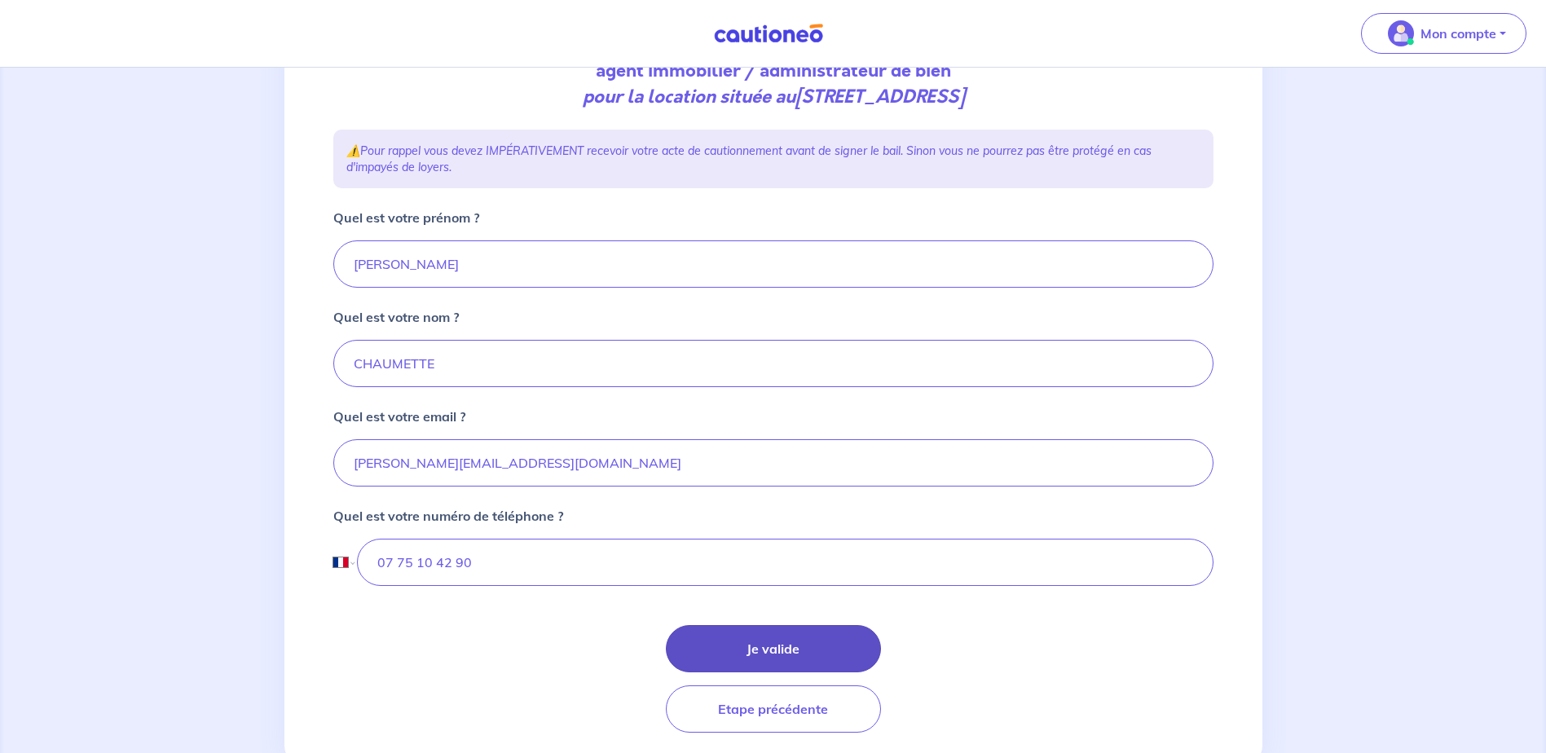
click at [814, 642] on button "Je valide" at bounding box center [773, 648] width 215 height 47
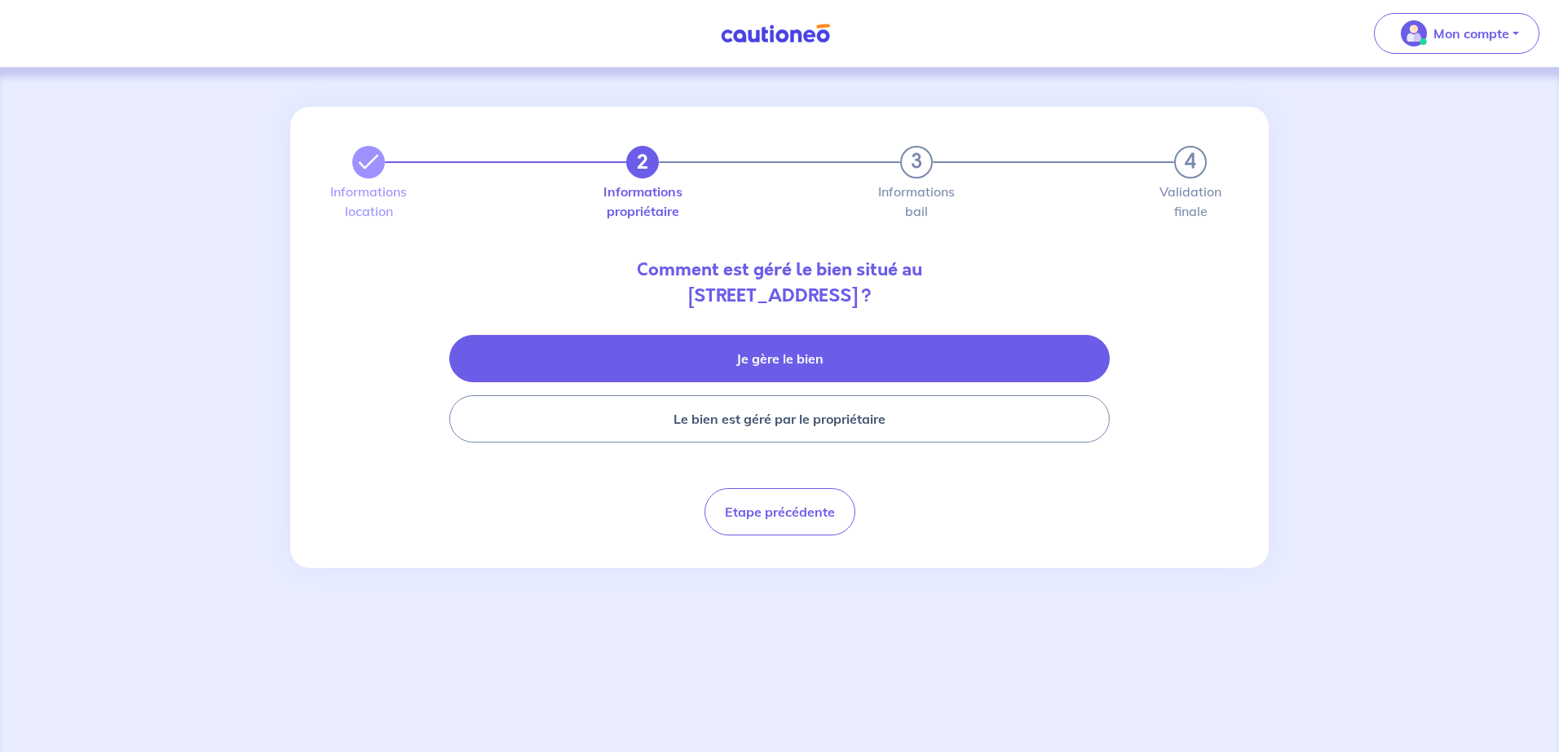
click at [843, 372] on button "Je gère le bien" at bounding box center [779, 358] width 660 height 47
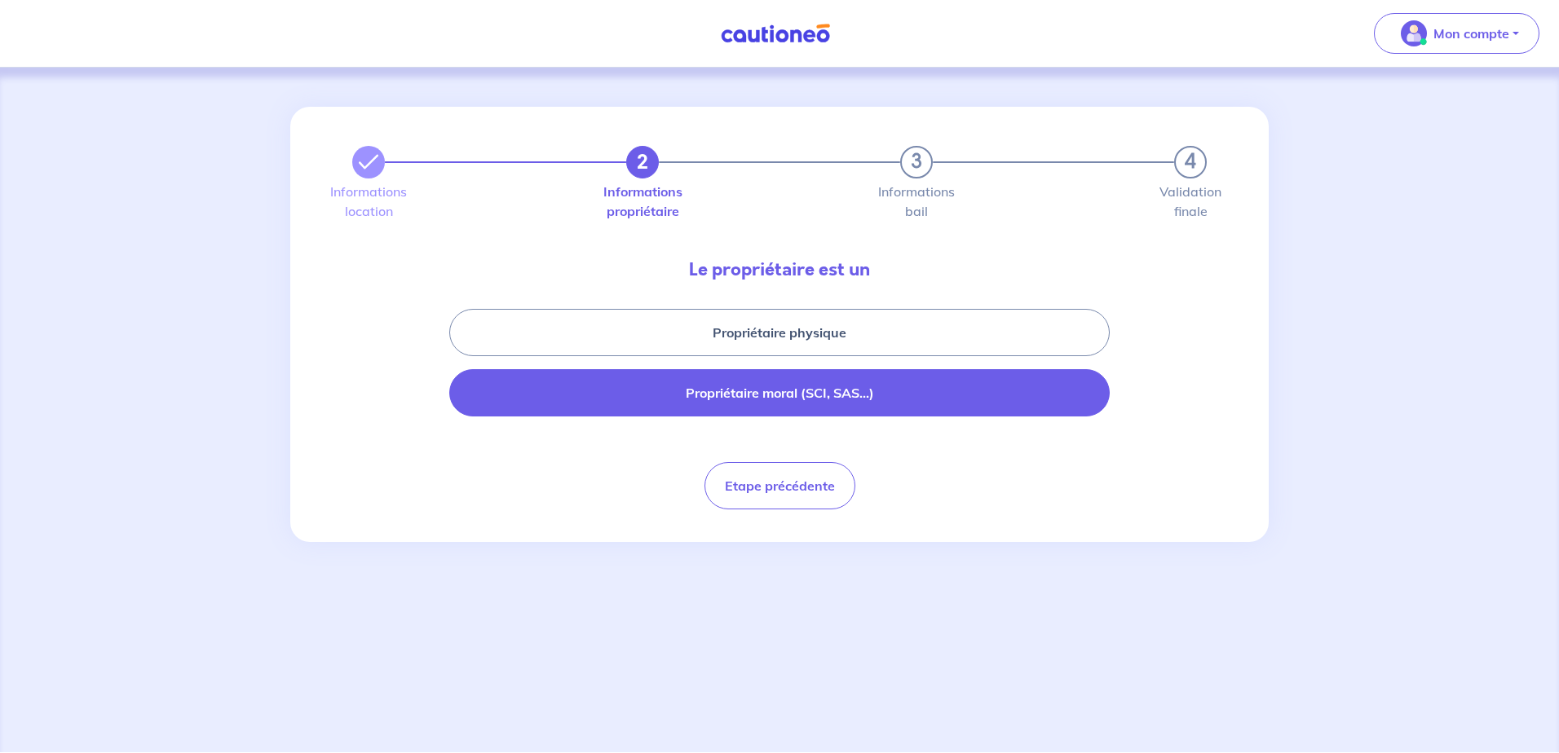
click at [842, 388] on button "Propriétaire moral (SCI, SAS...)" at bounding box center [779, 392] width 660 height 47
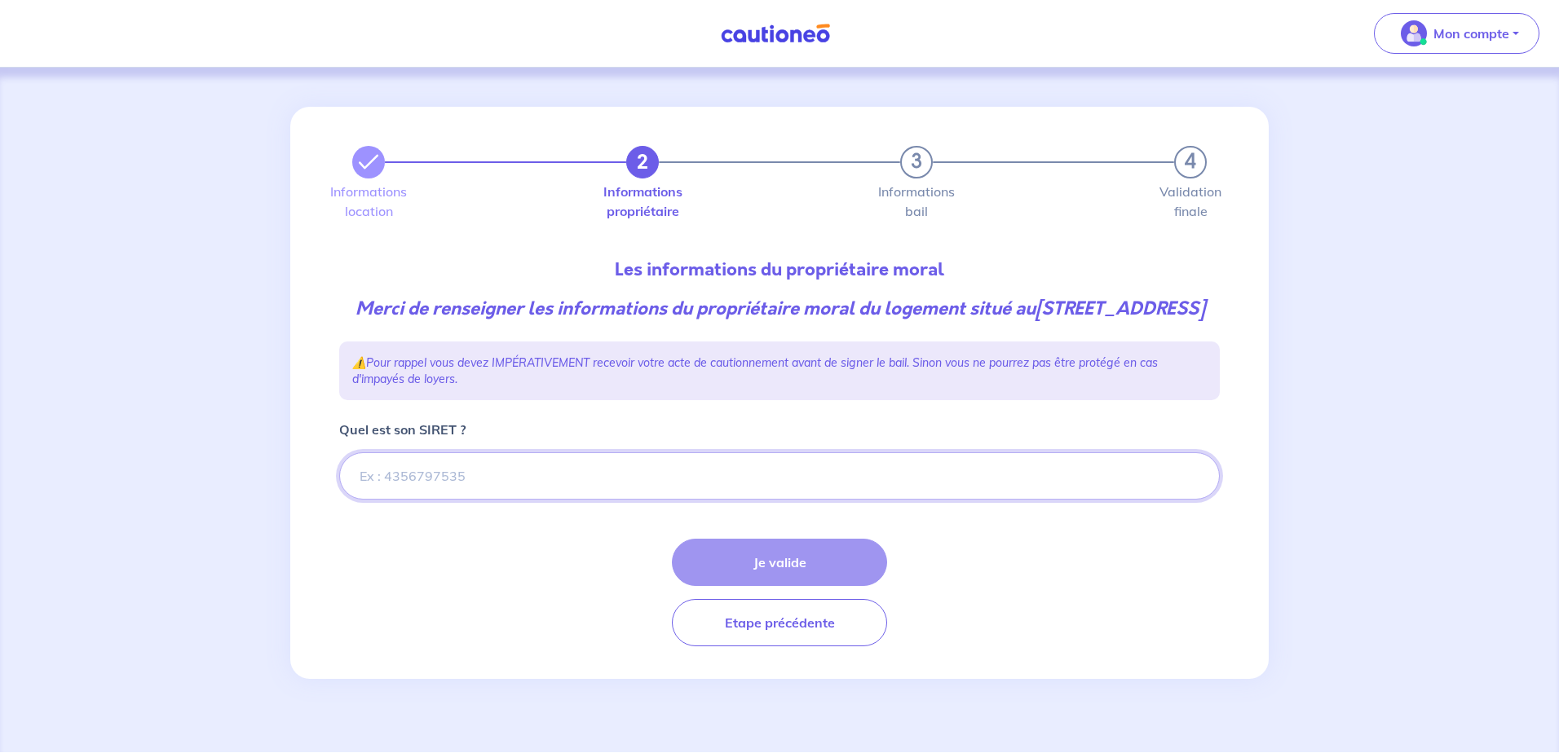
click at [605, 497] on input "Quel est son SIRET ?" at bounding box center [779, 475] width 880 height 47
click at [419, 500] on input "Quel est son SIRET ?" at bounding box center [779, 475] width 880 height 47
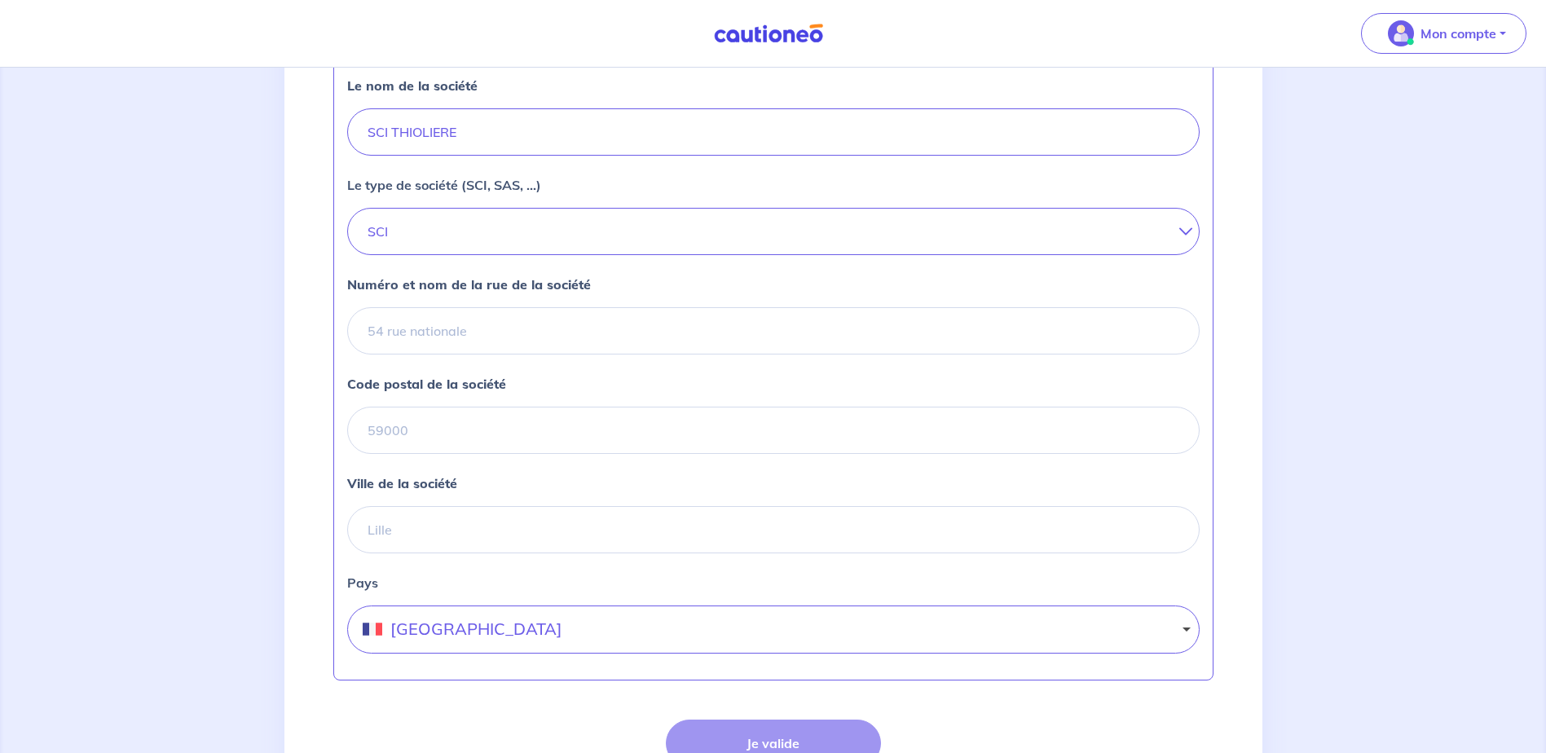
scroll to position [474, 0]
type input "508295516"
click at [780, 351] on input "Numéro et nom de la rue de la société" at bounding box center [773, 327] width 853 height 47
type input "5 PLACE JEAN JAURES"
type input "42000"
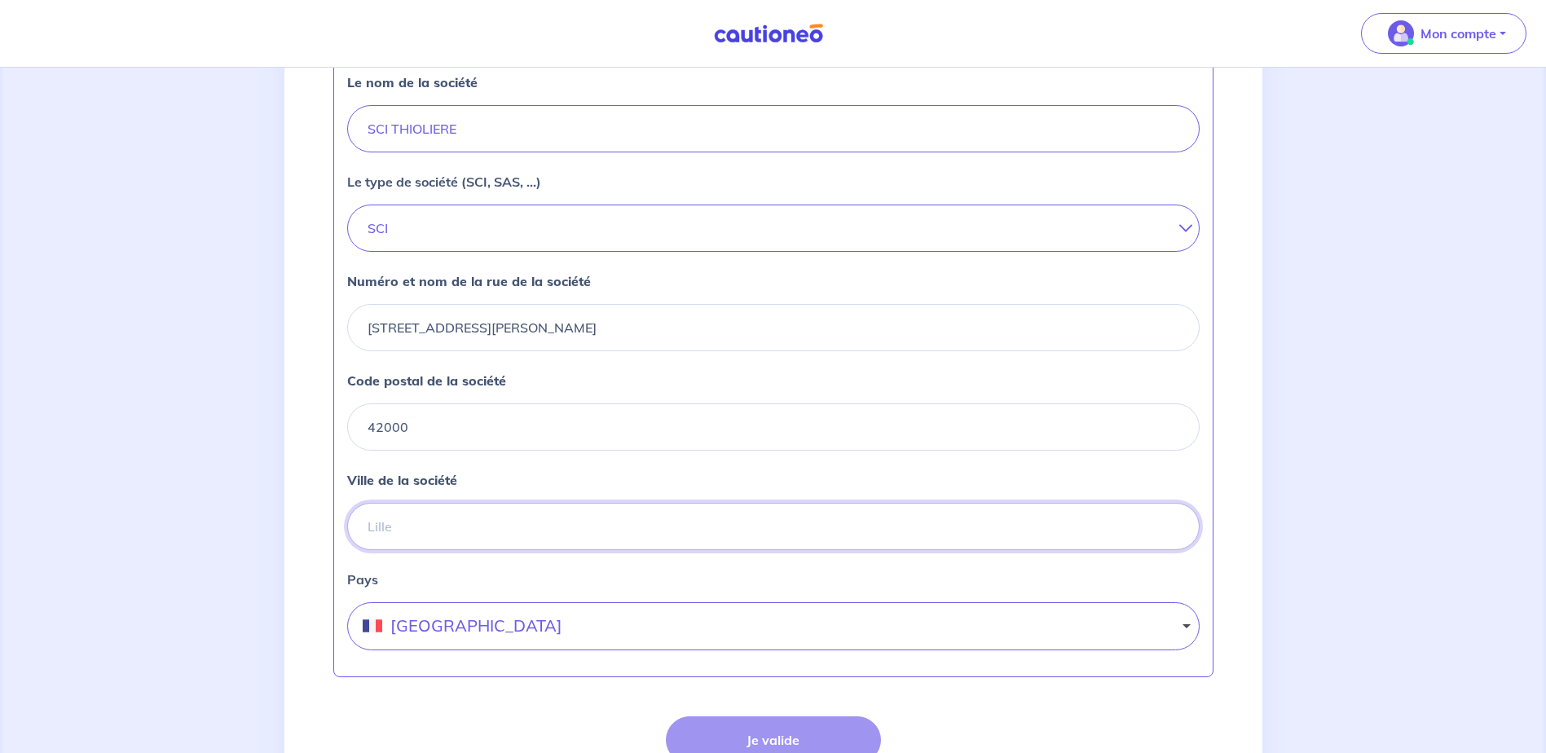
type input "ST ETIENNE"
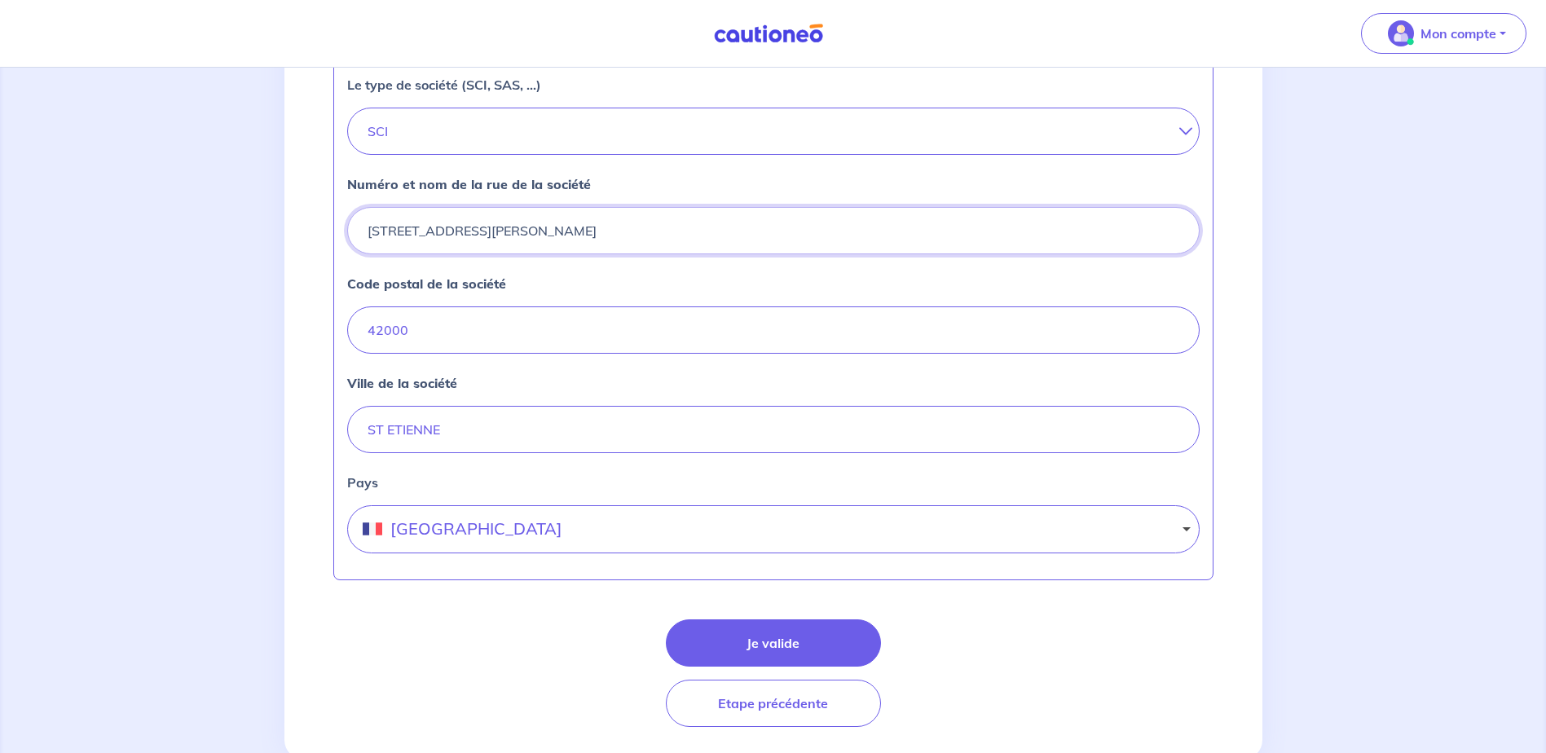
scroll to position [642, 0]
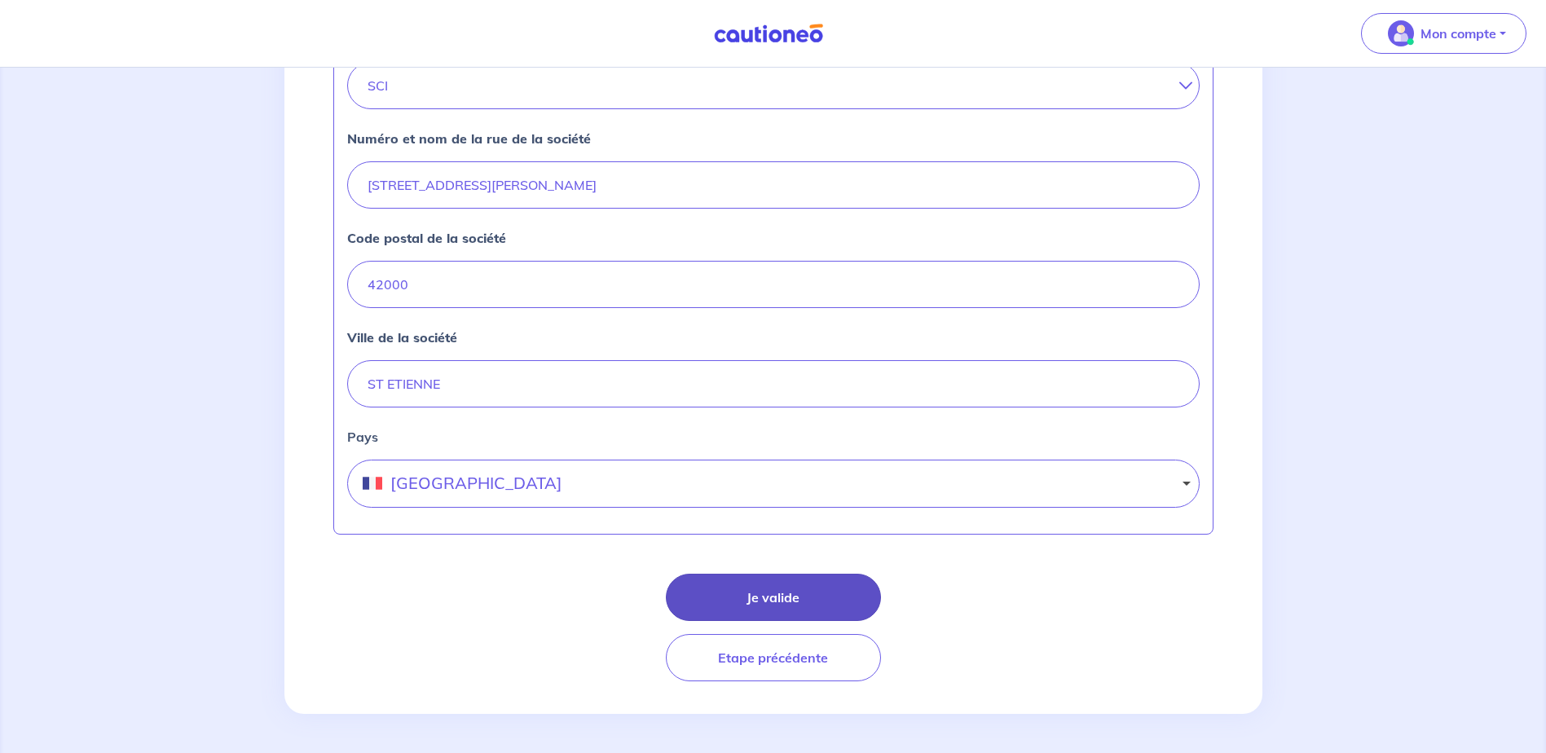
click at [830, 597] on button "Je valide" at bounding box center [773, 597] width 215 height 47
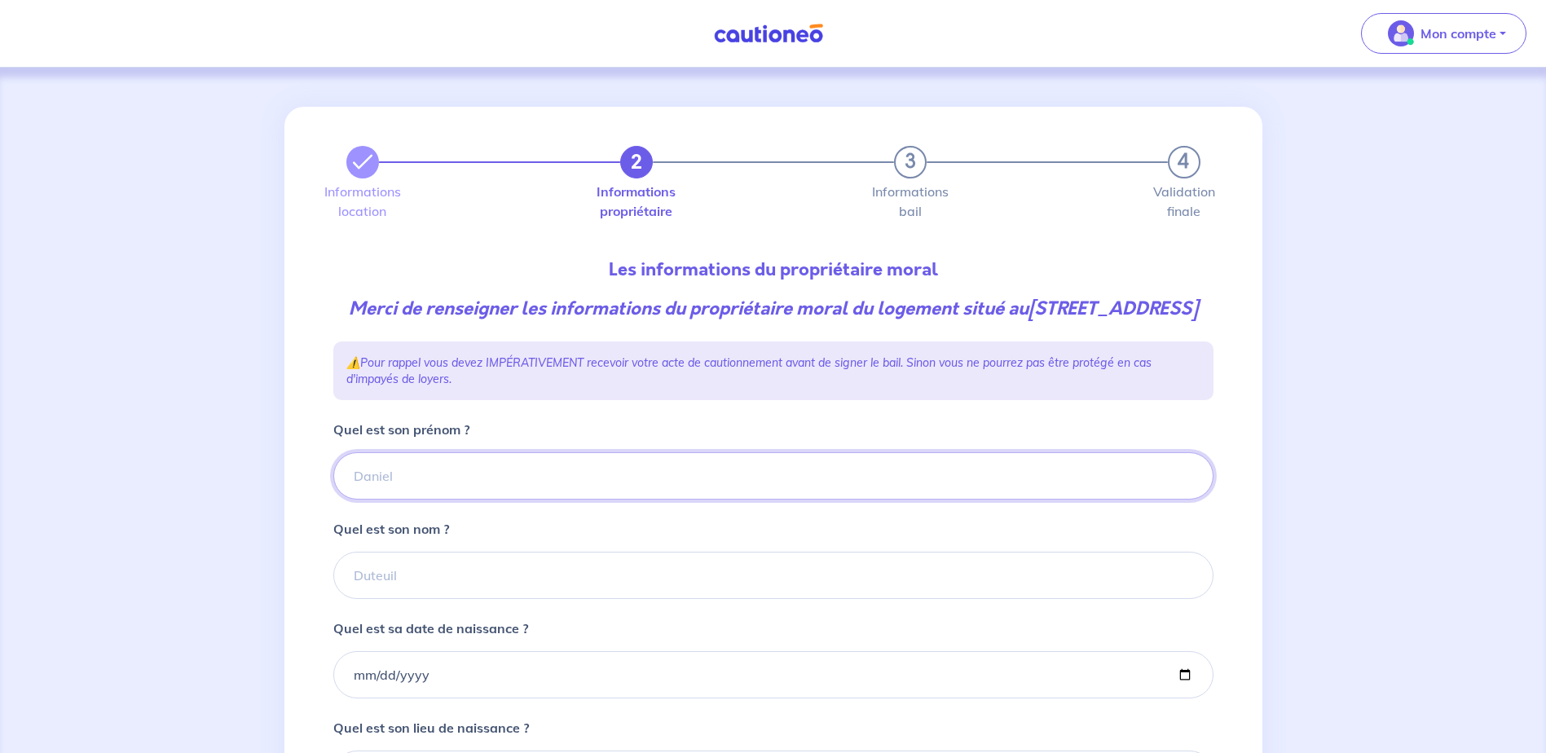
click at [913, 500] on input "Quel est son prénom ?" at bounding box center [773, 475] width 880 height 47
type input "T"
click at [966, 592] on input "Quel est son nom ?" at bounding box center [773, 575] width 880 height 47
click at [500, 599] on input "Quel est son nom ?" at bounding box center [773, 575] width 880 height 47
type input "THIOLIERE"
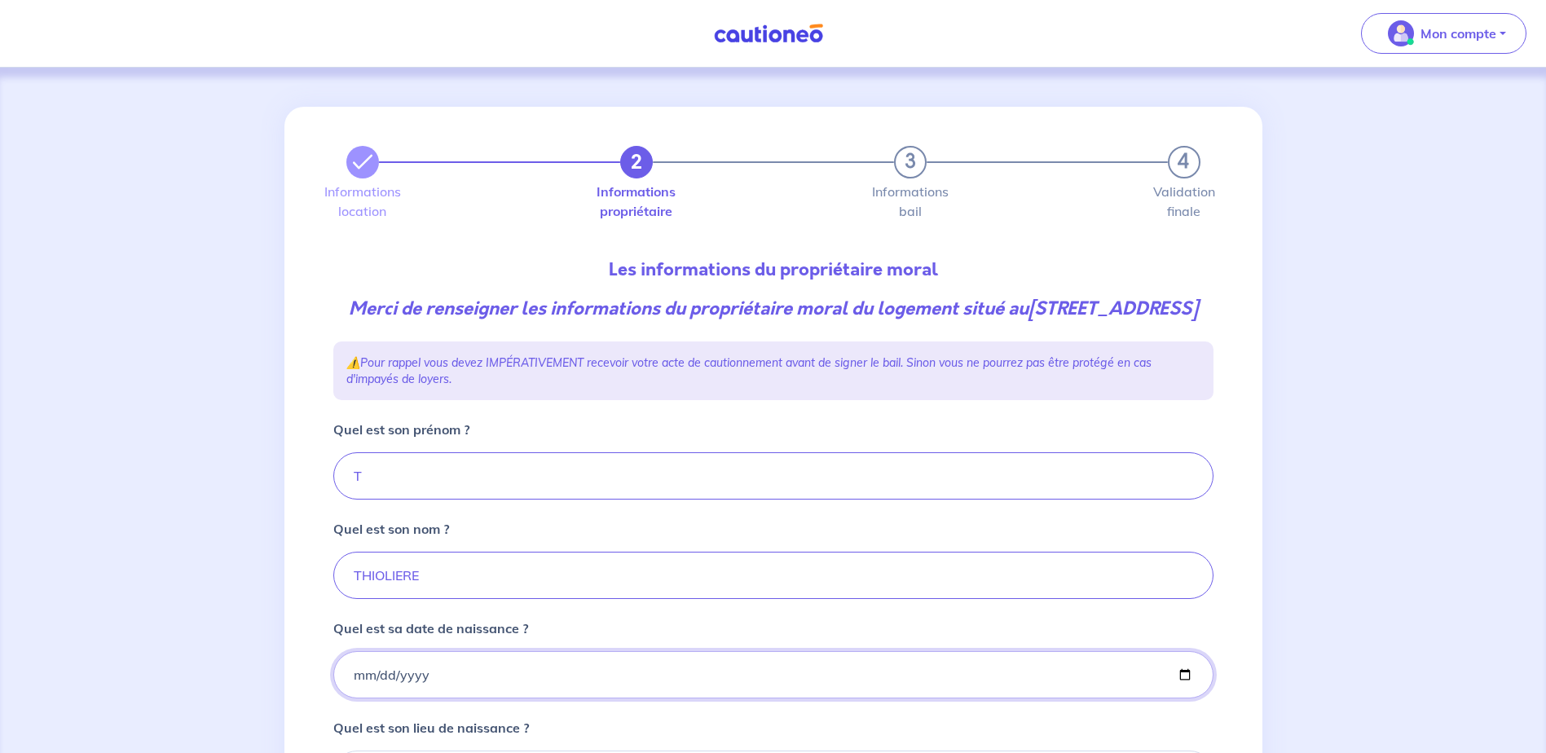
click at [626, 686] on input "Quel est sa date de naissance ?" at bounding box center [773, 674] width 880 height 47
type input "1981-07-21"
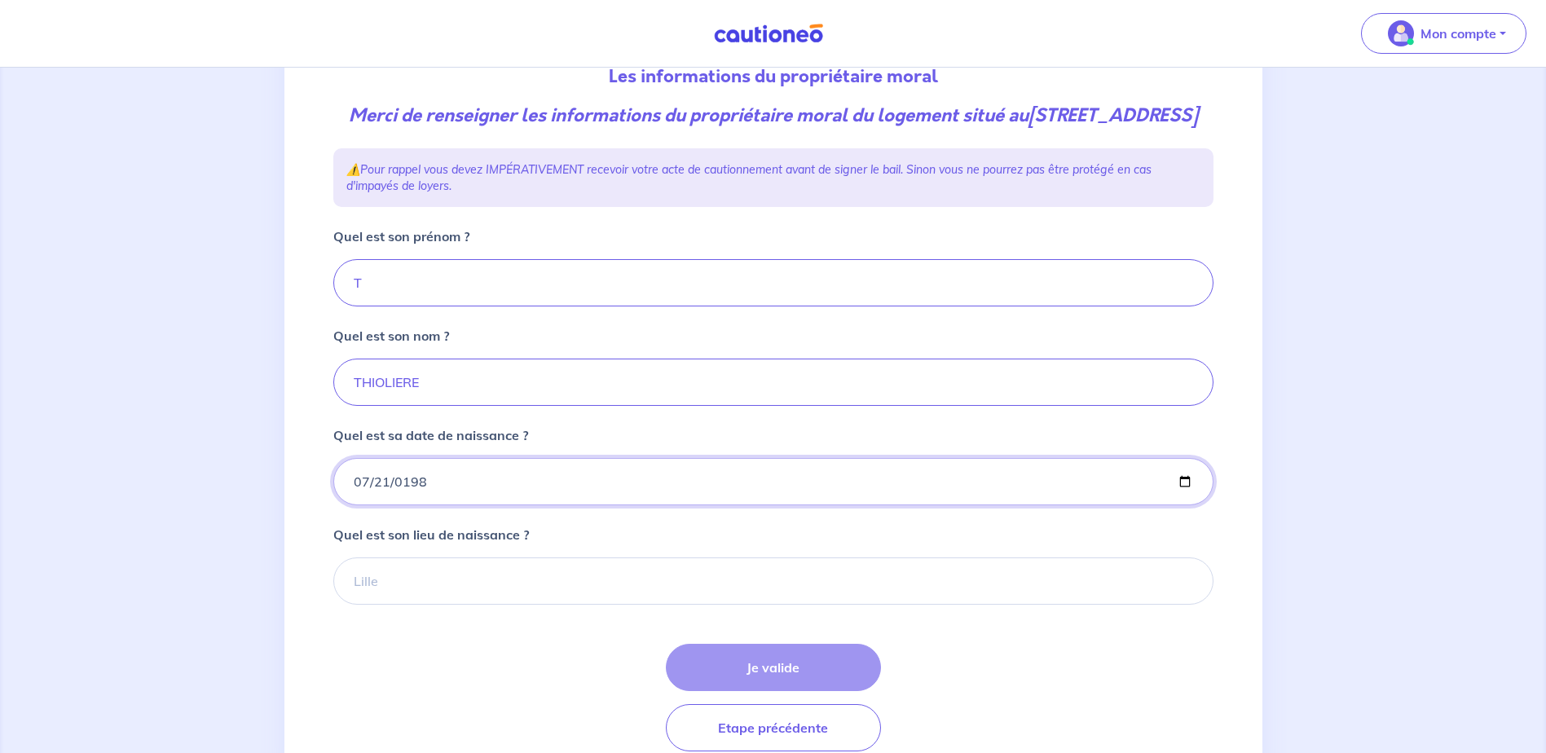
scroll to position [273, 0]
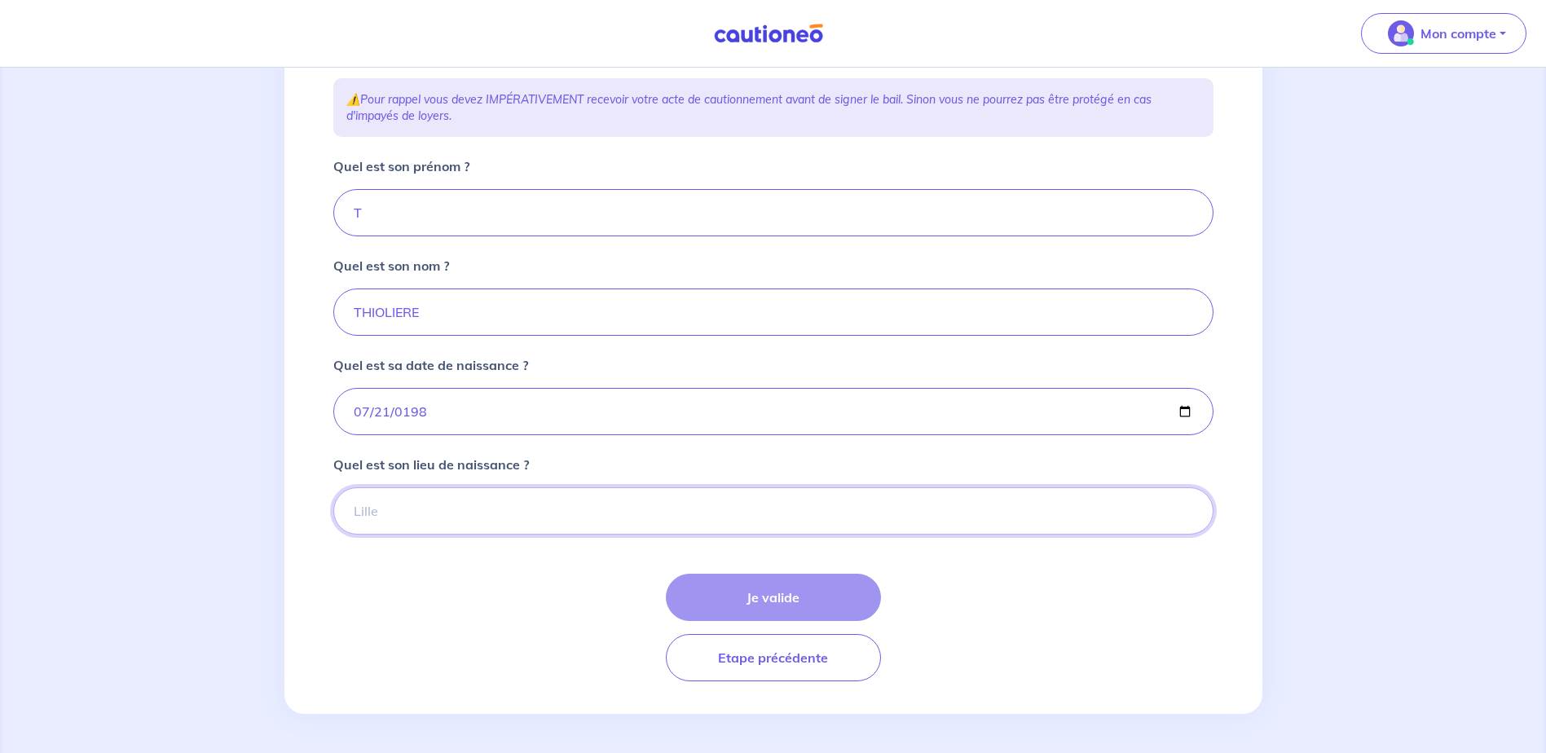
click at [660, 535] on input "Quel est son lieu de naissance ?" at bounding box center [773, 510] width 880 height 47
type input "SAINT ETIENNE"
click at [794, 605] on button "Je valide" at bounding box center [773, 597] width 215 height 47
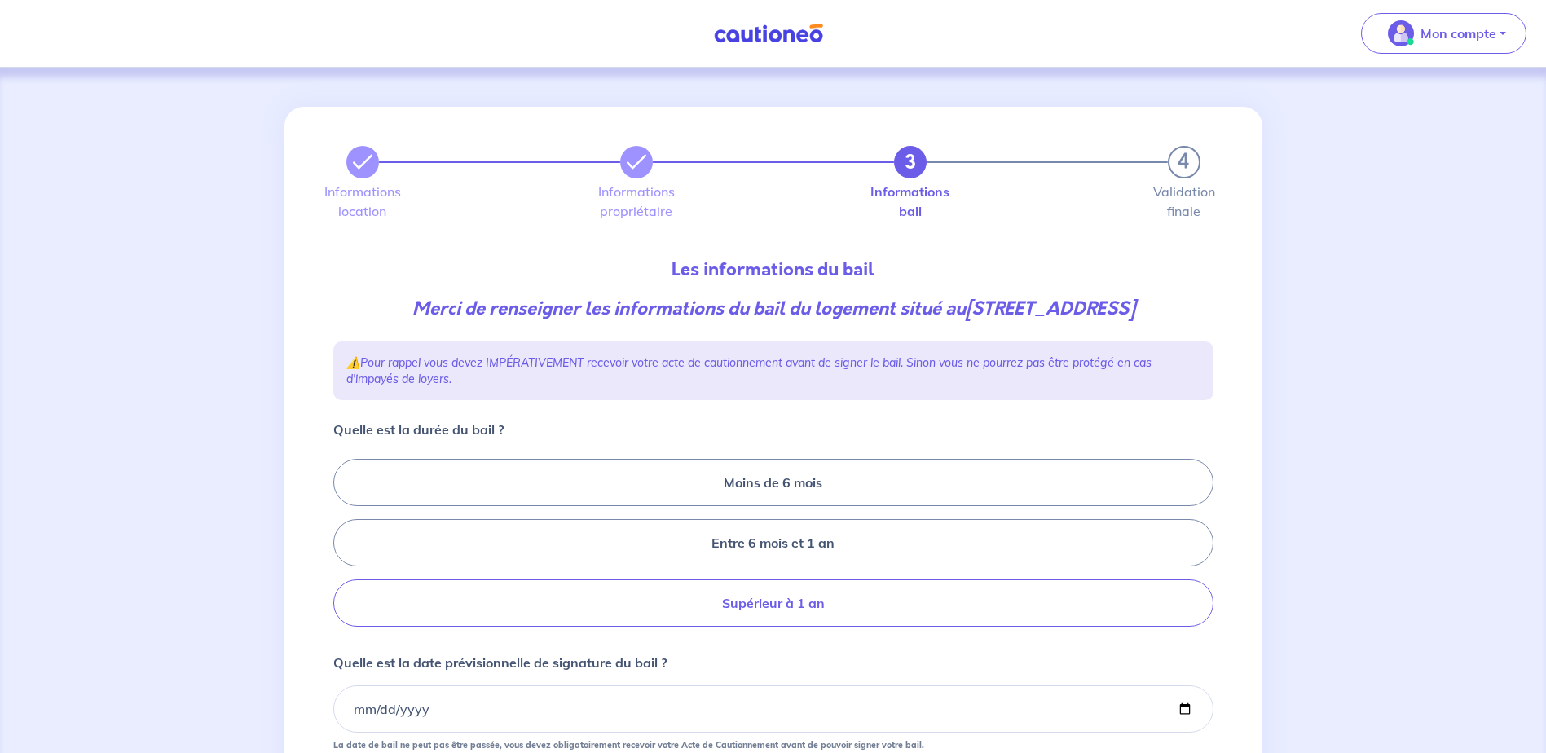
click at [1078, 597] on label "Supérieur à 1 an" at bounding box center [773, 603] width 880 height 47
click at [344, 549] on input "Supérieur à 1 an" at bounding box center [338, 543] width 11 height 11
radio input "true"
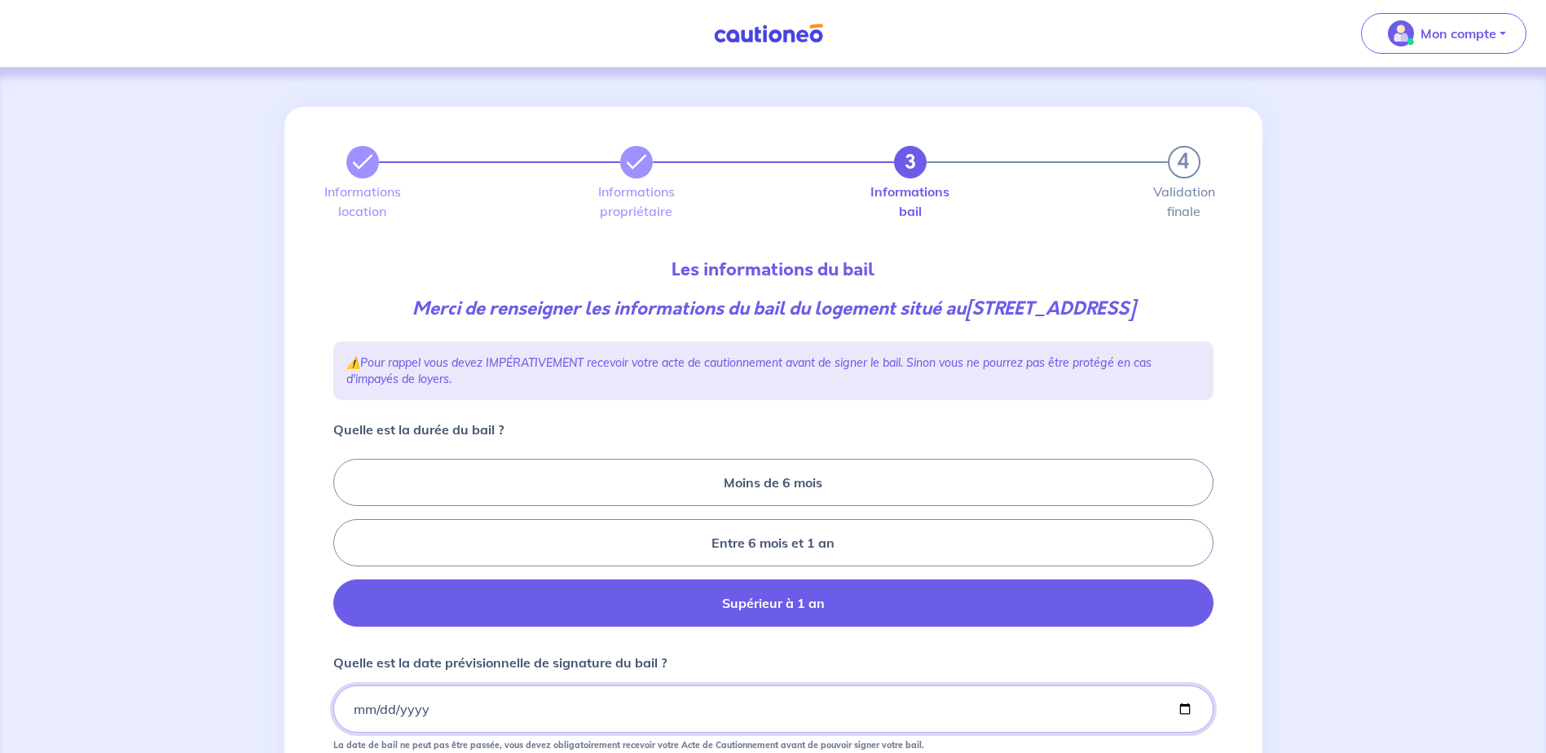
click at [866, 701] on input "Quelle est la date prévisionnelle de signature du bail ?" at bounding box center [773, 709] width 880 height 47
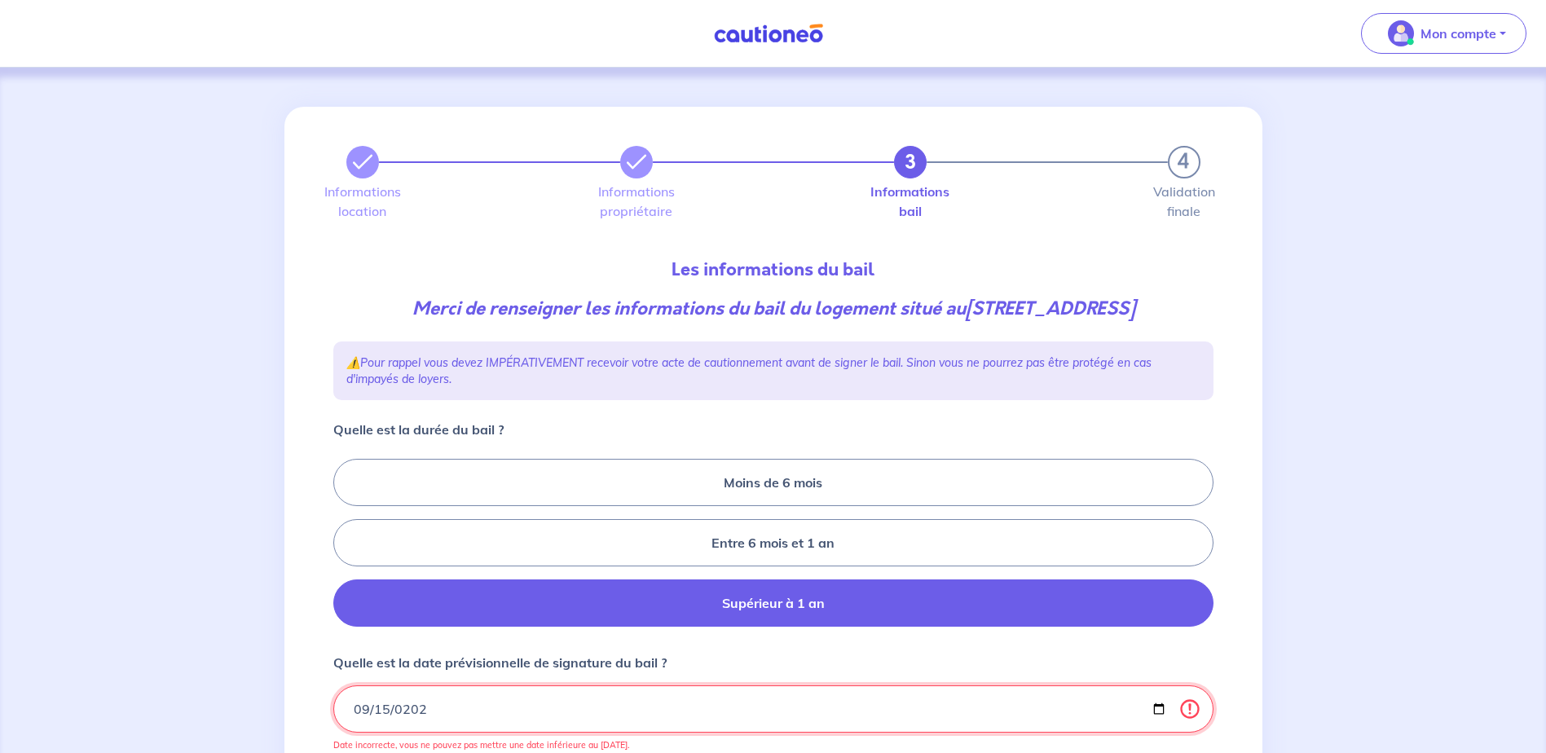
type input "2025-09-15"
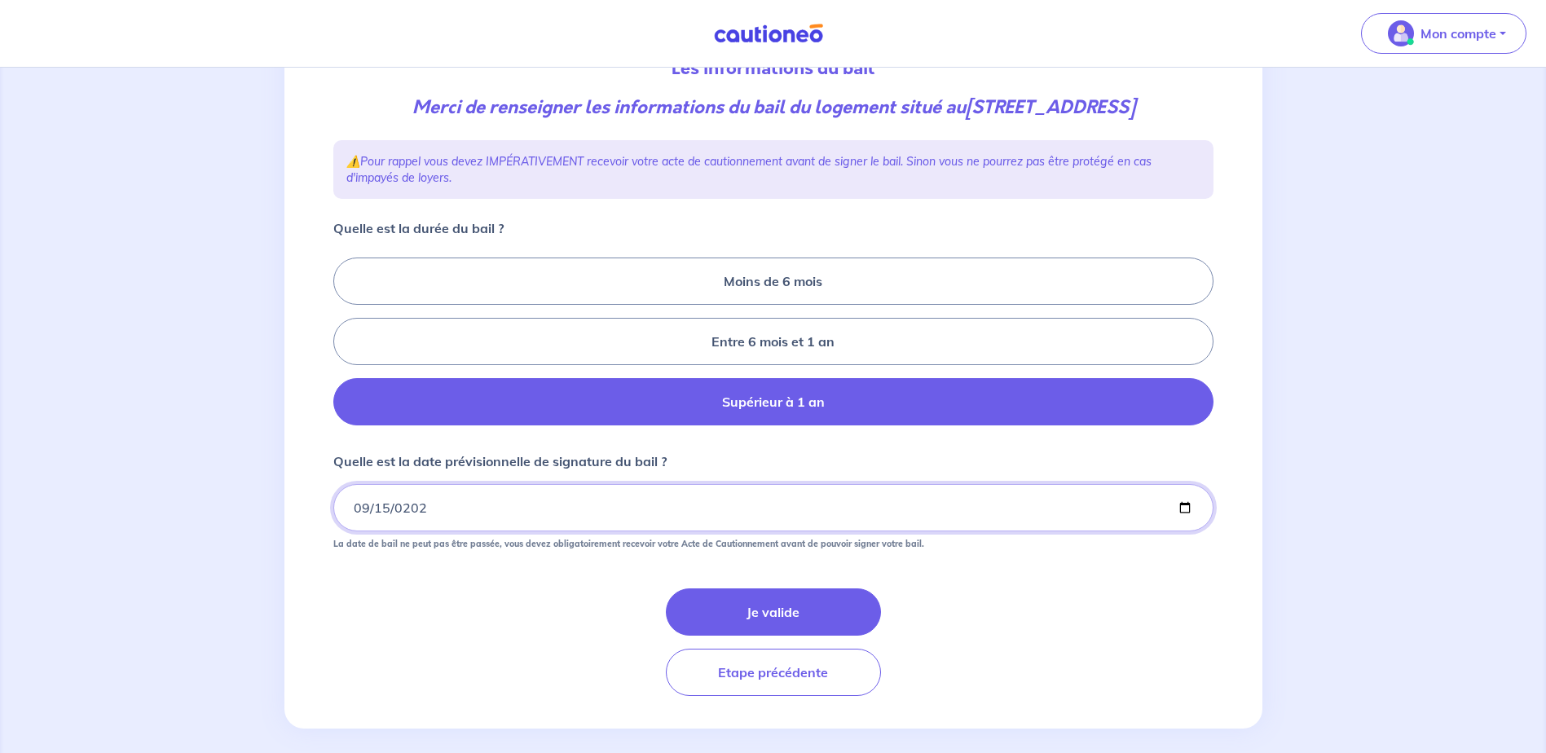
scroll to position [216, 0]
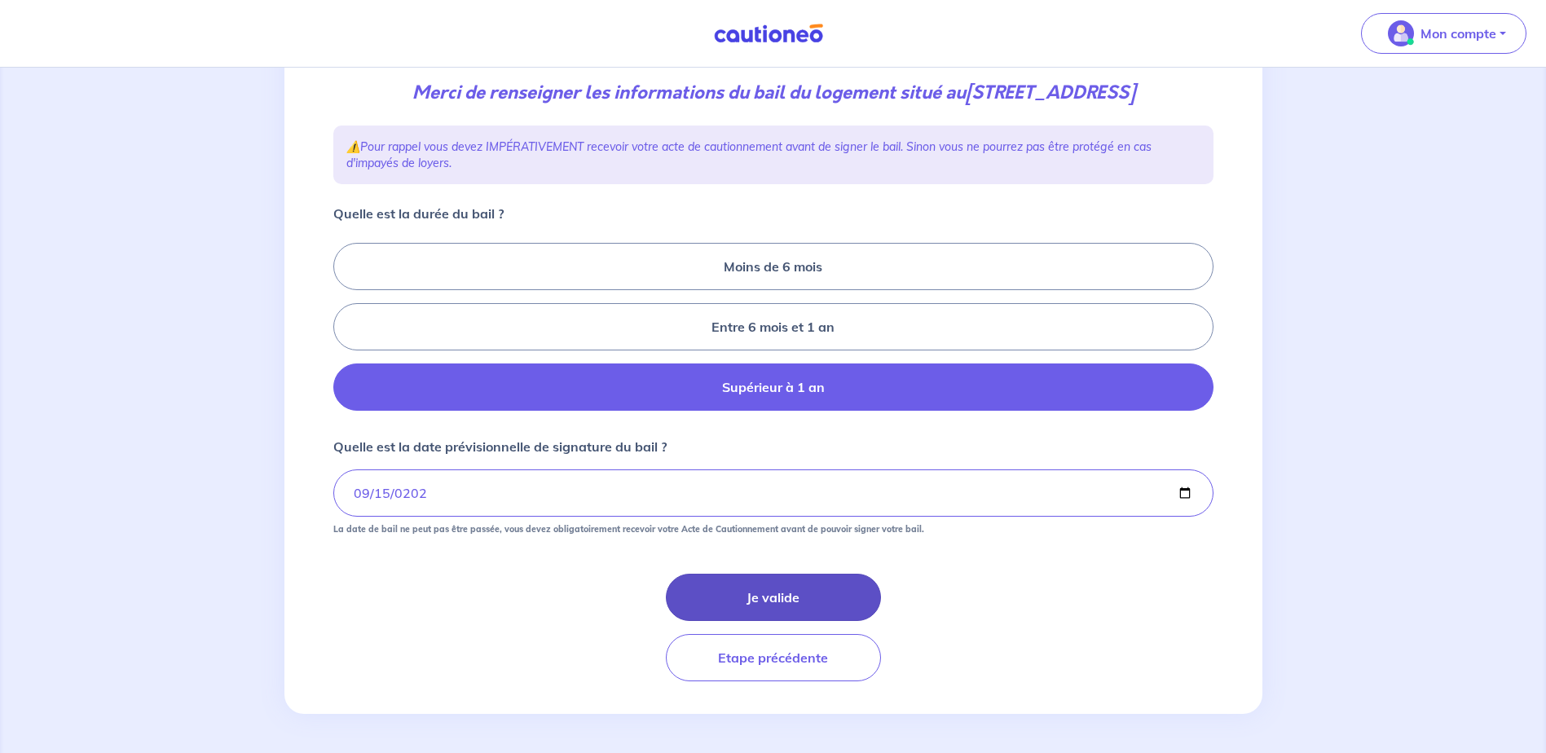
click at [787, 582] on button "Je valide" at bounding box center [773, 597] width 215 height 47
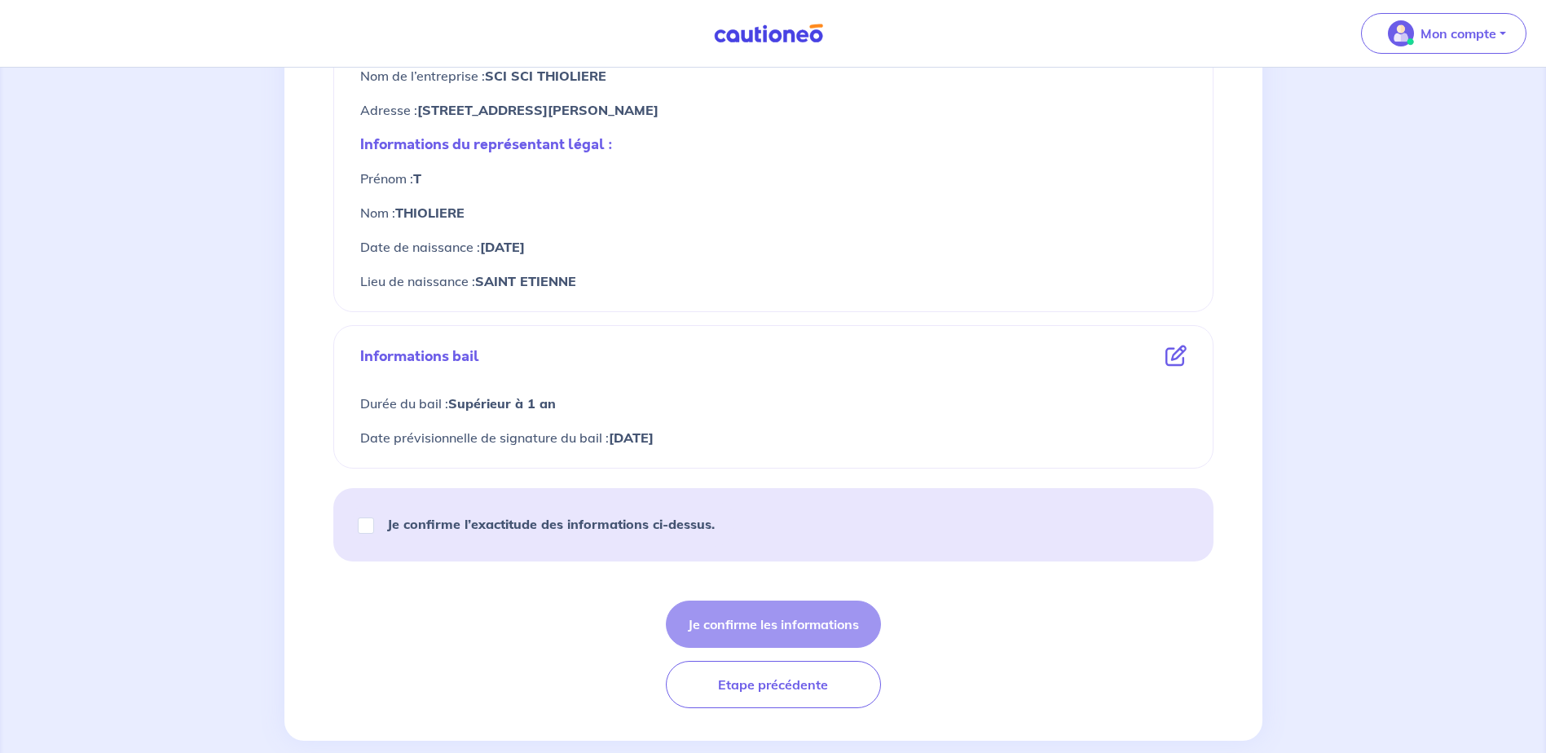
scroll to position [693, 0]
click at [1170, 354] on icon at bounding box center [1176, 352] width 21 height 21
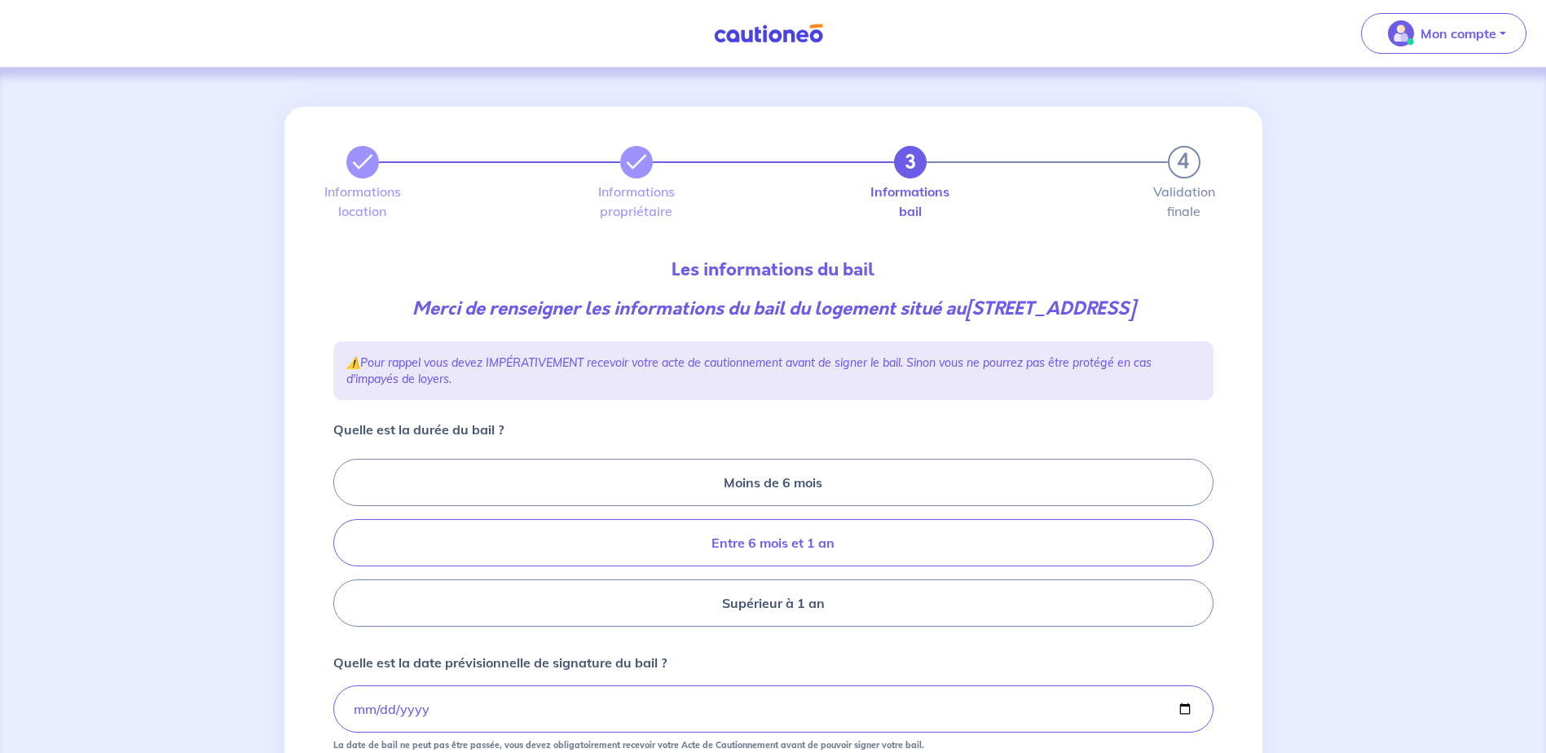
click at [863, 547] on label "Entre 6 mois et 1 an" at bounding box center [773, 542] width 880 height 47
click at [344, 547] on input "Entre 6 mois et 1 an" at bounding box center [338, 543] width 11 height 11
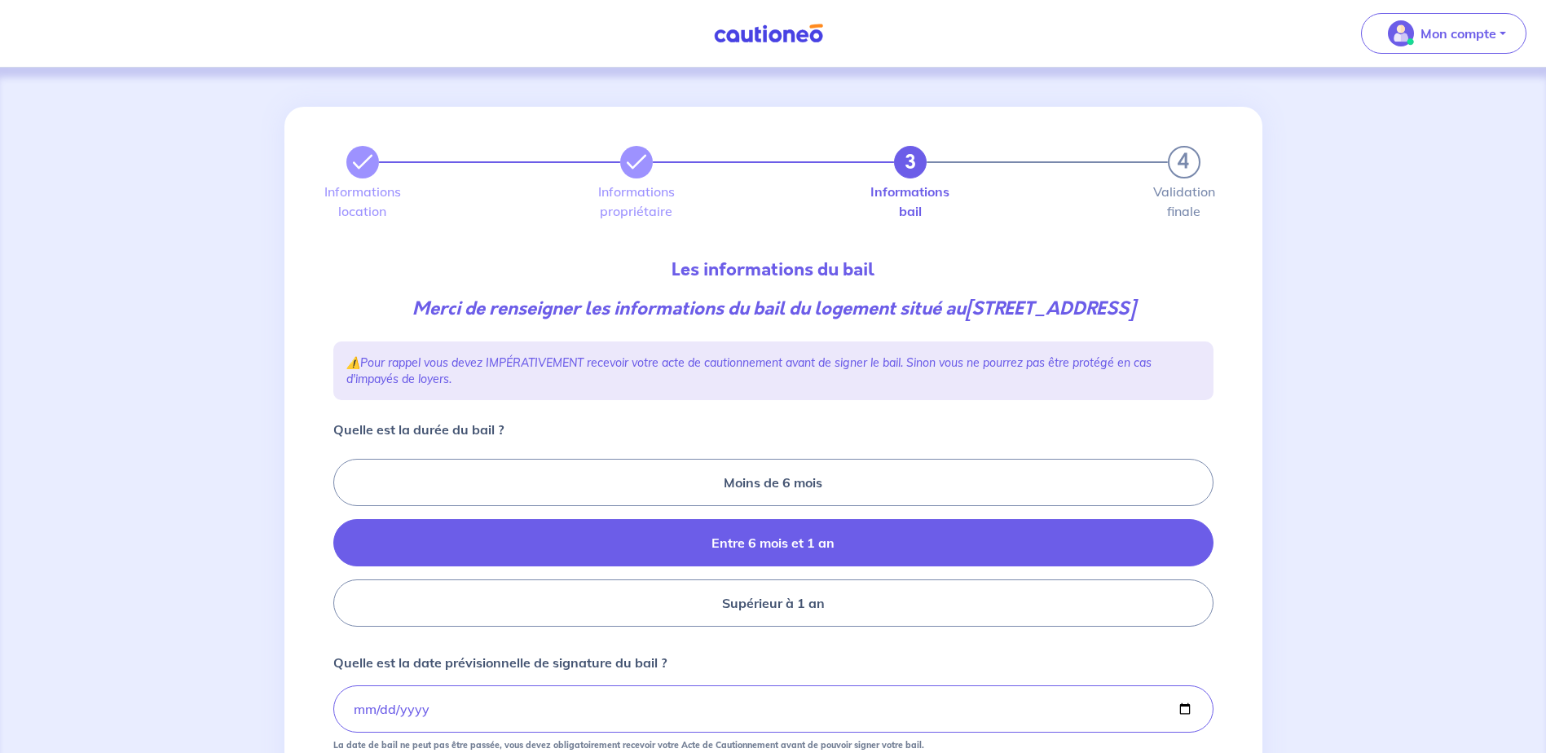
radio input "true"
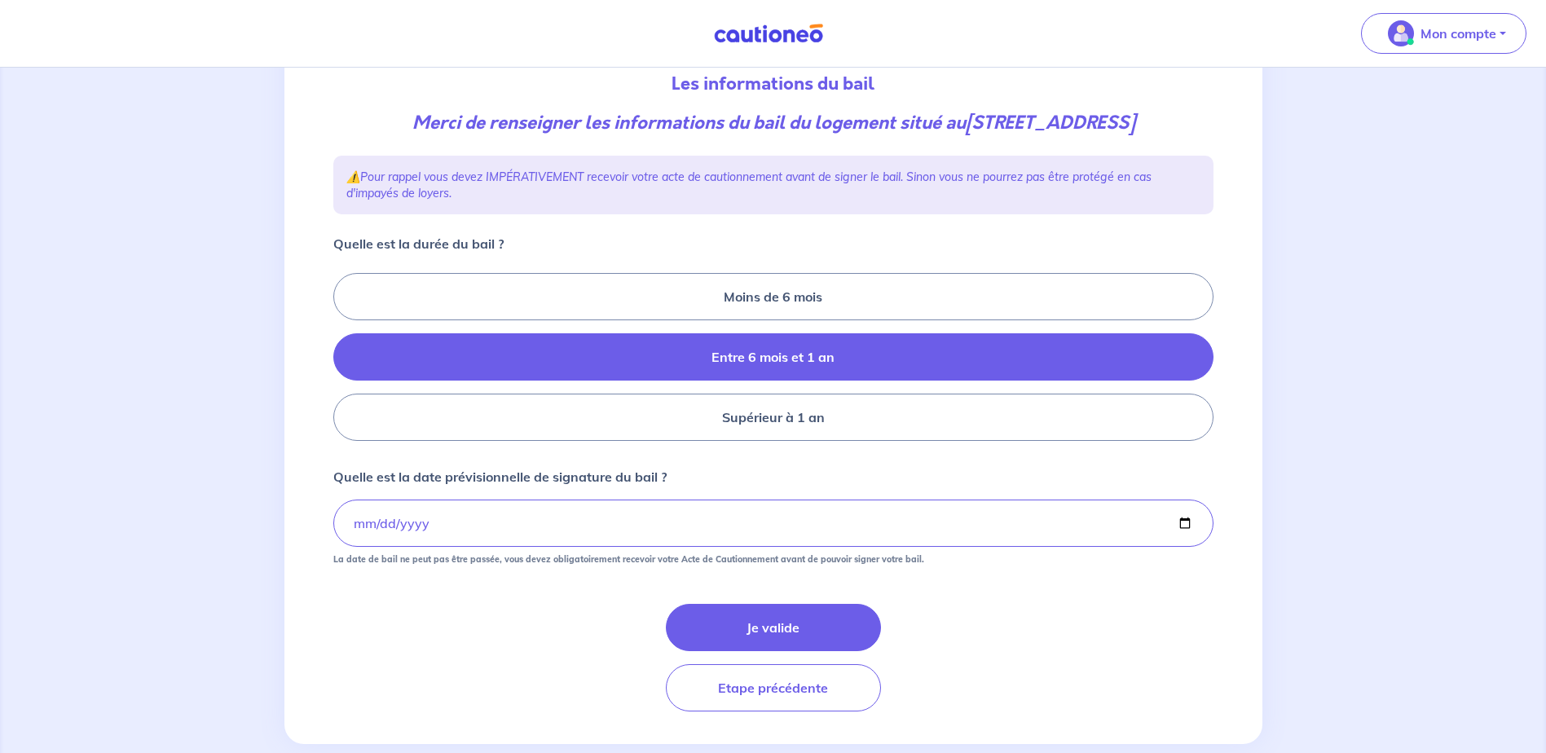
scroll to position [216, 0]
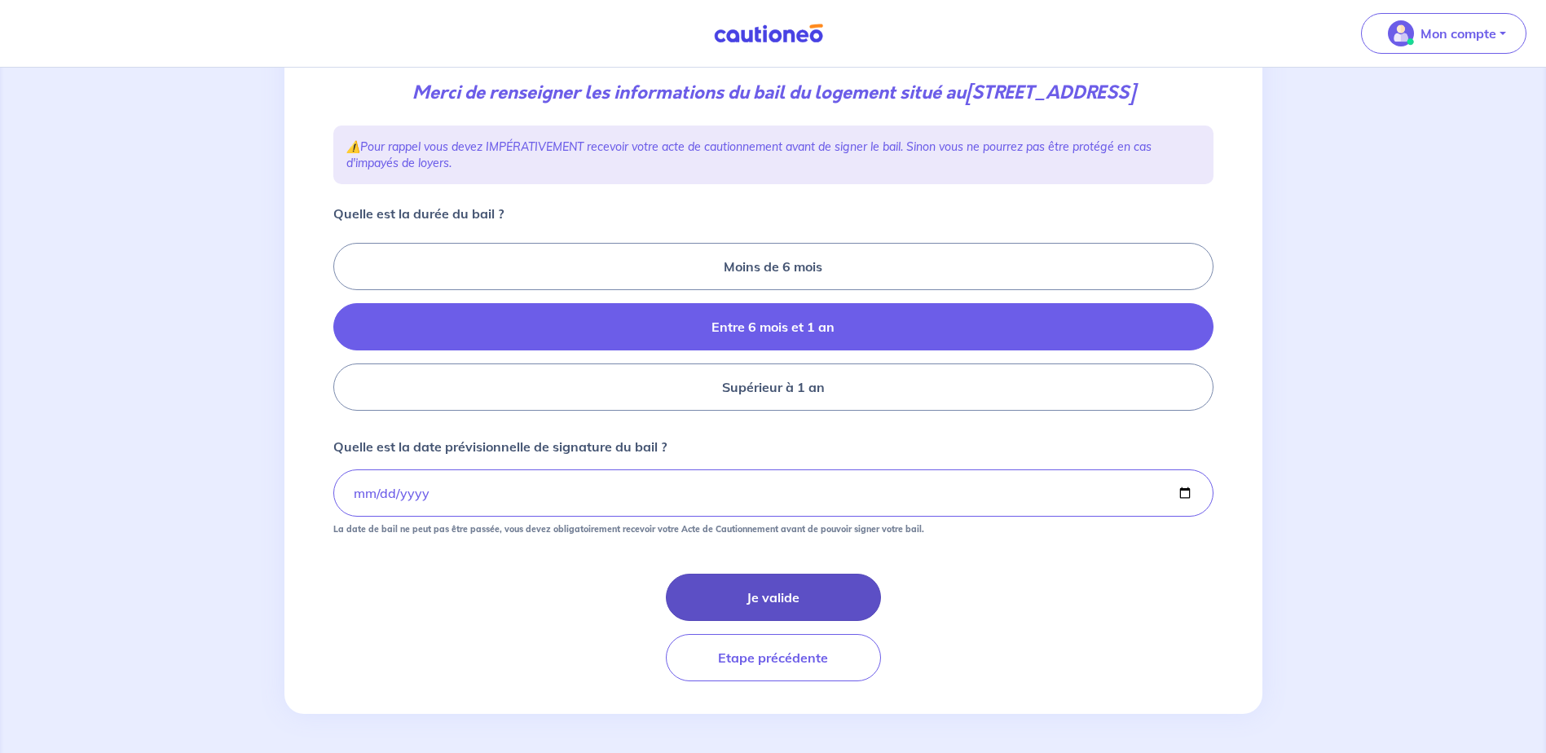
click at [846, 595] on button "Je valide" at bounding box center [773, 597] width 215 height 47
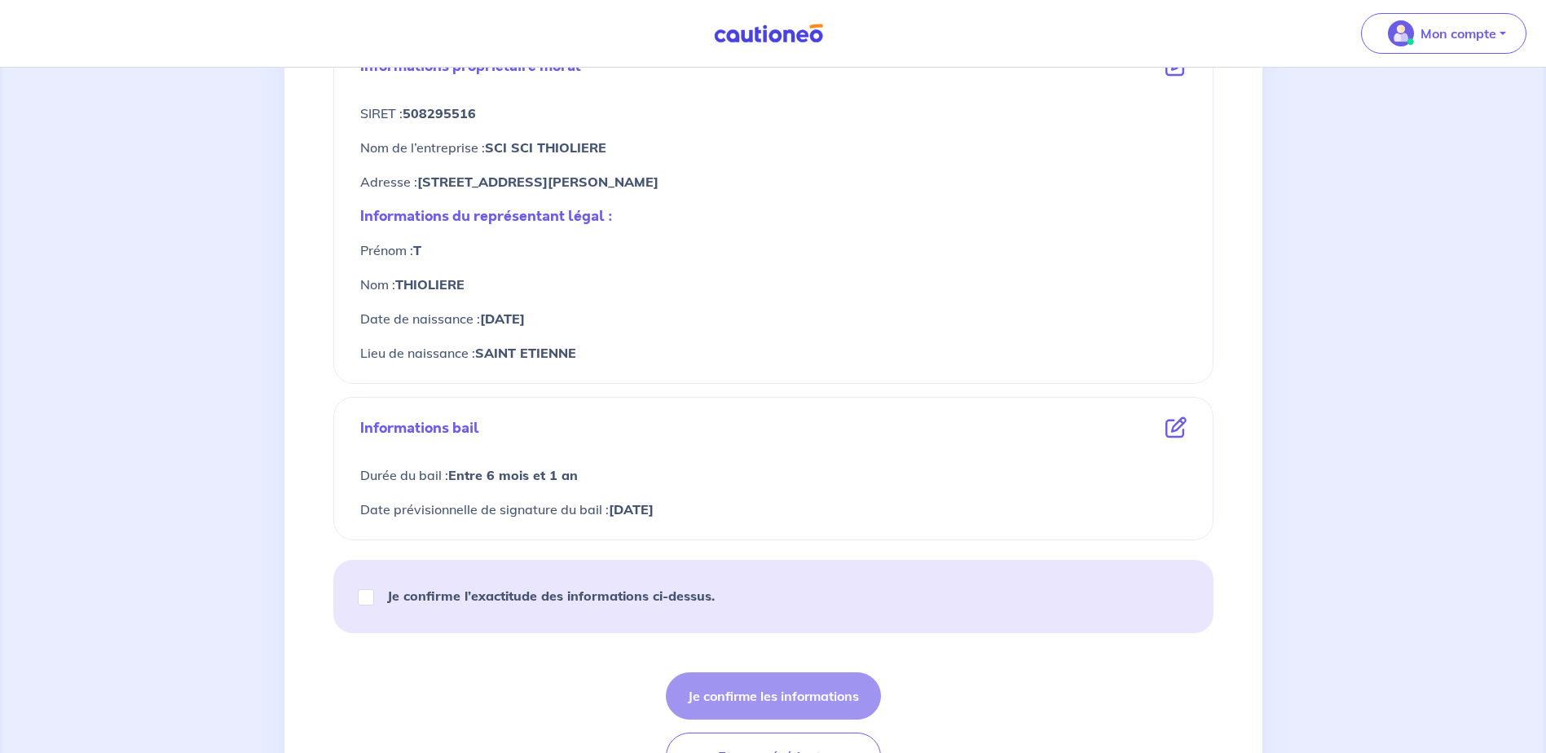
scroll to position [629, 0]
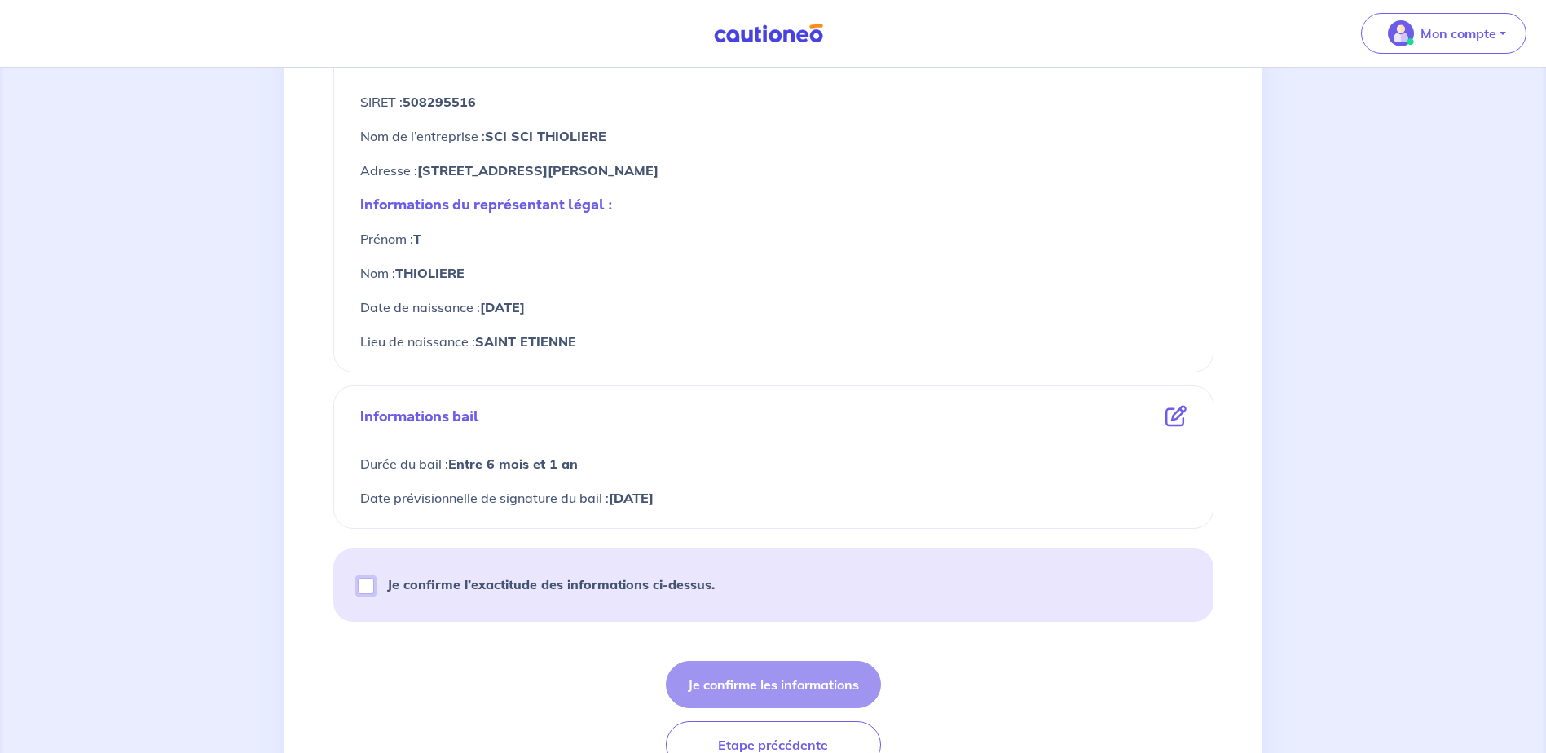
click at [364, 589] on input "Je confirme l’exactitude des informations ci-dessus." at bounding box center [366, 586] width 16 height 16
checkbox input "true"
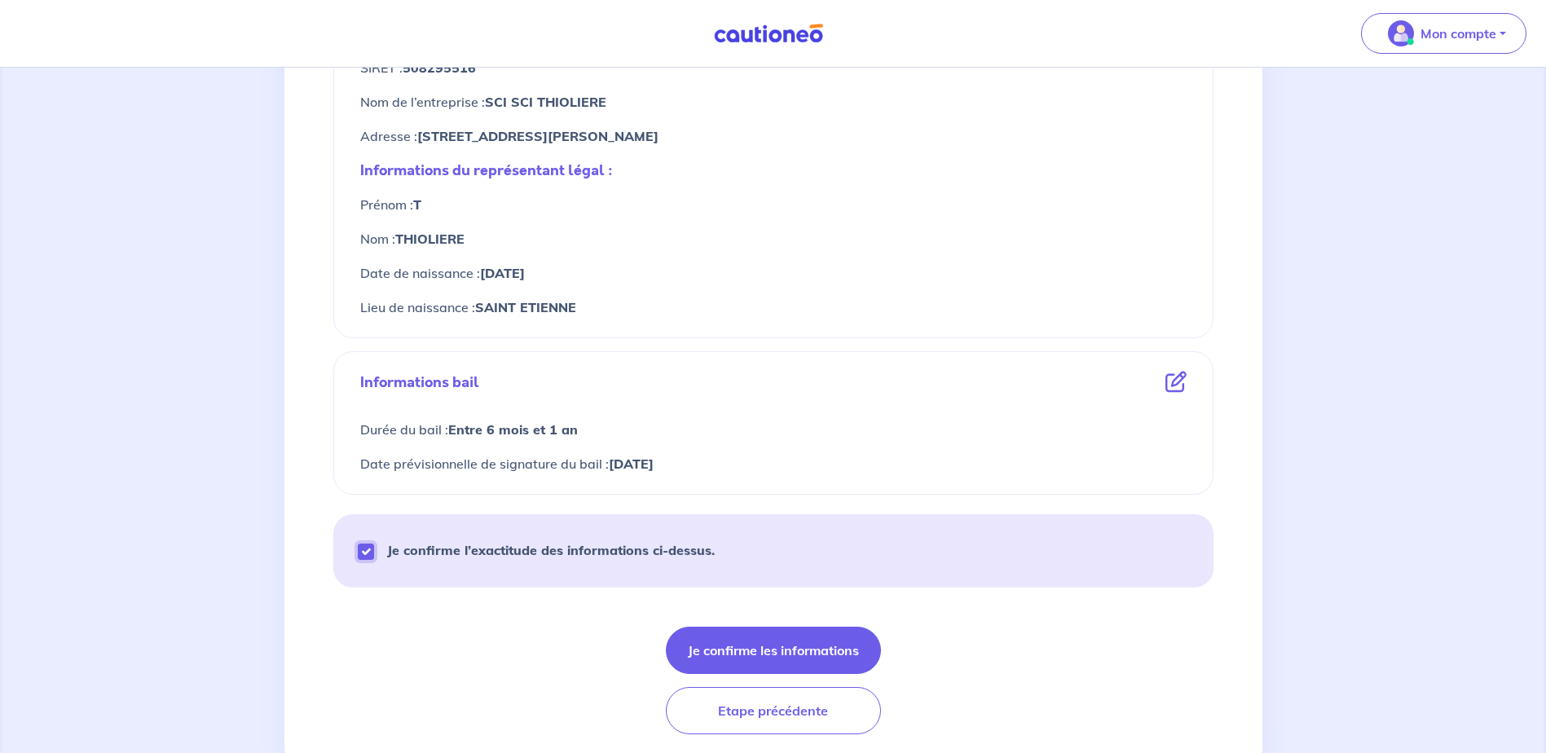
scroll to position [717, 0]
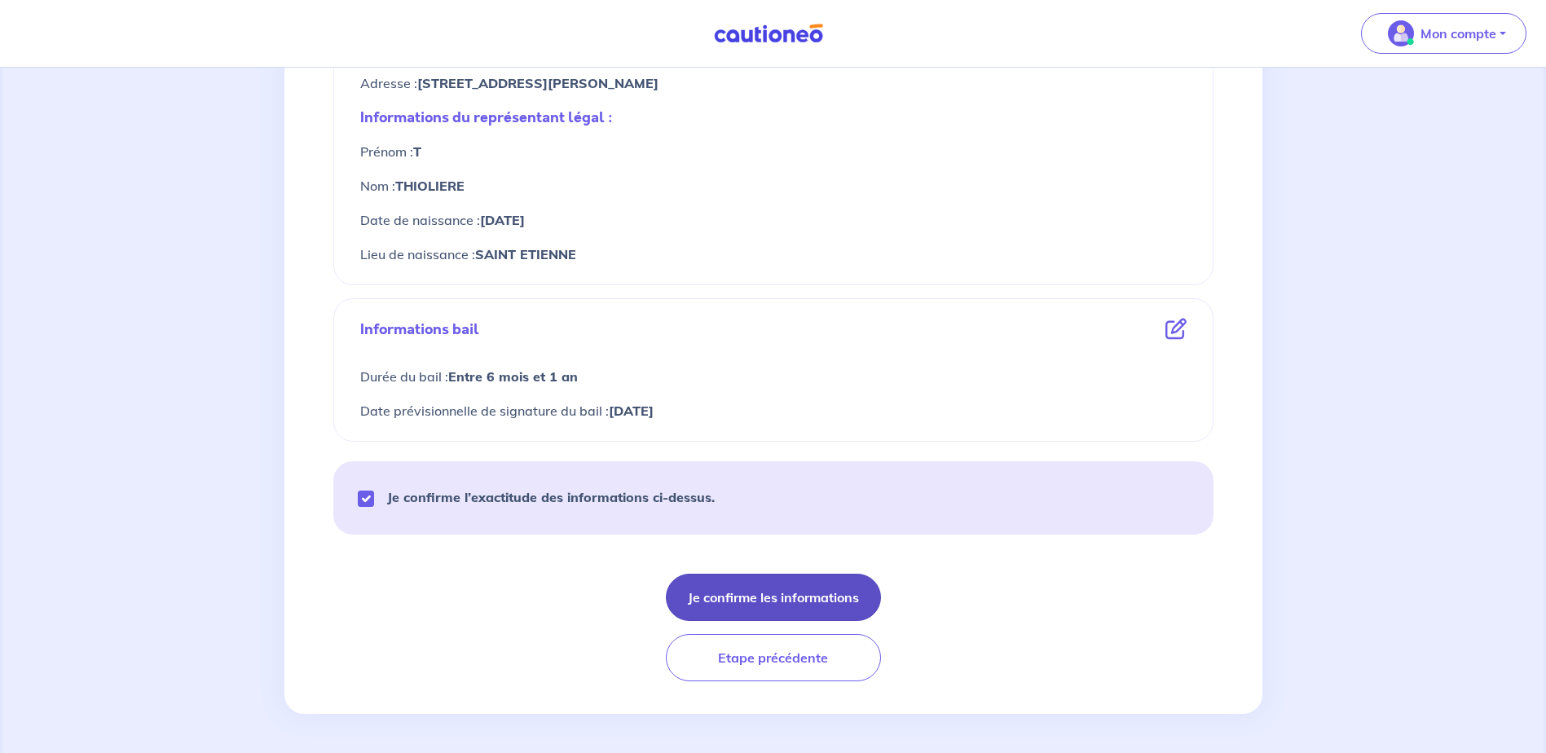
click at [814, 602] on button "Je confirme les informations" at bounding box center [773, 597] width 215 height 47
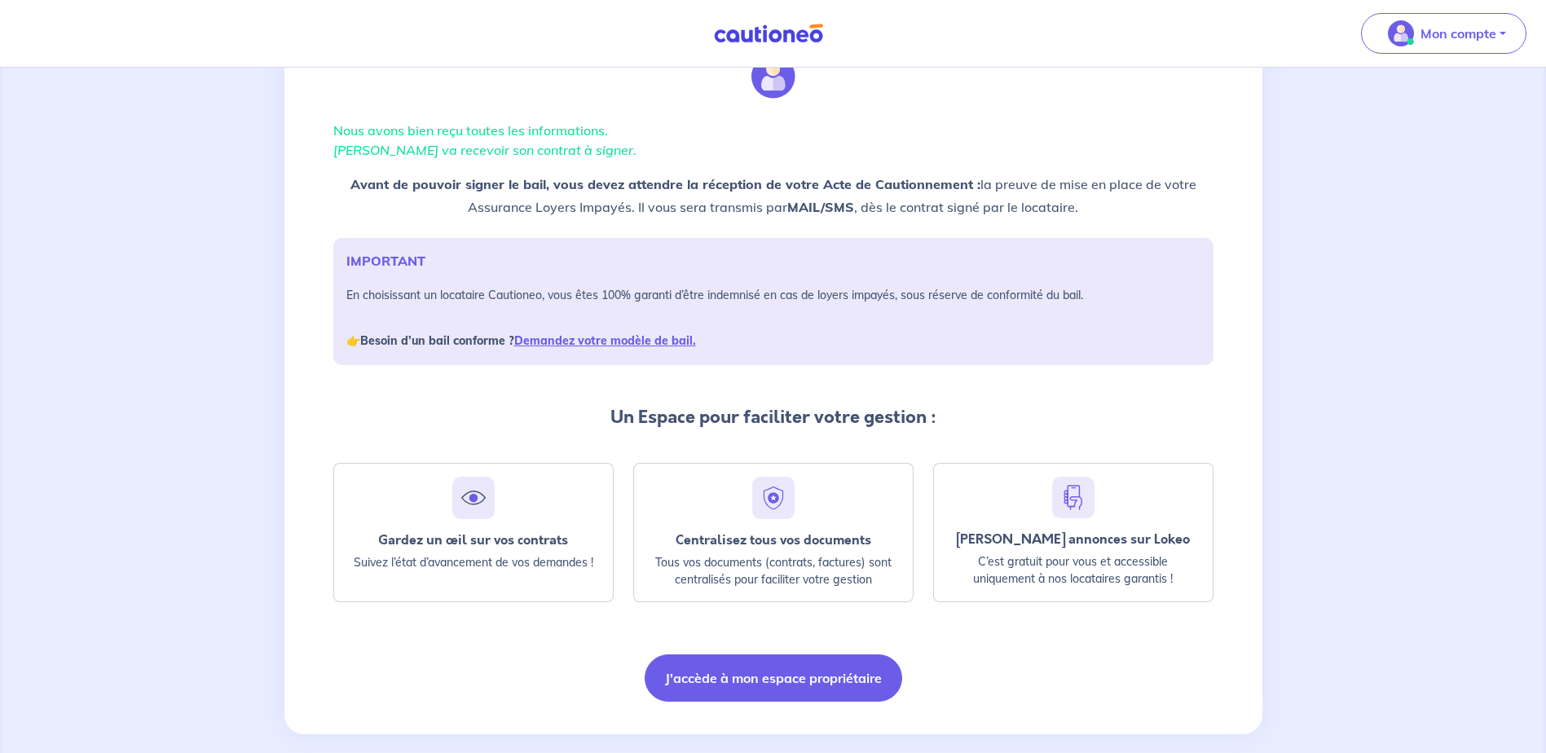
scroll to position [95, 0]
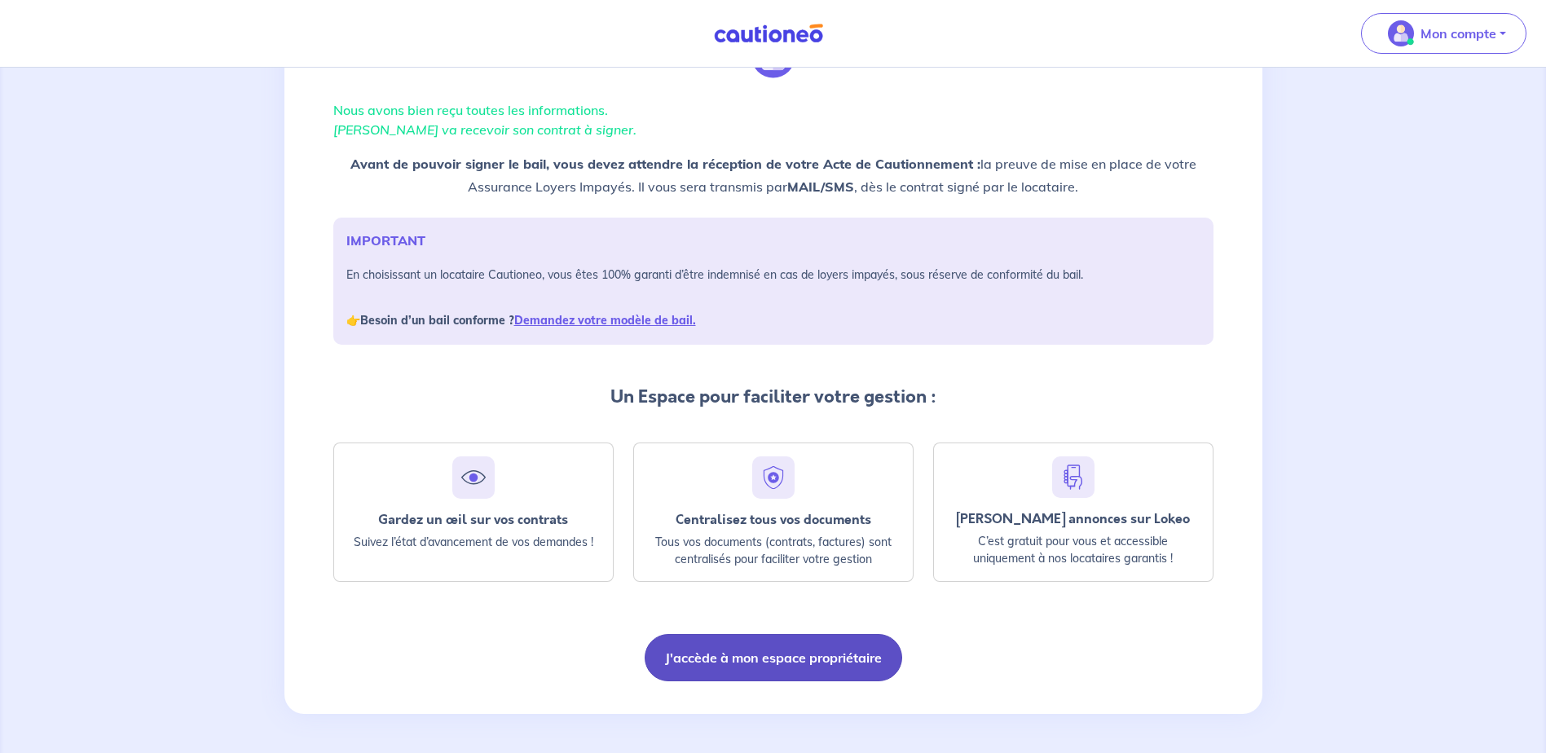
click at [773, 659] on button "J'accède à mon espace propriétaire" at bounding box center [774, 657] width 258 height 47
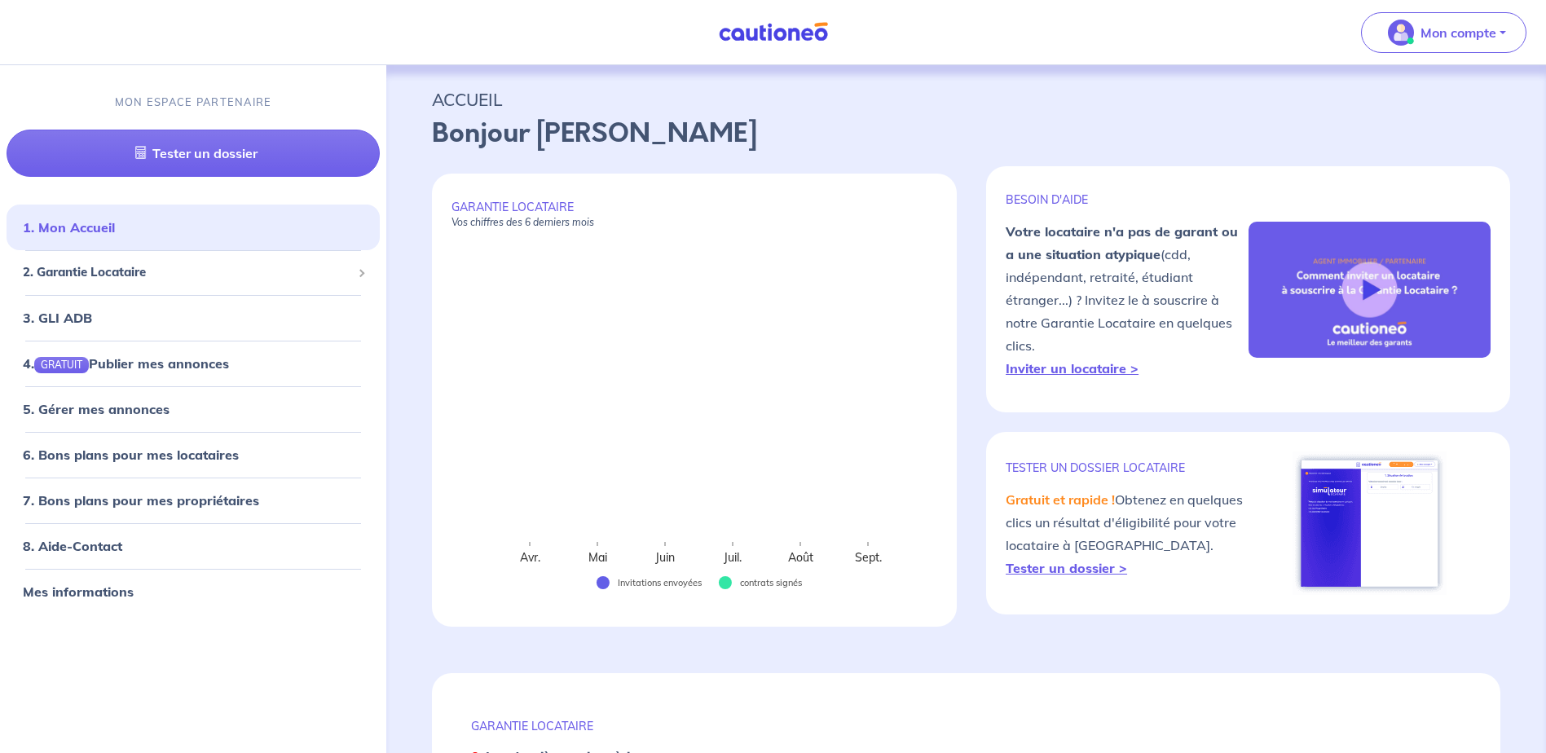
scroll to position [418, 0]
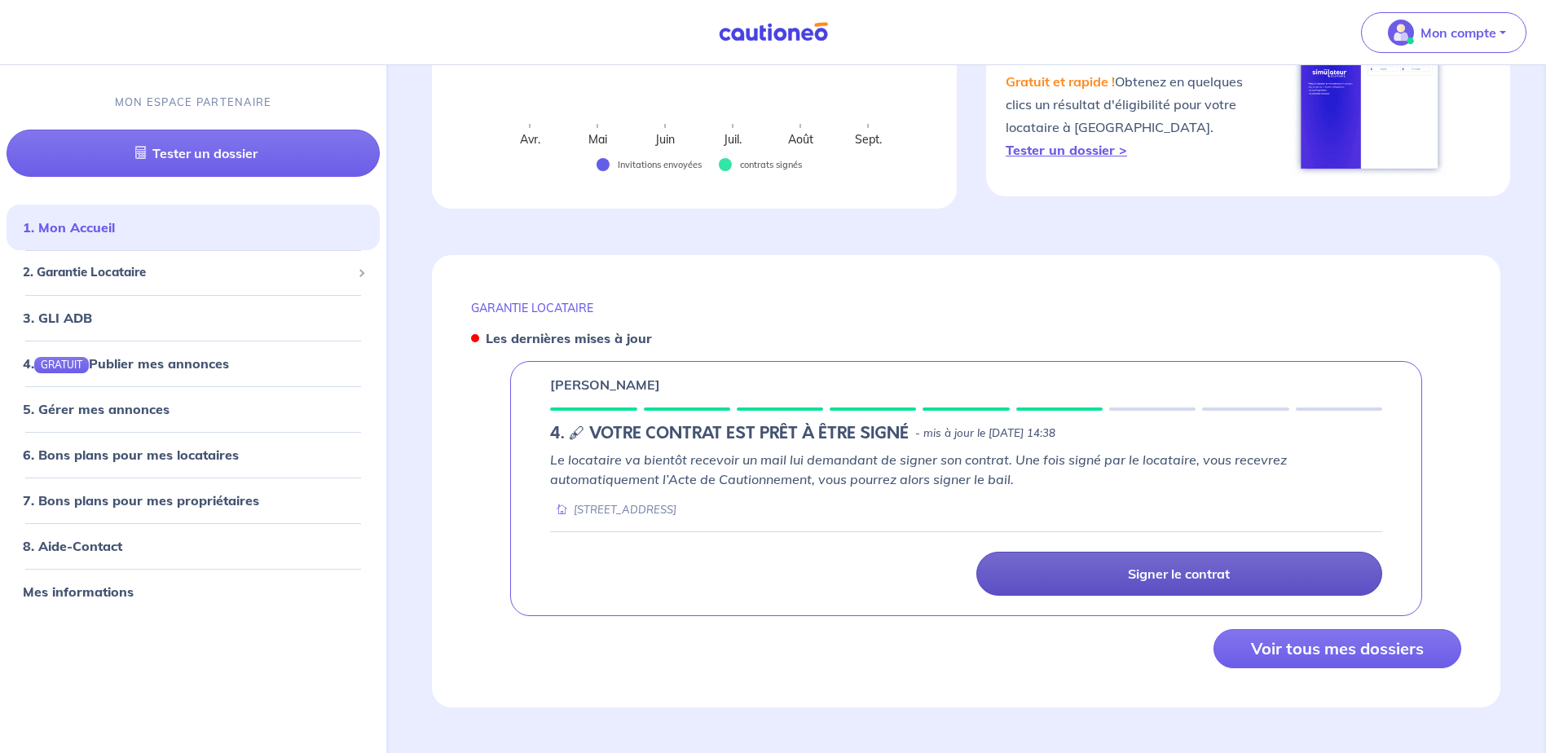
click at [1329, 582] on link "Signer le contrat" at bounding box center [1180, 574] width 406 height 44
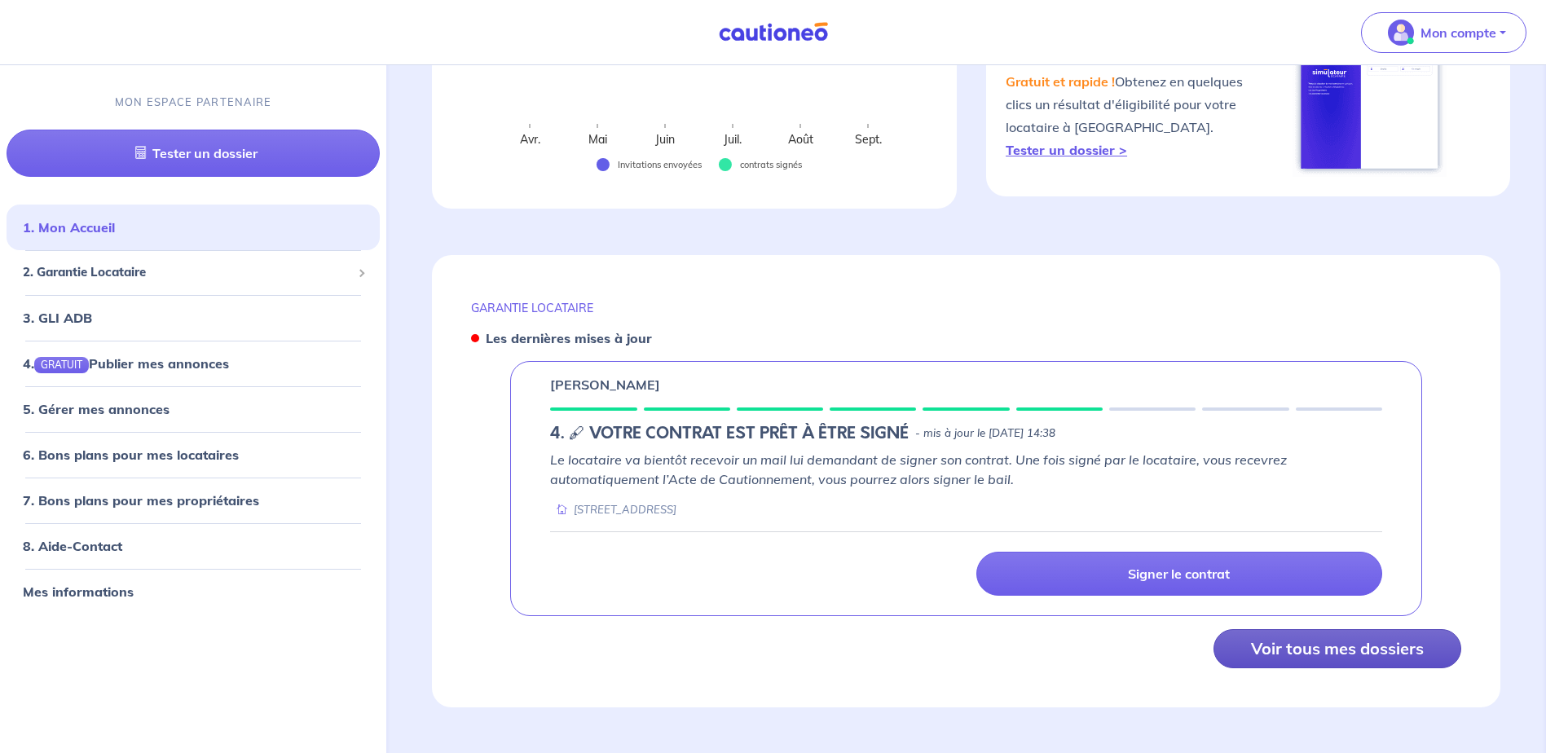
click at [1393, 656] on button "Voir tous mes dossiers" at bounding box center [1338, 648] width 248 height 39
